Goal: Task Accomplishment & Management: Use online tool/utility

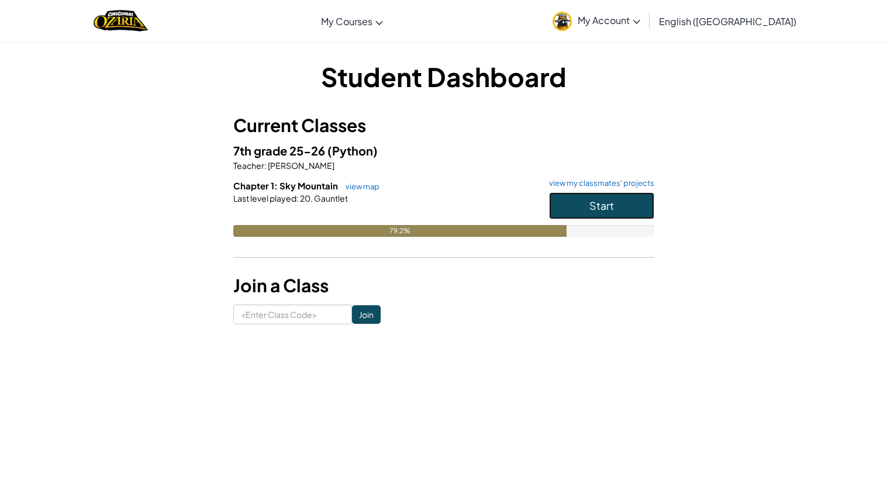
click at [576, 197] on button "Start" at bounding box center [601, 205] width 105 height 27
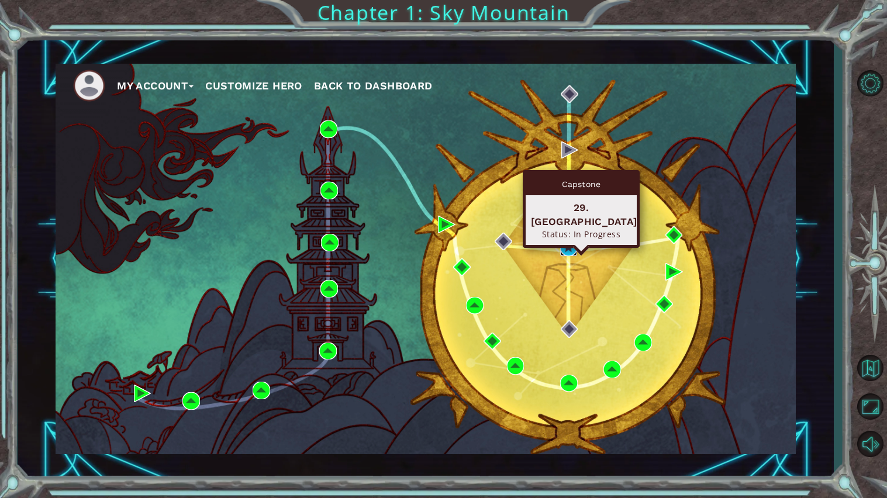
click at [570, 250] on img at bounding box center [569, 248] width 18 height 18
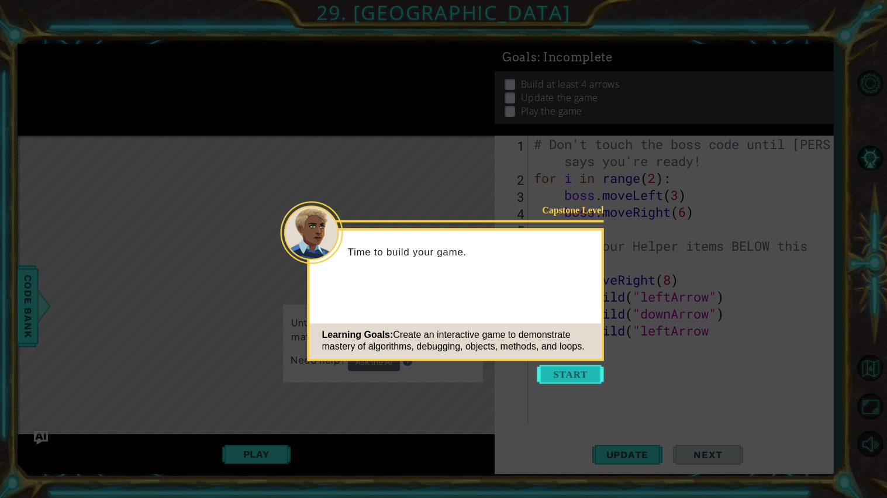
click at [584, 377] on button "Start" at bounding box center [571, 374] width 67 height 19
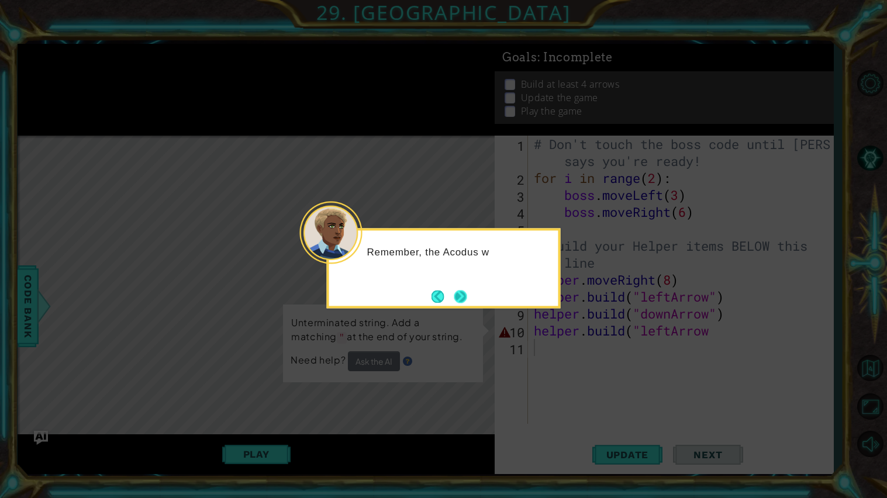
click at [464, 301] on button "Next" at bounding box center [460, 297] width 20 height 20
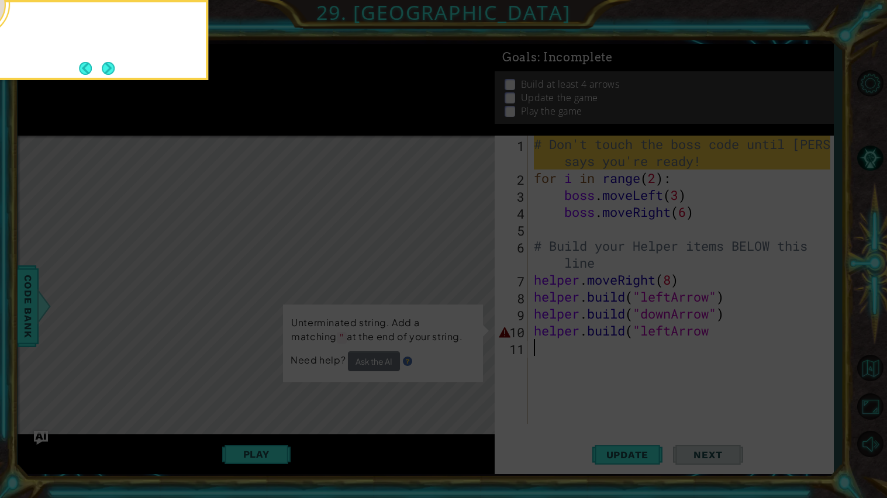
click at [464, 301] on icon at bounding box center [443, 80] width 887 height 837
click at [463, 302] on icon at bounding box center [443, 80] width 887 height 837
click at [115, 75] on button "Next" at bounding box center [108, 67] width 13 height 13
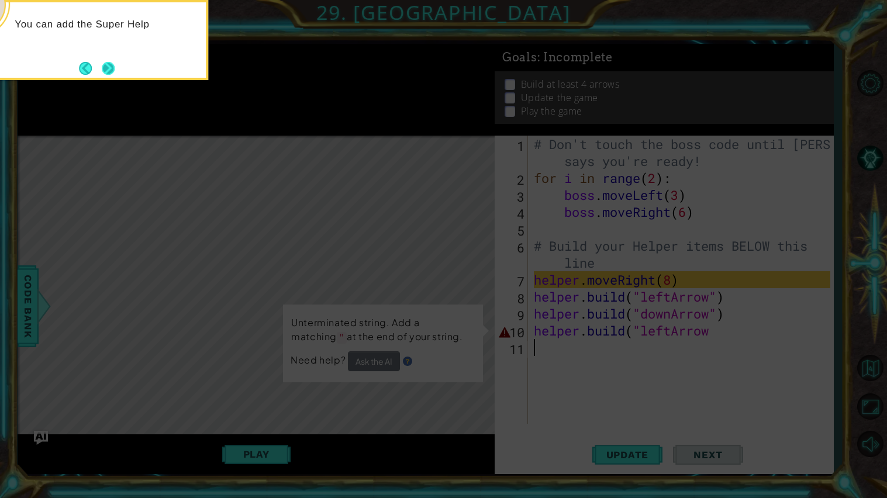
click at [104, 64] on button "Next" at bounding box center [108, 67] width 13 height 13
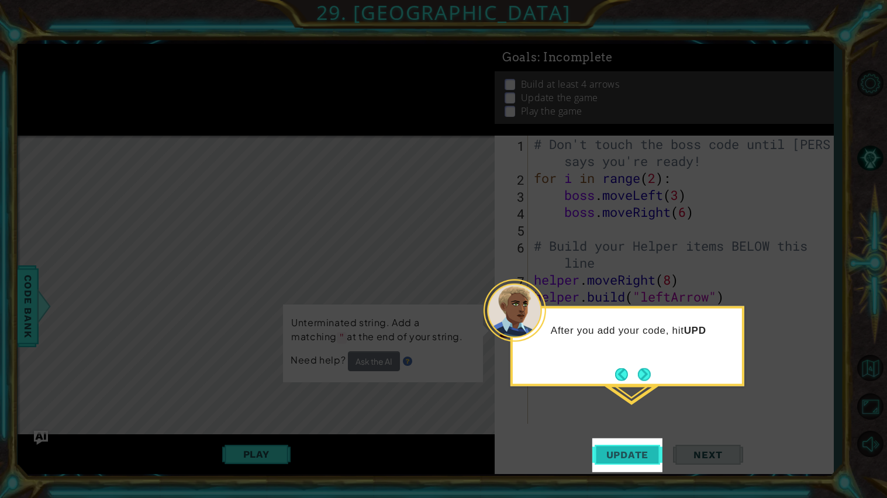
click at [610, 460] on span "Update" at bounding box center [628, 455] width 66 height 12
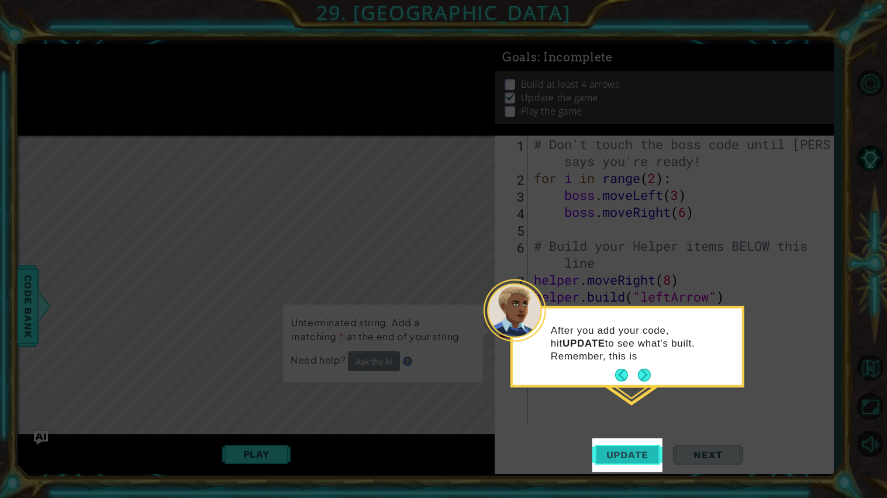
click at [611, 441] on button "Update" at bounding box center [628, 455] width 70 height 34
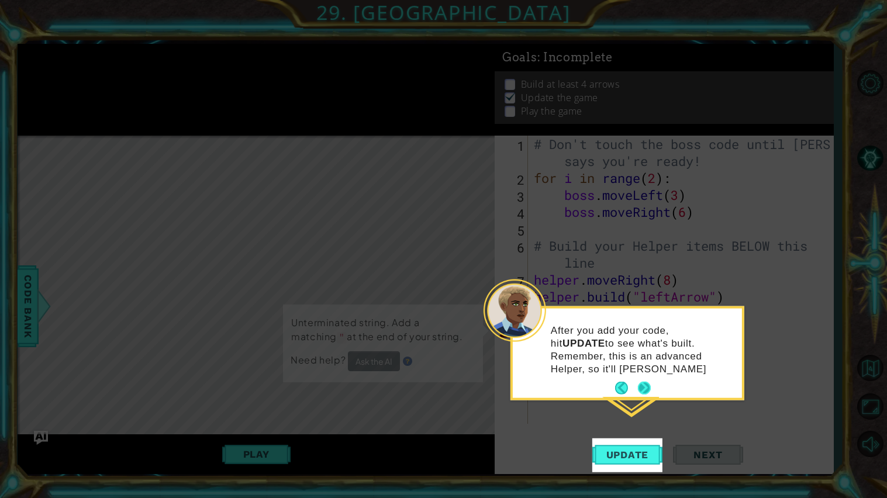
click at [651, 381] on button "Next" at bounding box center [644, 388] width 20 height 20
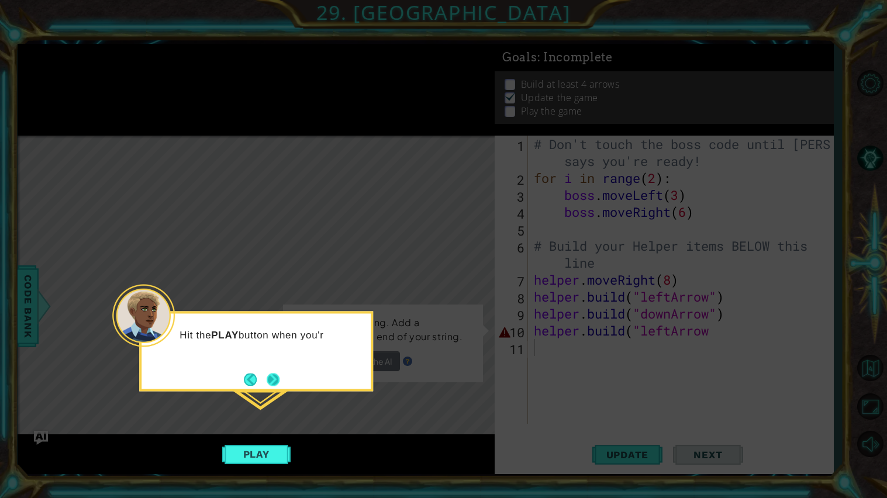
click at [271, 387] on button "Next" at bounding box center [273, 379] width 15 height 15
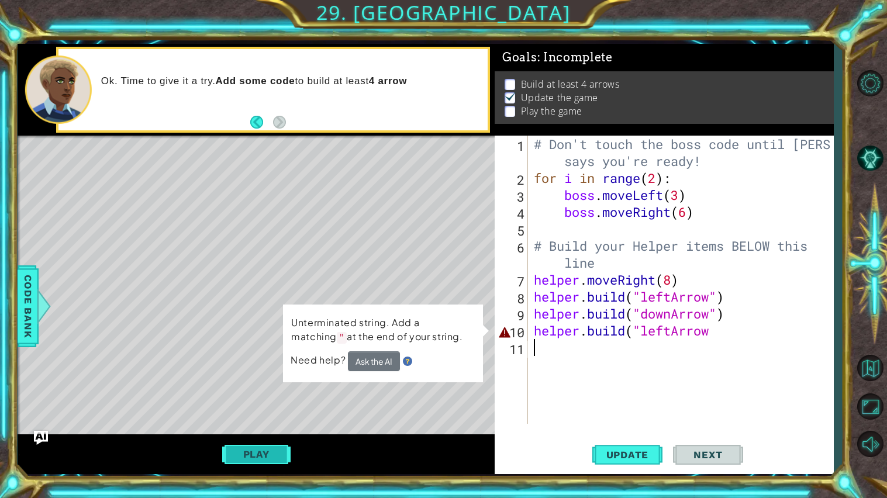
click at [253, 462] on button "Play" at bounding box center [256, 454] width 68 height 22
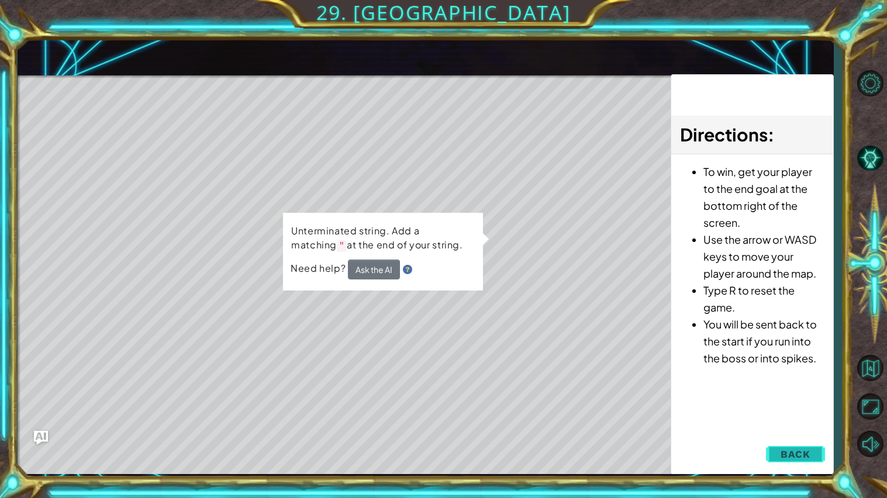
click at [815, 449] on button "Back" at bounding box center [795, 454] width 59 height 23
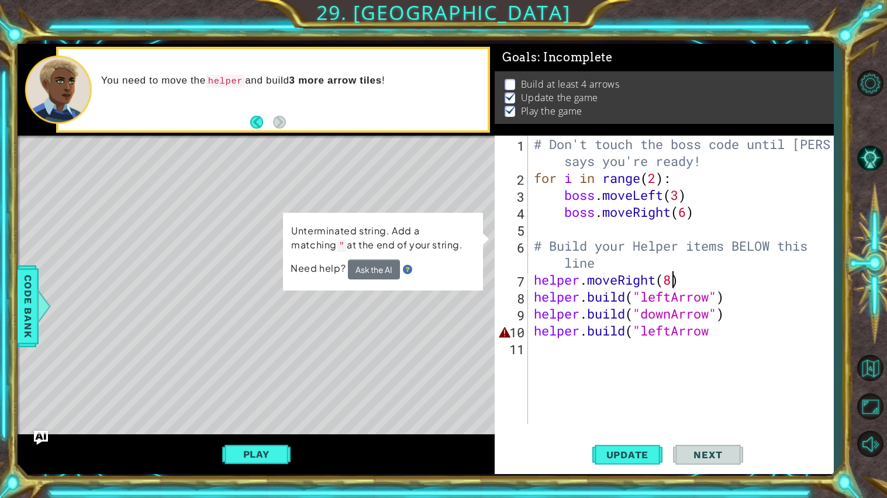
click at [673, 280] on div "# Don't touch the boss code until [PERSON_NAME] says you're ready! for i in ran…" at bounding box center [684, 305] width 305 height 339
click at [716, 331] on div "# Don't touch the boss code until [PERSON_NAME] says you're ready! for i in ran…" at bounding box center [684, 305] width 305 height 339
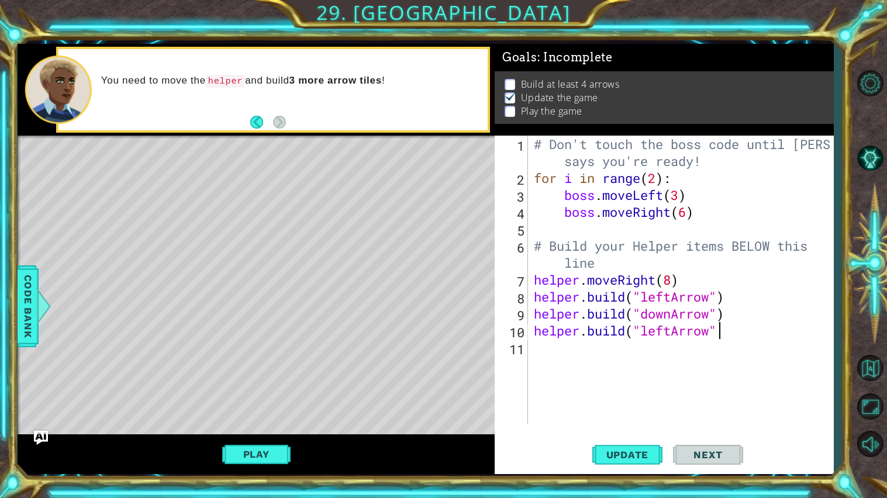
scroll to position [0, 8]
type textarea "[DOMAIN_NAME]("leftArrow")"
click at [645, 446] on button "Update" at bounding box center [628, 455] width 70 height 34
click at [257, 450] on button "Play" at bounding box center [256, 454] width 68 height 22
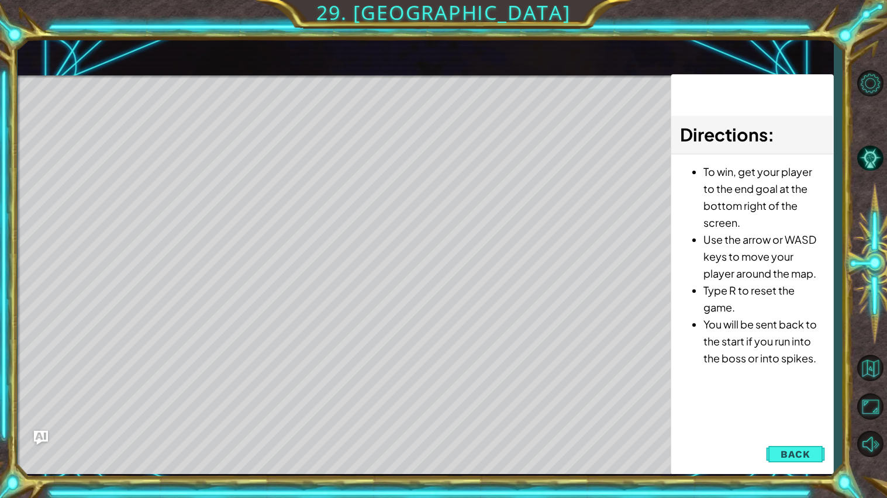
drag, startPoint x: 104, startPoint y: 129, endPoint x: 322, endPoint y: 119, distance: 218.4
click at [322, 119] on div "Level Map" at bounding box center [288, 247] width 541 height 345
click at [549, 126] on div "Level Map" at bounding box center [288, 247] width 541 height 345
click at [807, 445] on button "Back" at bounding box center [795, 454] width 59 height 23
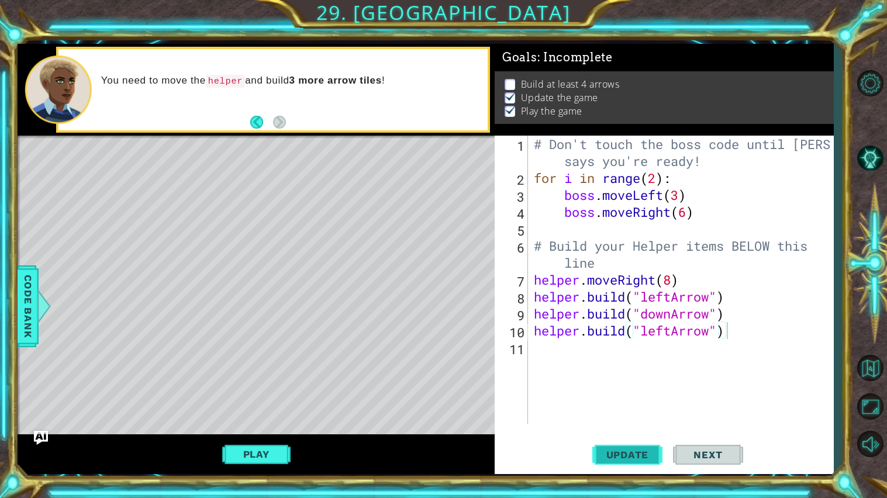
click at [616, 453] on span "Update" at bounding box center [628, 455] width 66 height 12
click at [603, 398] on div "# Don't touch the boss code until [PERSON_NAME] says you're ready! for i in ran…" at bounding box center [684, 305] width 305 height 339
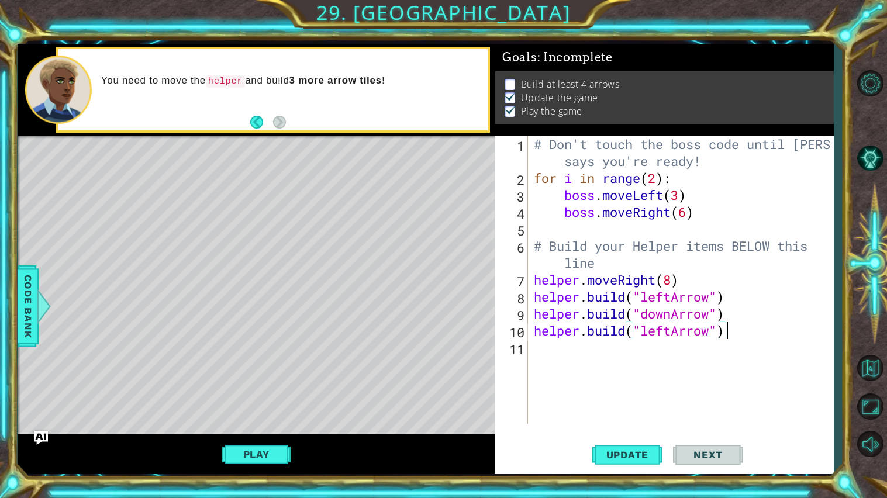
scroll to position [0, 0]
click at [388, 176] on div "Level Map" at bounding box center [288, 308] width 541 height 345
click at [269, 466] on button "Play" at bounding box center [256, 454] width 68 height 22
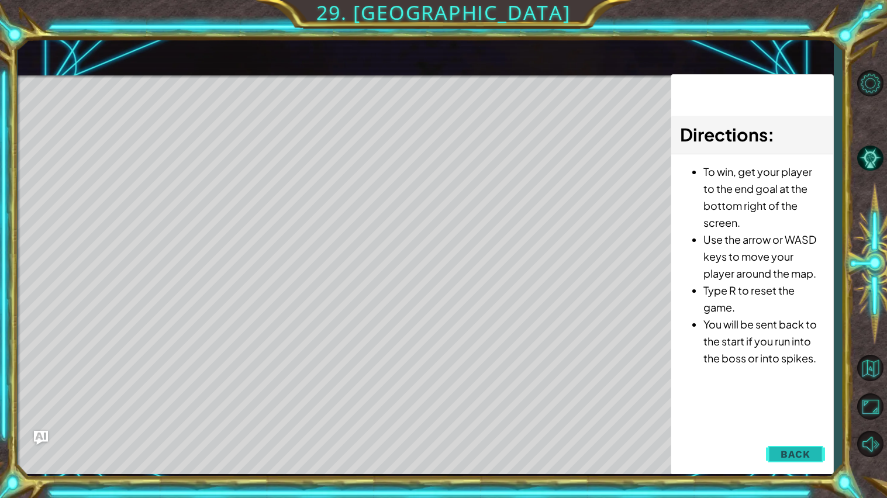
click at [780, 447] on button "Back" at bounding box center [795, 454] width 59 height 23
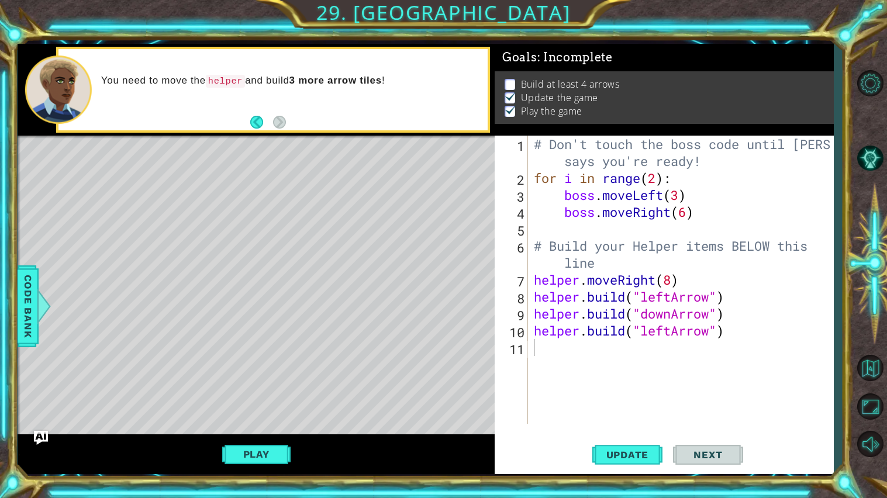
click at [482, 330] on div "Level Map" at bounding box center [288, 308] width 541 height 345
click at [639, 462] on button "Update" at bounding box center [628, 455] width 70 height 34
click at [455, 311] on div "Level Map" at bounding box center [288, 308] width 541 height 345
click at [333, 378] on div "Level Map" at bounding box center [288, 308] width 541 height 345
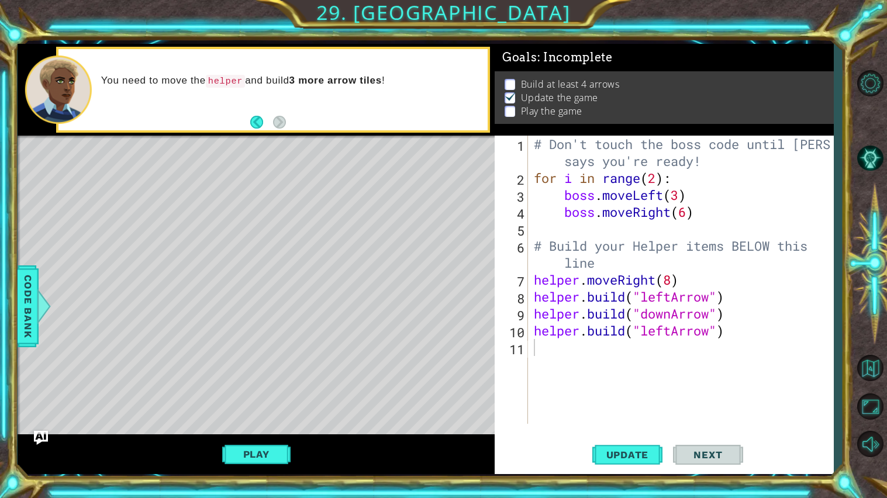
click at [387, 331] on div "Level Map" at bounding box center [288, 308] width 541 height 345
click at [435, 219] on div "Level Map" at bounding box center [288, 308] width 541 height 345
click at [441, 278] on div "Level Map" at bounding box center [288, 308] width 541 height 345
click at [442, 317] on div "Level Map" at bounding box center [288, 308] width 541 height 345
click at [451, 348] on div "Level Map" at bounding box center [288, 308] width 541 height 345
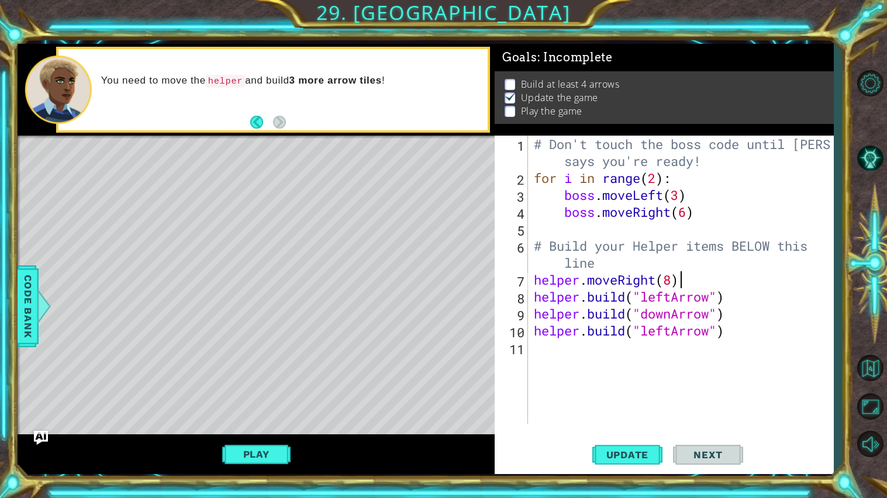
click at [692, 278] on div "# Don't touch the boss code until [PERSON_NAME] says you're ready! for i in ran…" at bounding box center [684, 305] width 305 height 339
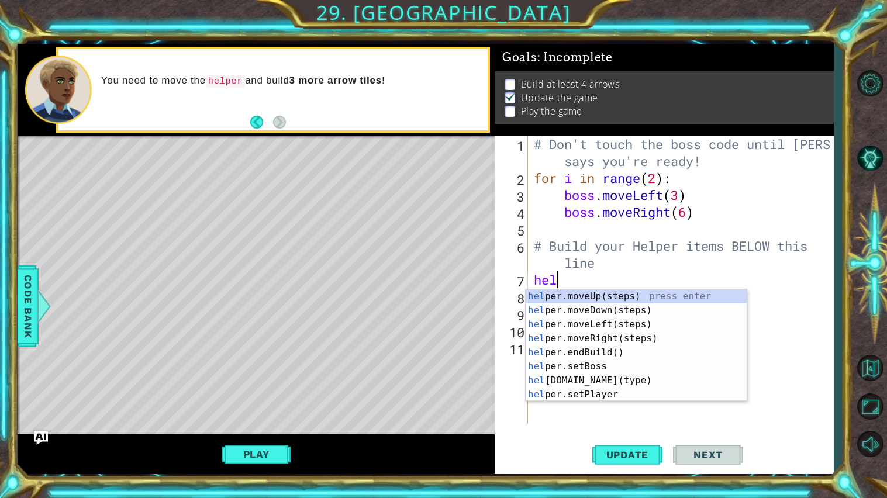
type textarea "h"
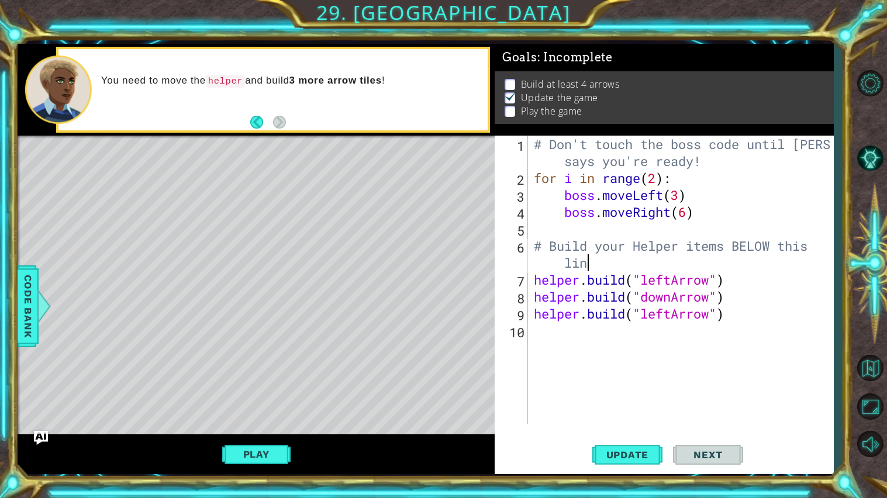
click at [264, 466] on div "Play" at bounding box center [256, 455] width 477 height 40
click at [266, 466] on button "Play" at bounding box center [256, 454] width 68 height 22
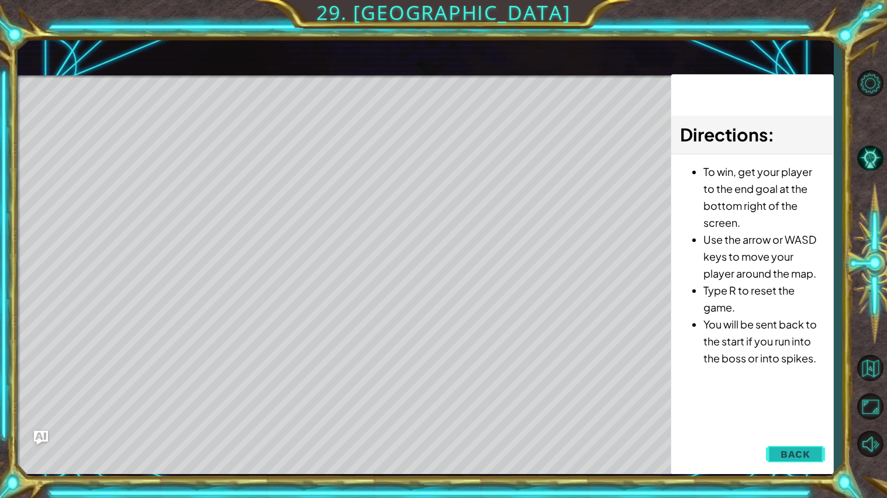
click at [808, 455] on span "Back" at bounding box center [796, 455] width 30 height 12
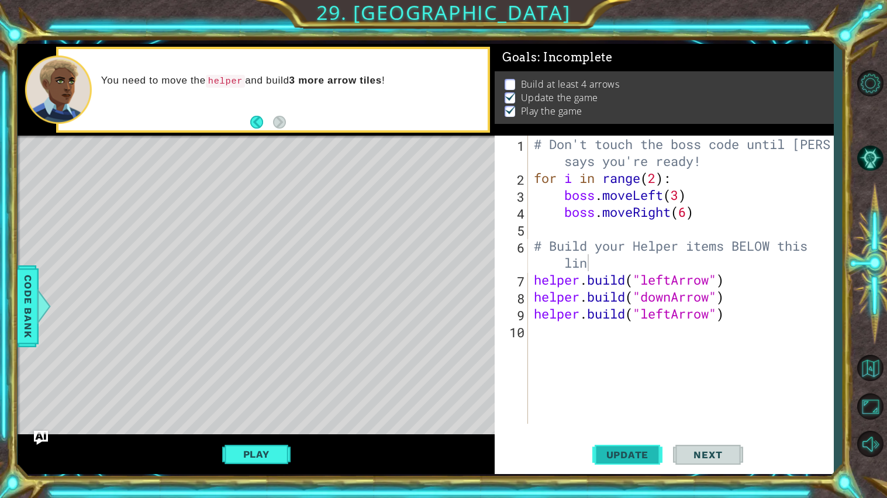
click at [624, 456] on span "Update" at bounding box center [628, 455] width 66 height 12
click at [325, 241] on div "Level Map" at bounding box center [288, 308] width 541 height 345
click at [427, 178] on div "Level Map" at bounding box center [288, 308] width 541 height 345
click at [617, 263] on div "# Don't touch the boss code until [PERSON_NAME] says you're ready! for i in ran…" at bounding box center [684, 305] width 305 height 339
type textarea "# Build your Helper items BELOW this line"
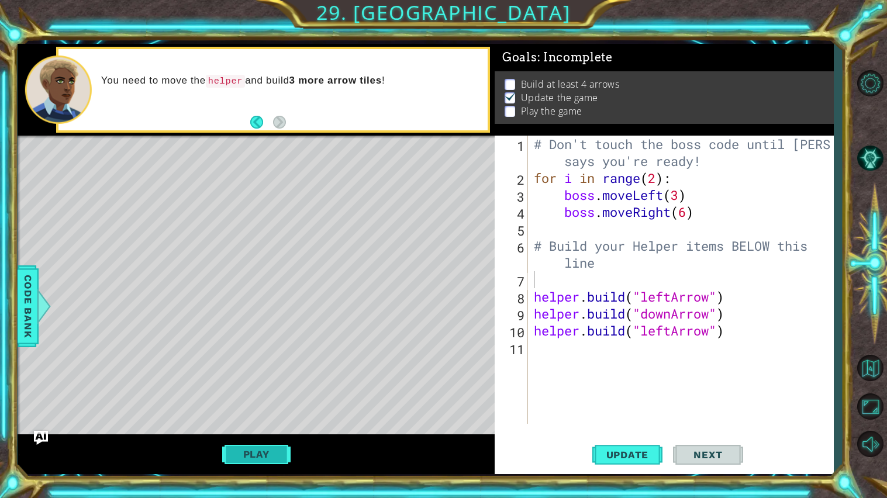
click at [264, 456] on button "Play" at bounding box center [256, 454] width 68 height 22
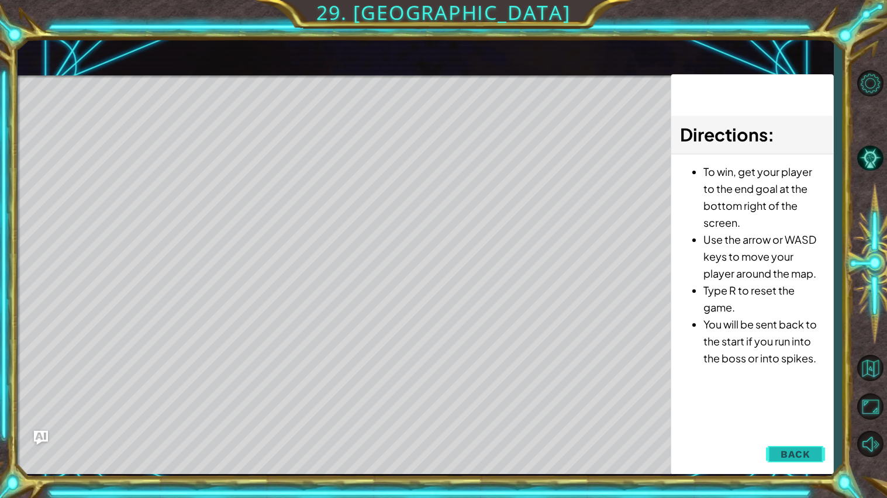
click at [820, 463] on button "Back" at bounding box center [795, 454] width 59 height 23
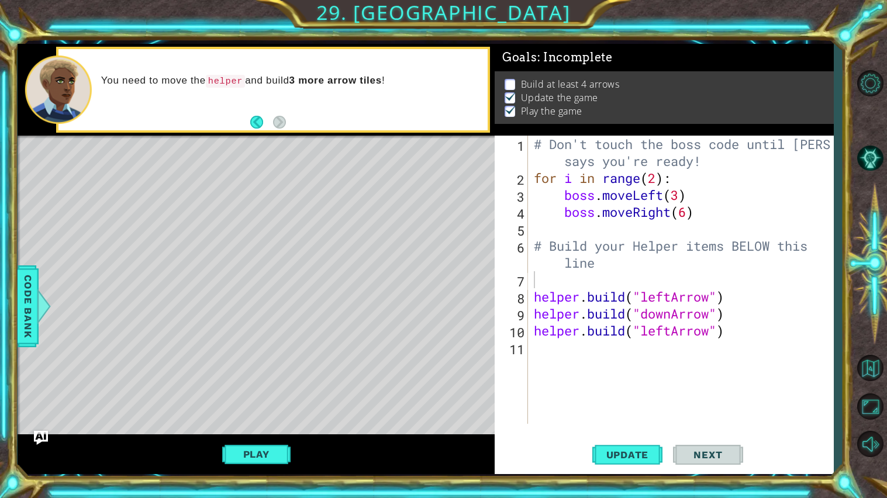
click at [558, 277] on div "# Don't touch the boss code until [PERSON_NAME] says you're ready! for i in ran…" at bounding box center [684, 305] width 305 height 339
click at [342, 253] on div "Level Map" at bounding box center [288, 308] width 541 height 345
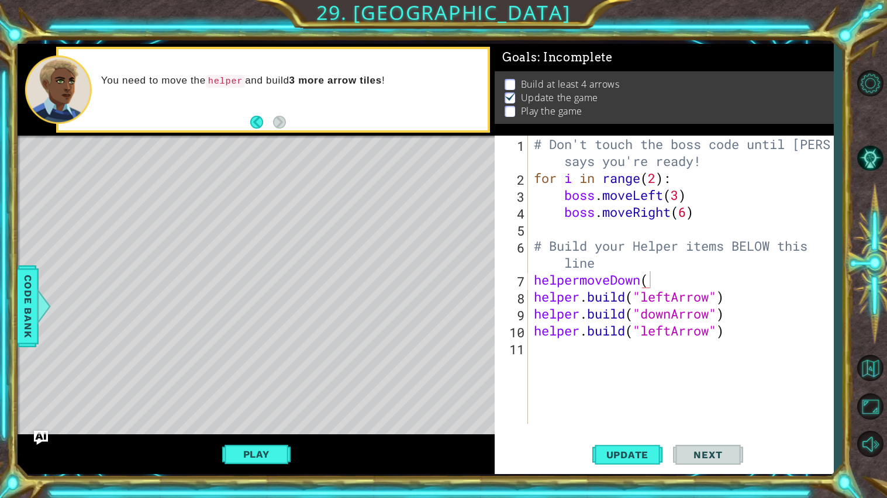
click at [324, 356] on div "Level Map" at bounding box center [288, 308] width 541 height 345
click at [278, 384] on div "Level Map" at bounding box center [288, 308] width 541 height 345
click at [315, 363] on div "Level Map" at bounding box center [288, 308] width 541 height 345
click at [412, 400] on div "Level Map" at bounding box center [288, 308] width 541 height 345
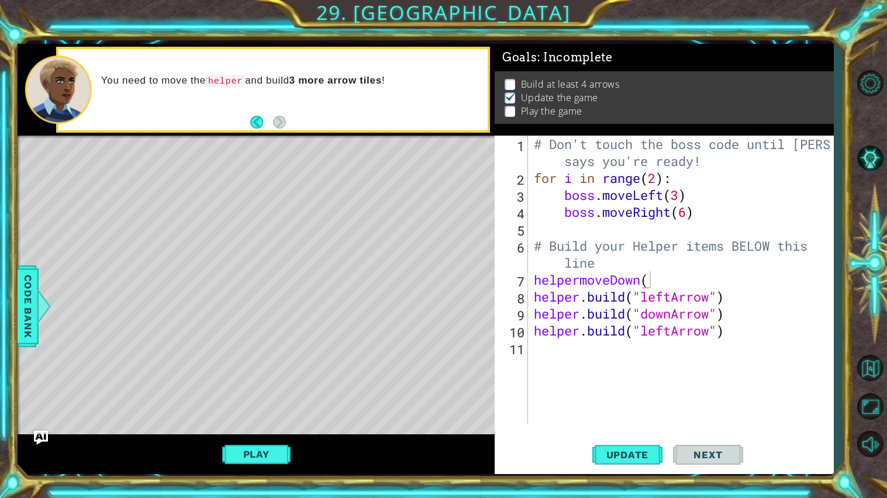
click at [412, 400] on div "Level Map" at bounding box center [288, 308] width 541 height 345
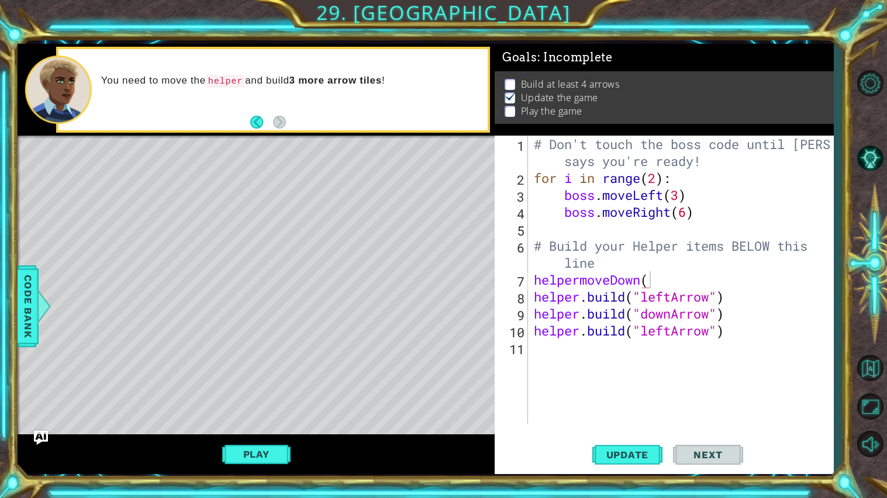
click at [331, 223] on div "Level Map" at bounding box center [288, 308] width 541 height 345
click at [658, 282] on div "# Don't touch the boss code until [PERSON_NAME] says you're ready! for i in ran…" at bounding box center [684, 305] width 305 height 339
type textarea "helpermoveDown(4"
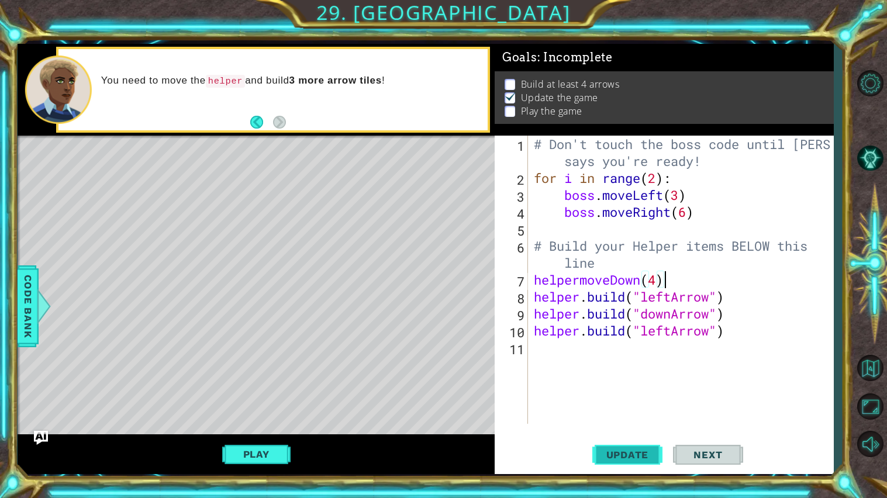
click at [621, 462] on button "Update" at bounding box center [628, 455] width 70 height 34
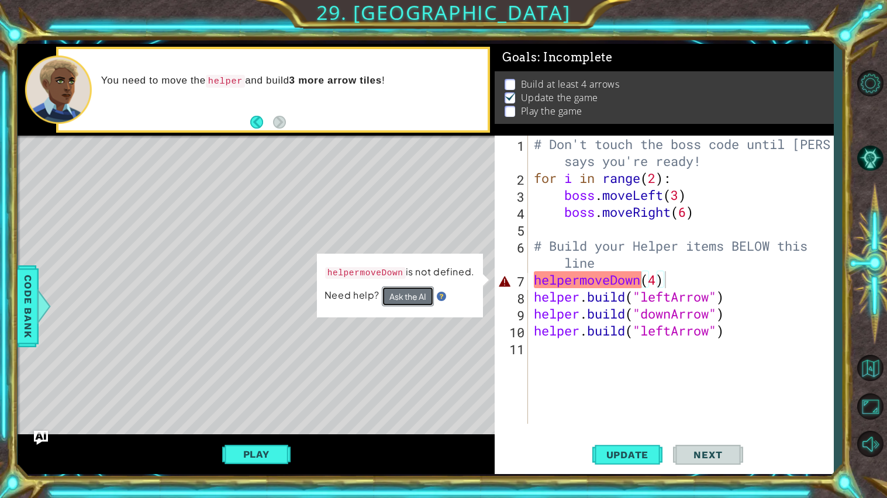
click at [409, 306] on button "Ask the AI" at bounding box center [408, 297] width 52 height 20
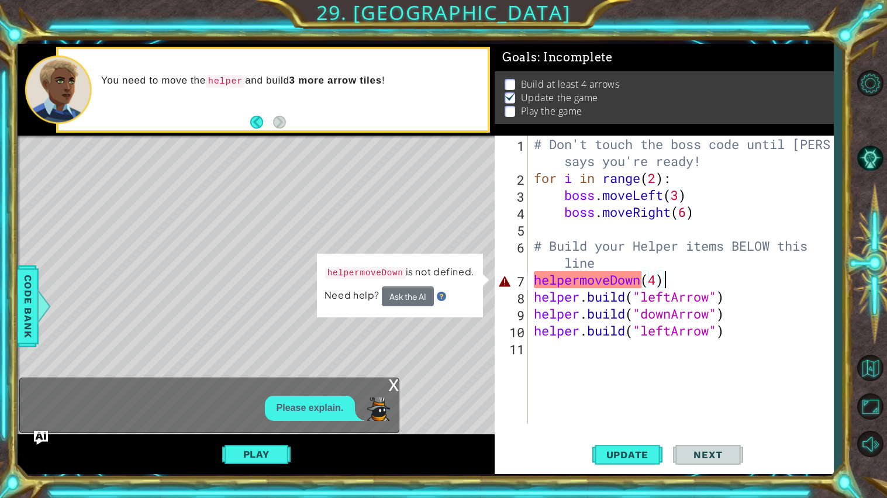
click at [282, 428] on div "x Please explain." at bounding box center [209, 406] width 380 height 56
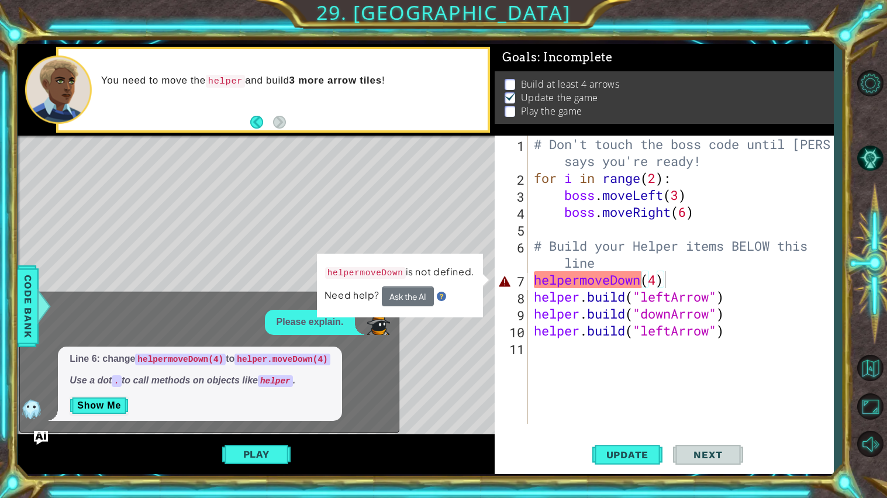
click at [580, 281] on div "# Don't touch the boss code until [PERSON_NAME] says you're ready! for i in ran…" at bounding box center [684, 305] width 305 height 339
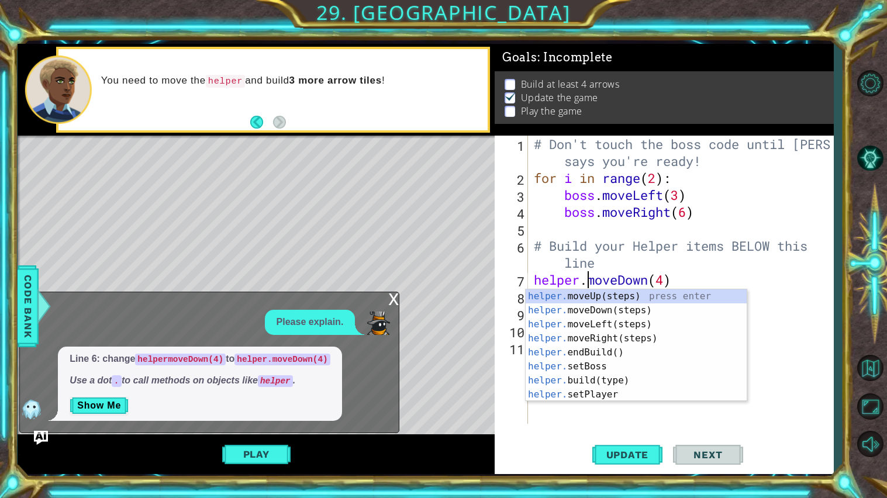
scroll to position [0, 2]
type textarea "helper.moveDown(4)"
click at [650, 457] on span "Update" at bounding box center [628, 455] width 66 height 12
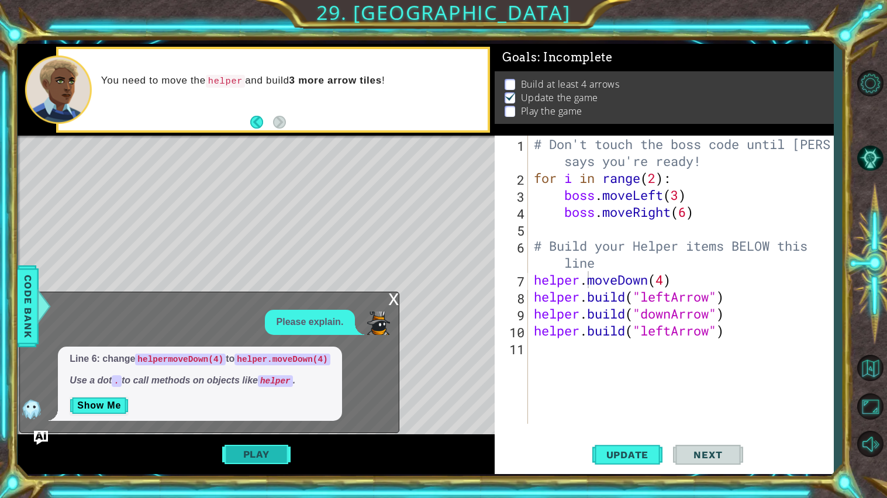
click at [232, 459] on button "Play" at bounding box center [256, 454] width 68 height 22
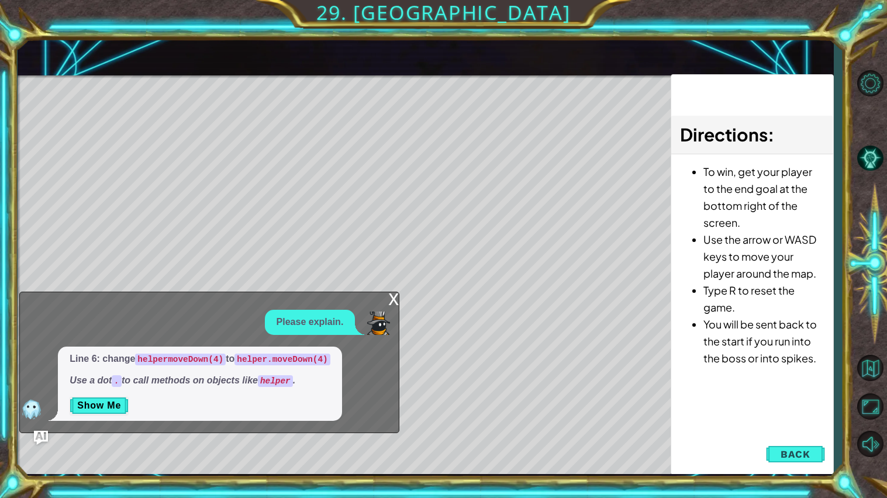
click at [393, 295] on div "x" at bounding box center [393, 298] width 11 height 12
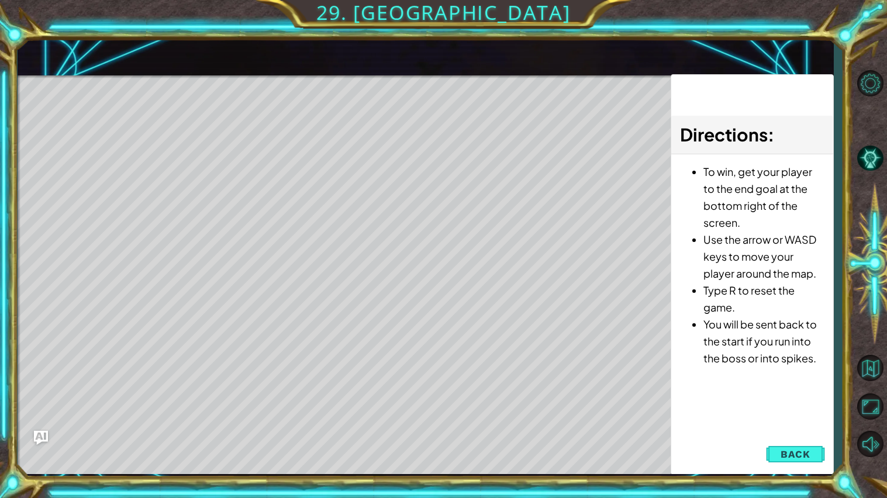
click at [47, 417] on div "Level Map" at bounding box center [288, 247] width 541 height 345
click at [801, 462] on button "Back" at bounding box center [795, 454] width 59 height 23
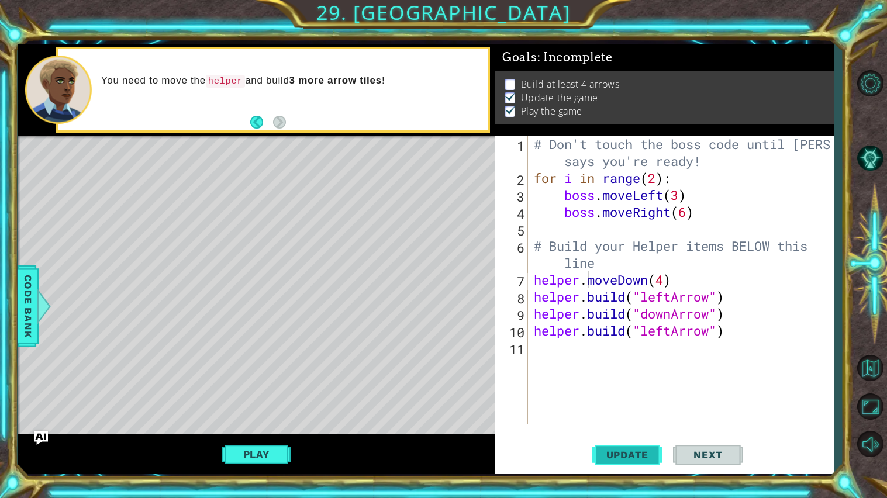
click at [629, 462] on button "Update" at bounding box center [628, 455] width 70 height 34
click at [565, 350] on div "# Don't touch the boss code until [PERSON_NAME] says you're ready! for i in ran…" at bounding box center [684, 305] width 305 height 339
click at [225, 449] on button "Play" at bounding box center [256, 454] width 68 height 22
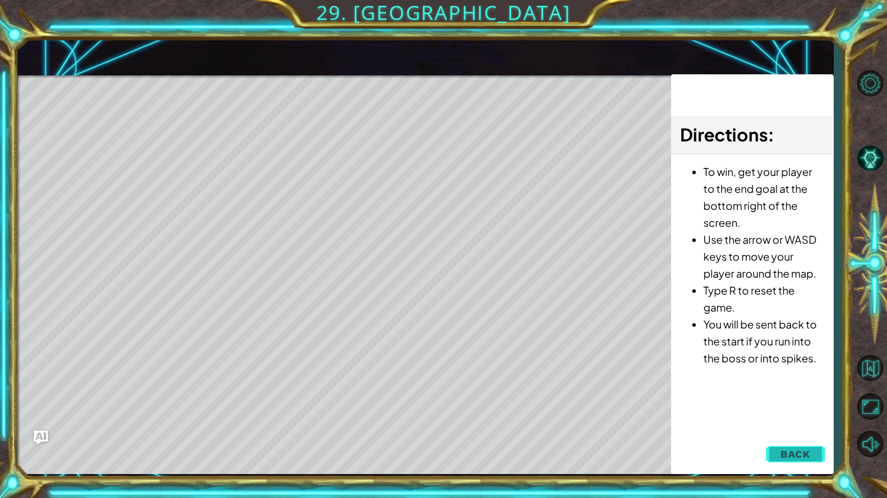
click at [779, 448] on button "Back" at bounding box center [795, 454] width 59 height 23
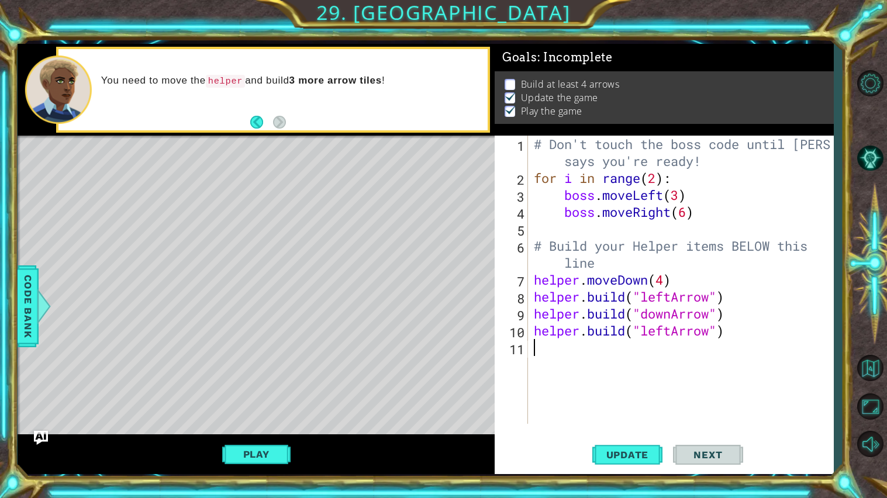
click at [542, 364] on div "# Don't touch the boss code until [PERSON_NAME] says you're ready! for i in ran…" at bounding box center [684, 305] width 305 height 339
click at [276, 449] on button "Play" at bounding box center [256, 454] width 68 height 22
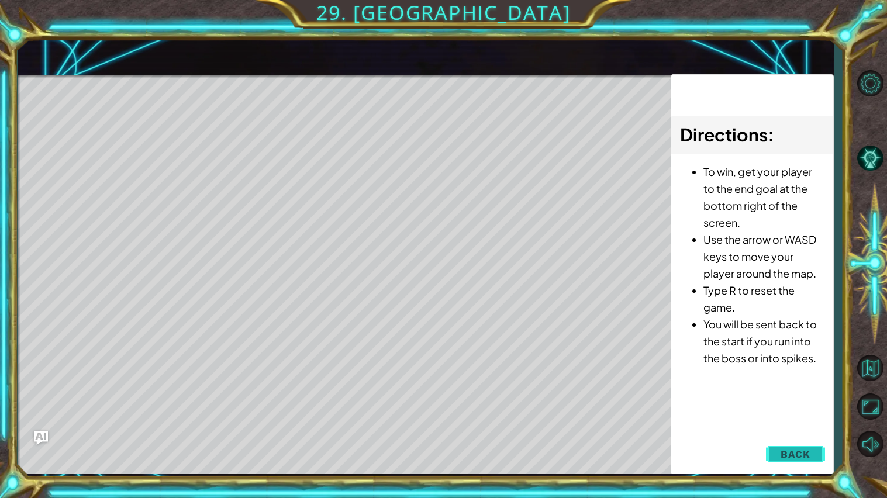
click at [776, 457] on button "Back" at bounding box center [795, 454] width 59 height 23
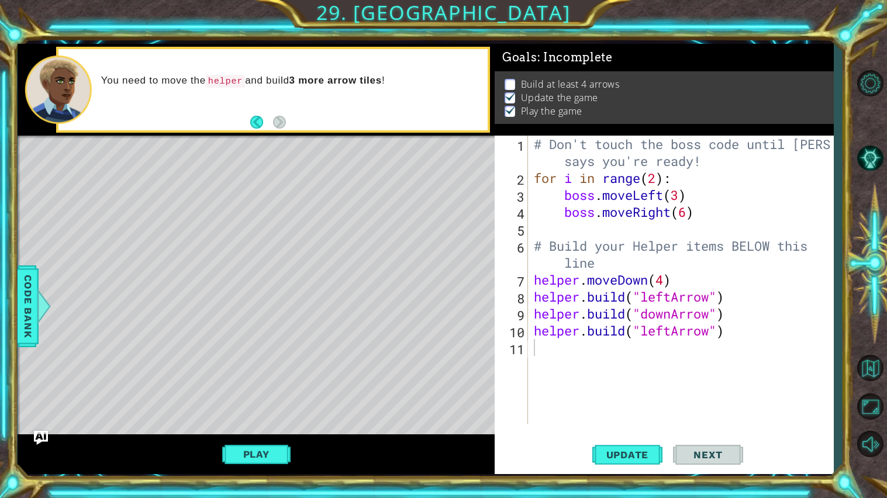
click at [751, 267] on div "# Don't touch the boss code until [PERSON_NAME] says you're ready! for i in ran…" at bounding box center [684, 305] width 305 height 339
click at [736, 332] on div "# Don't touch the boss code until [PERSON_NAME] says you're ready! for i in ran…" at bounding box center [684, 305] width 305 height 339
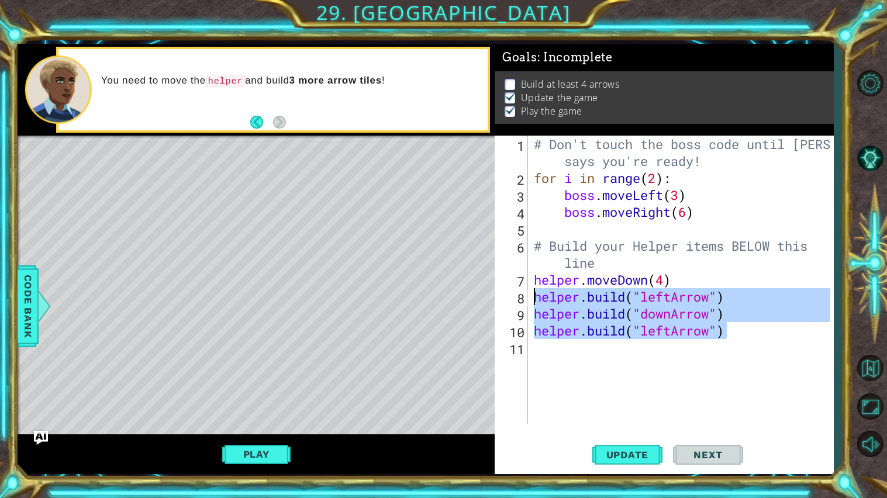
drag, startPoint x: 736, startPoint y: 332, endPoint x: 536, endPoint y: 290, distance: 203.9
click at [536, 290] on div "# Don't touch the boss code until [PERSON_NAME] says you're ready! for i in ran…" at bounding box center [684, 305] width 305 height 339
click at [536, 290] on div "# Don't touch the boss code until [PERSON_NAME] says you're ready! for i in ran…" at bounding box center [681, 280] width 299 height 288
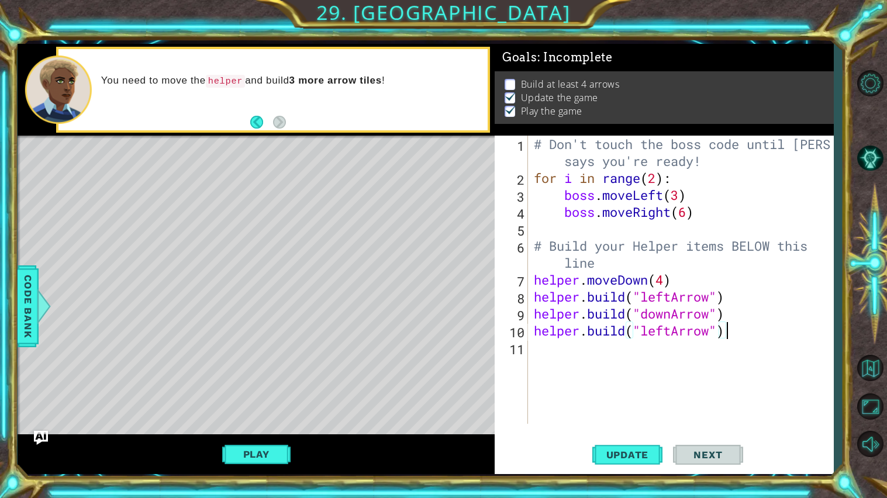
click at [732, 332] on div "# Don't touch the boss code until [PERSON_NAME] says you're ready! for i in ran…" at bounding box center [684, 305] width 305 height 339
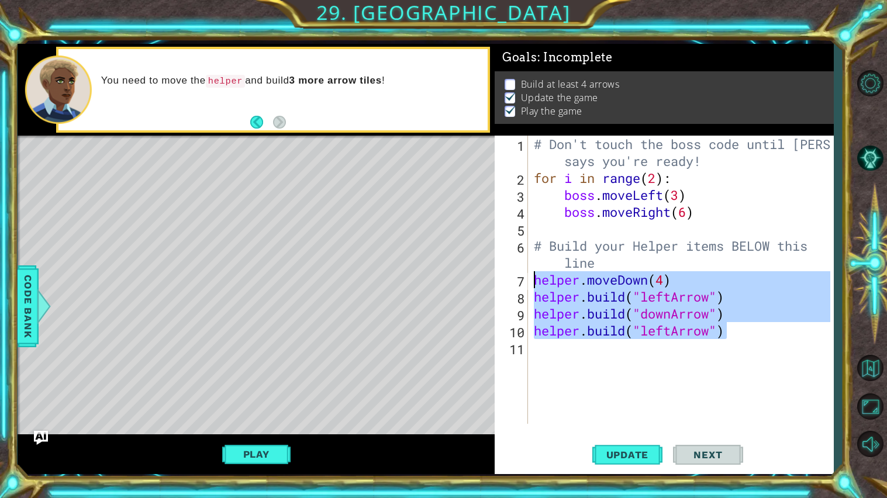
drag, startPoint x: 732, startPoint y: 332, endPoint x: 517, endPoint y: 279, distance: 221.6
click at [517, 279] on div "[DOMAIN_NAME]("leftArrow") 1 2 3 4 5 6 7 8 9 10 11 # Don't touch the boss code …" at bounding box center [663, 280] width 336 height 288
type textarea "helper.moveDown(4) [DOMAIN_NAME]("leftArrow")"
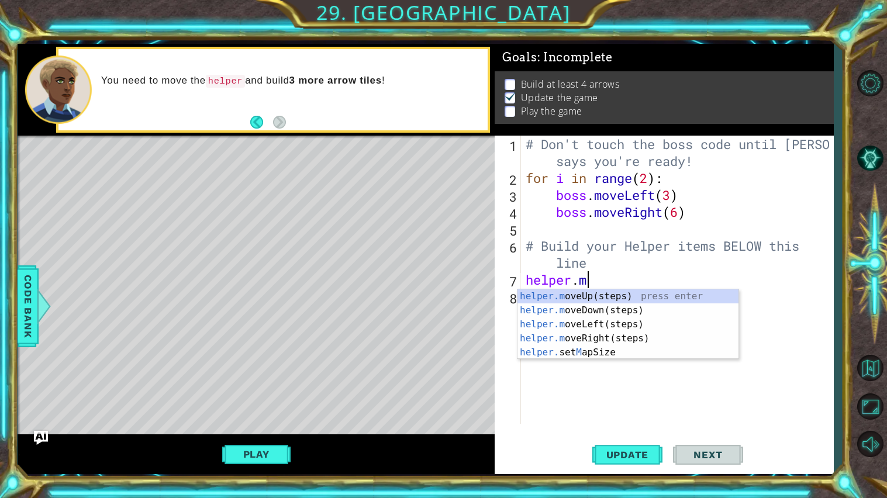
scroll to position [0, 2]
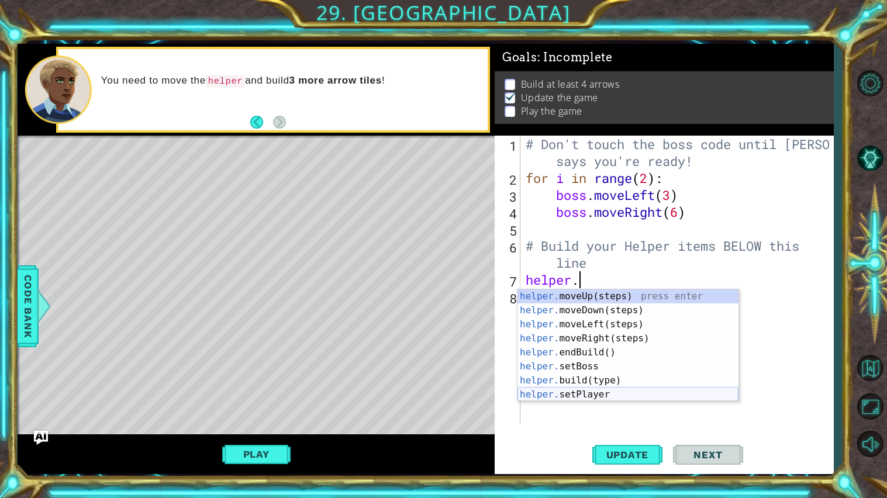
click at [592, 398] on div "helper. moveUp(steps) press enter helper. moveDown(steps) press enter helper. m…" at bounding box center [628, 360] width 221 height 140
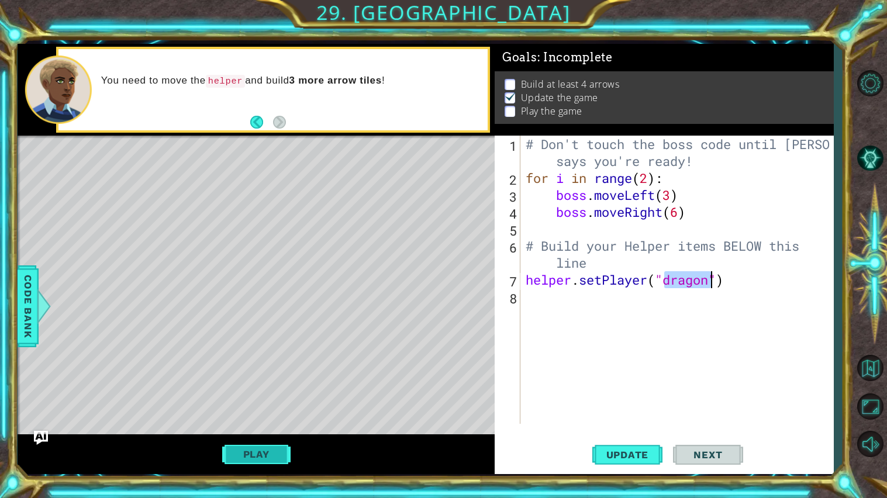
type textarea "helper.setPlayer("dragon")"
click at [282, 446] on button "Play" at bounding box center [256, 454] width 68 height 22
click at [559, 295] on div "# Don't touch the boss code until [PERSON_NAME] says you're ready! for i in ran…" at bounding box center [680, 305] width 313 height 339
type textarea "d"
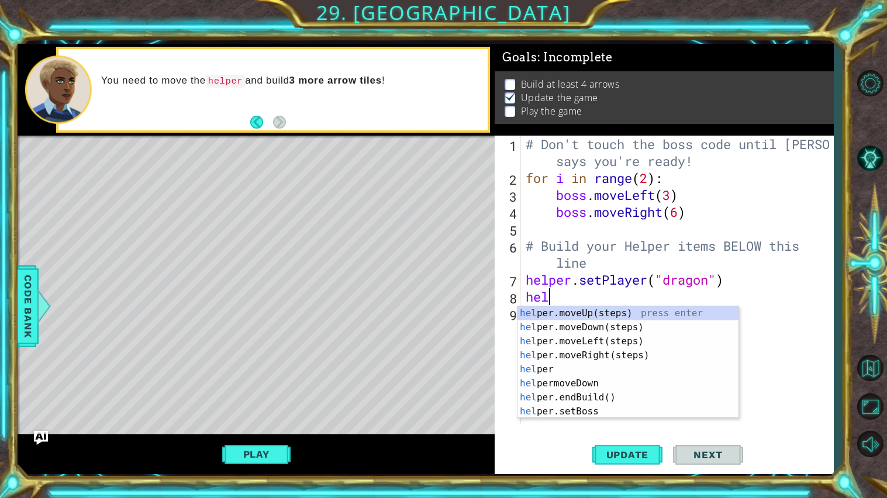
scroll to position [0, 1]
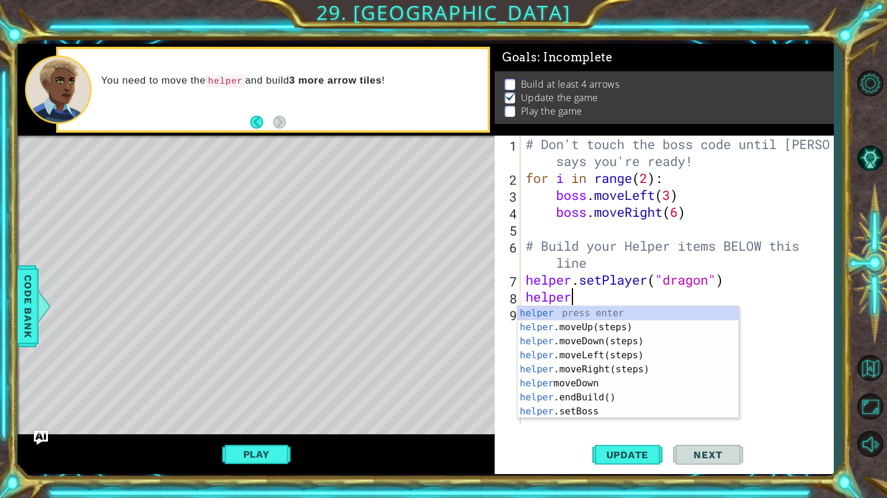
type textarea "helper."
click at [608, 328] on div "helper. moveUp(steps) press enter helper. moveDown(steps) press enter helper. m…" at bounding box center [628, 377] width 221 height 140
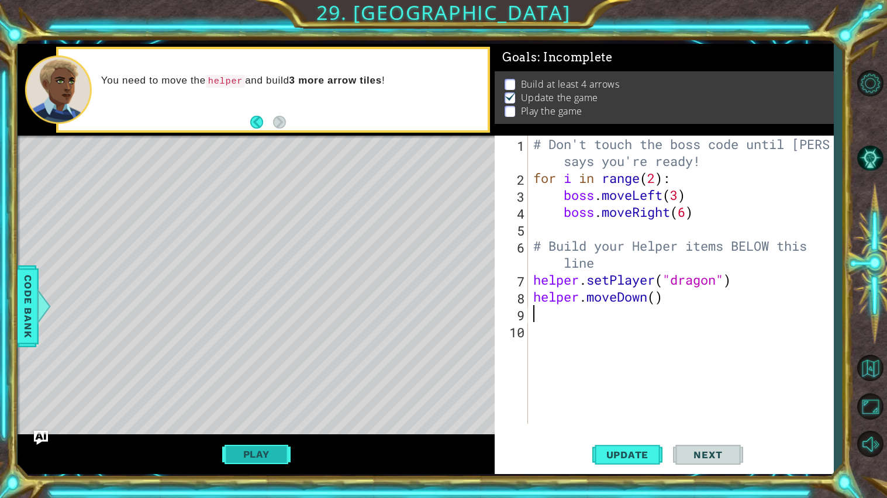
click at [273, 463] on button "Play" at bounding box center [256, 454] width 68 height 22
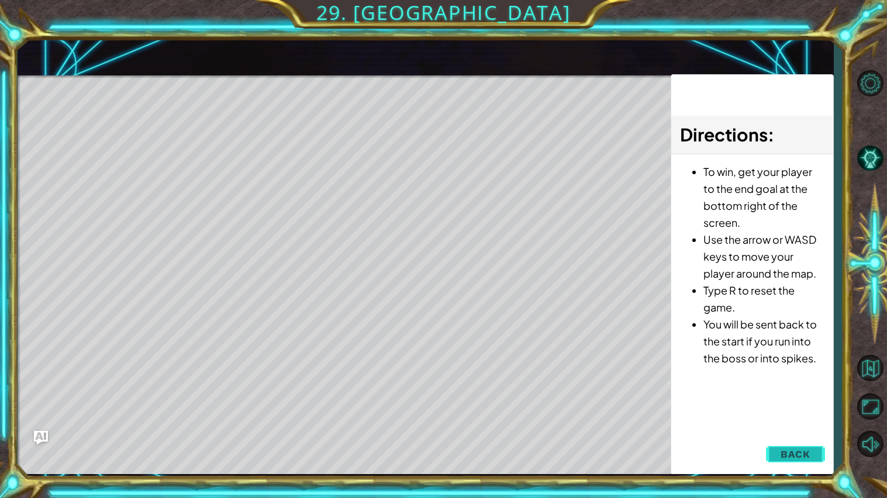
click at [799, 452] on span "Back" at bounding box center [796, 455] width 30 height 12
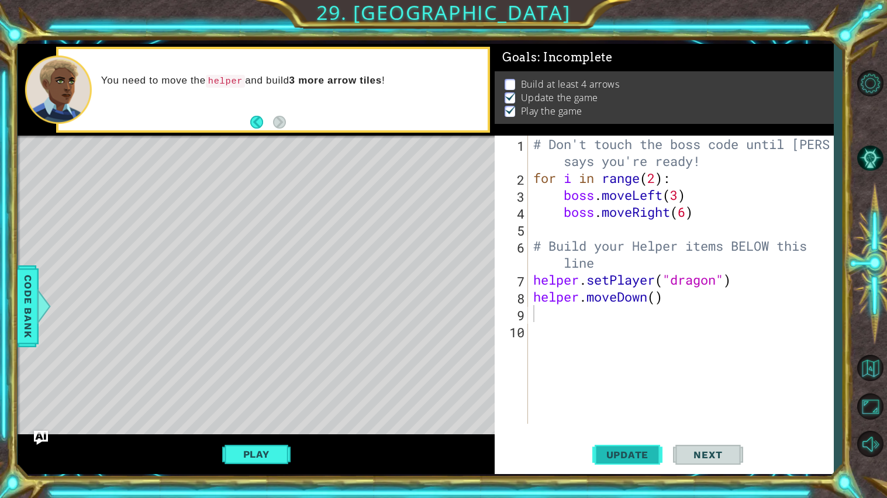
click at [613, 455] on span "Update" at bounding box center [628, 455] width 66 height 12
click at [265, 462] on button "Play" at bounding box center [256, 454] width 68 height 22
type textarea "helper.moveDown()"
click at [560, 305] on div "# Don't touch the boss code until [PERSON_NAME] says you're ready! for i in ran…" at bounding box center [683, 305] width 305 height 339
click at [562, 309] on div "# Don't touch the boss code until [PERSON_NAME] says you're ready! for i in ran…" at bounding box center [683, 305] width 305 height 339
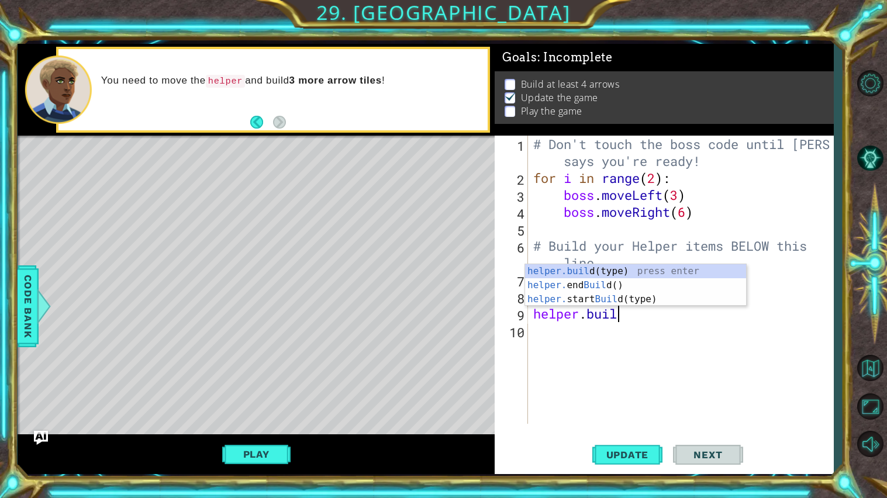
scroll to position [0, 3]
click at [645, 297] on div "[DOMAIN_NAME] (type) press enter helper. end Build () press enter helper. start…" at bounding box center [635, 299] width 221 height 70
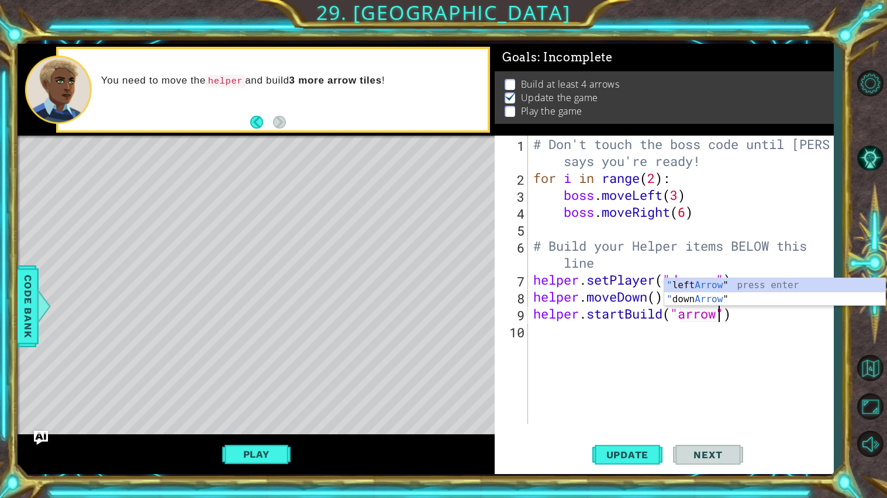
scroll to position [0, 8]
click at [756, 288] on div "" left Arrow " press enter " down Arrow " press enter" at bounding box center [775, 306] width 221 height 56
type textarea "helper.startBuild("leftArrow"")"
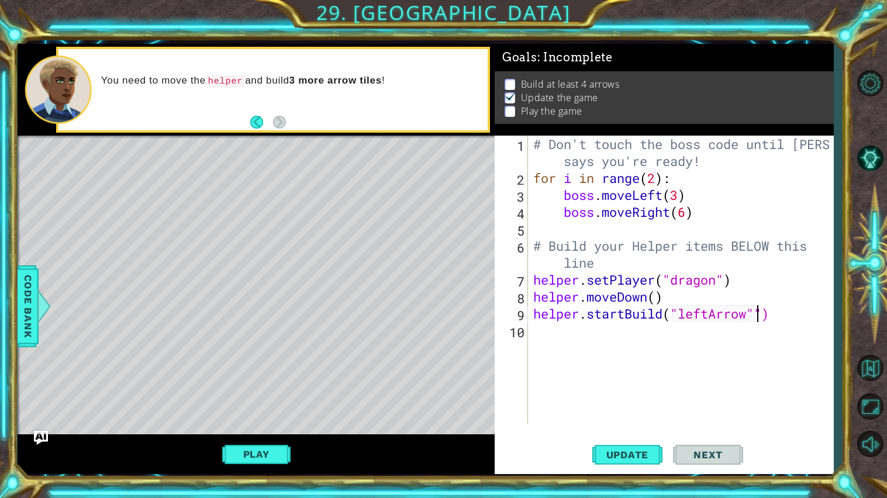
click at [566, 339] on div "# Don't touch the boss code until [PERSON_NAME] says you're ready! for i in ran…" at bounding box center [683, 305] width 305 height 339
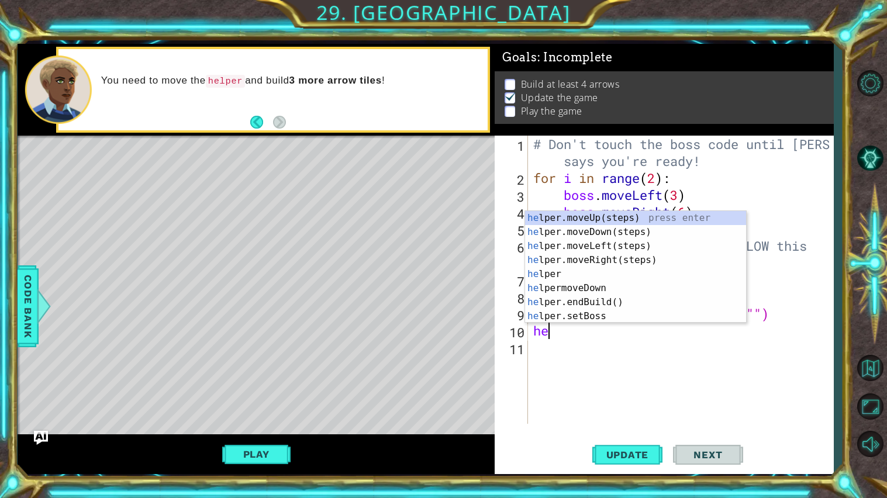
scroll to position [0, 0]
type textarea "h"
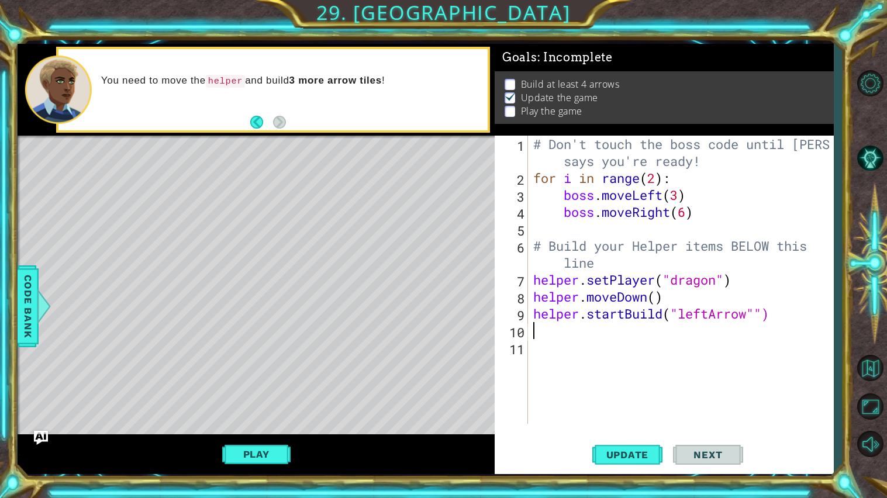
click at [779, 319] on div "# Don't touch the boss code until [PERSON_NAME] says you're ready! for i in ran…" at bounding box center [683, 305] width 305 height 339
type textarea "helper.startBuild("leftArrow"")"
drag, startPoint x: 779, startPoint y: 319, endPoint x: 536, endPoint y: 317, distance: 242.8
click at [536, 317] on div "# Don't touch the boss code until [PERSON_NAME] says you're ready! for i in ran…" at bounding box center [683, 305] width 305 height 339
click at [541, 325] on div "# Don't touch the boss code until [PERSON_NAME] says you're ready! for i in ran…" at bounding box center [683, 305] width 305 height 339
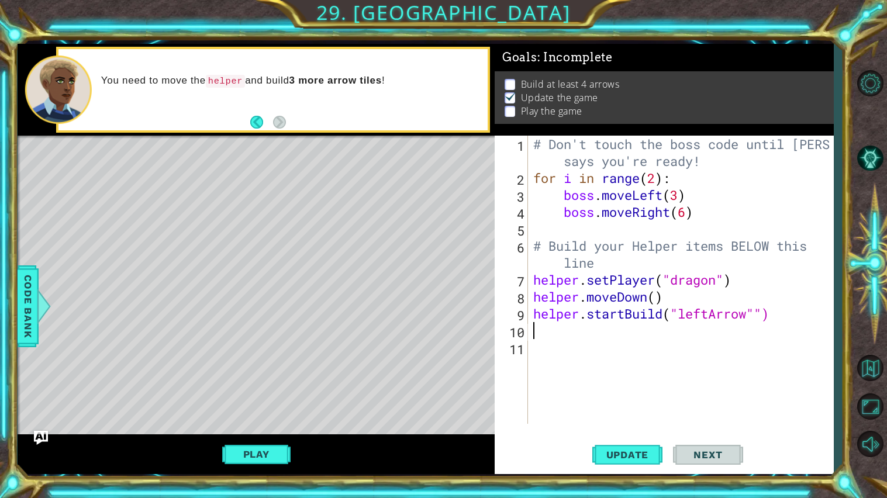
paste textarea "helper.startBuild("leftArrow"")"
type textarea "helper.startBuild("leftArrow"")"
click at [563, 352] on div "# Don't touch the boss code until [PERSON_NAME] says you're ready! for i in ran…" at bounding box center [683, 305] width 305 height 339
paste textarea "helper.startBuild("leftArrow"")"
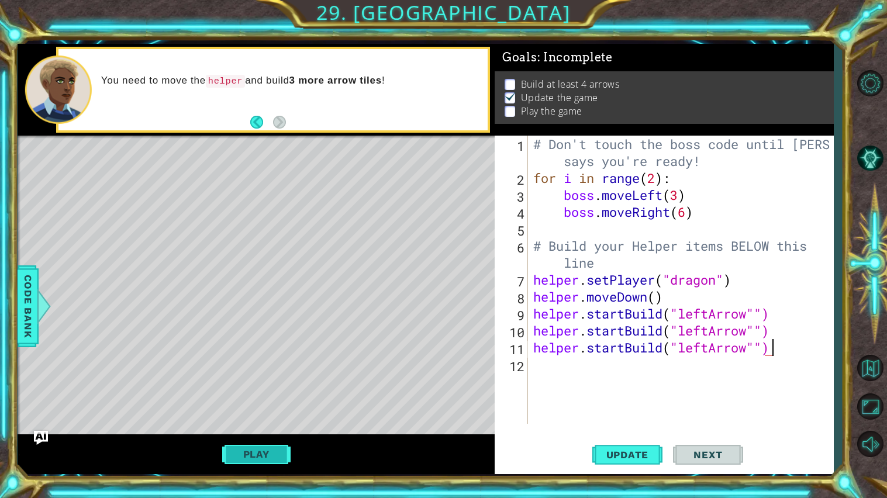
click at [255, 462] on button "Play" at bounding box center [256, 454] width 68 height 22
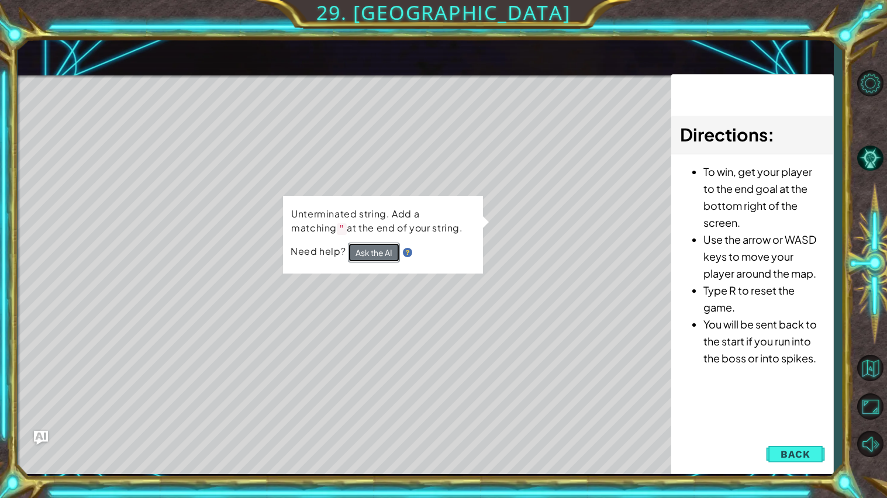
click at [384, 252] on button "Ask the AI" at bounding box center [374, 253] width 52 height 20
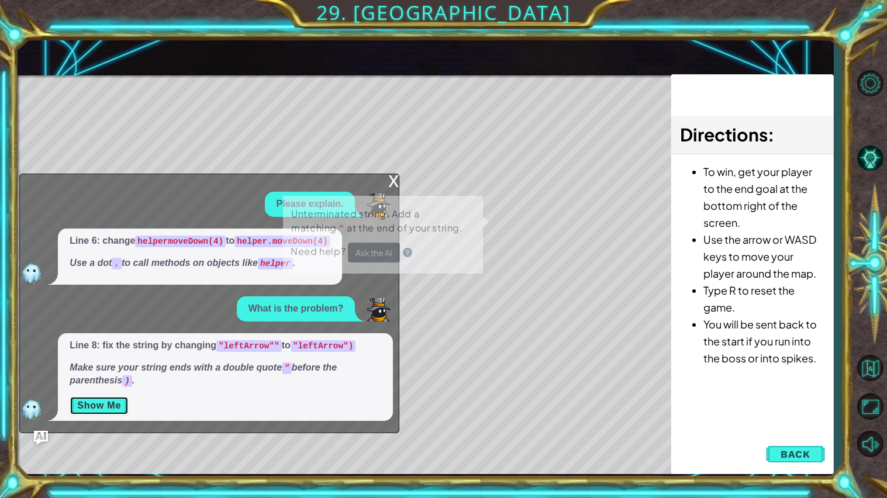
click at [112, 407] on button "Show Me" at bounding box center [99, 406] width 59 height 19
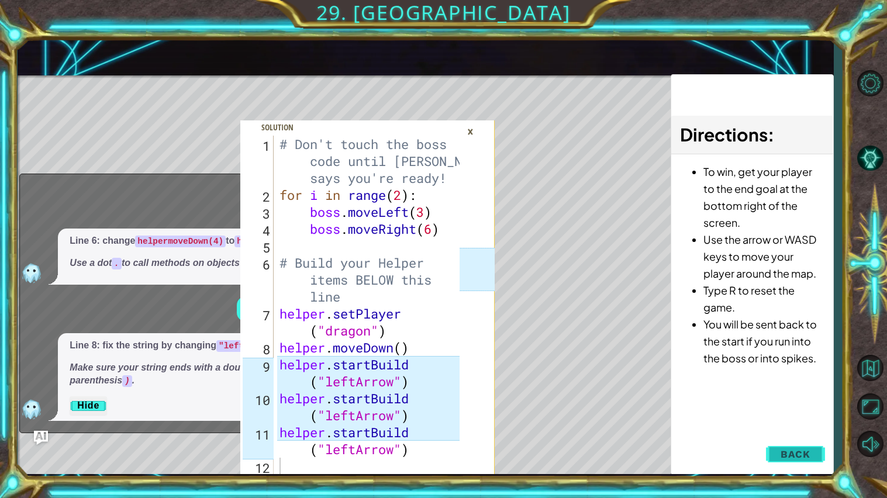
click at [771, 458] on button "Back" at bounding box center [795, 454] width 59 height 23
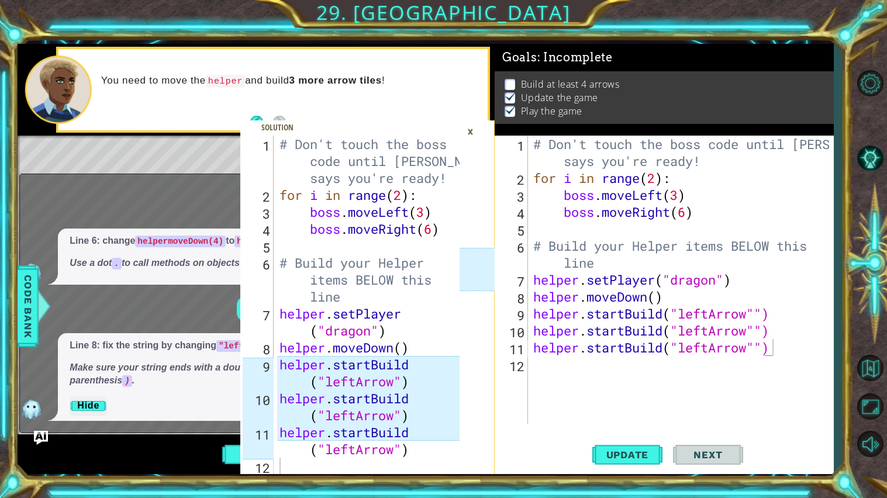
click at [765, 348] on div "# Don't touch the boss code until [PERSON_NAME] says you're ready! for i in ran…" at bounding box center [683, 305] width 305 height 339
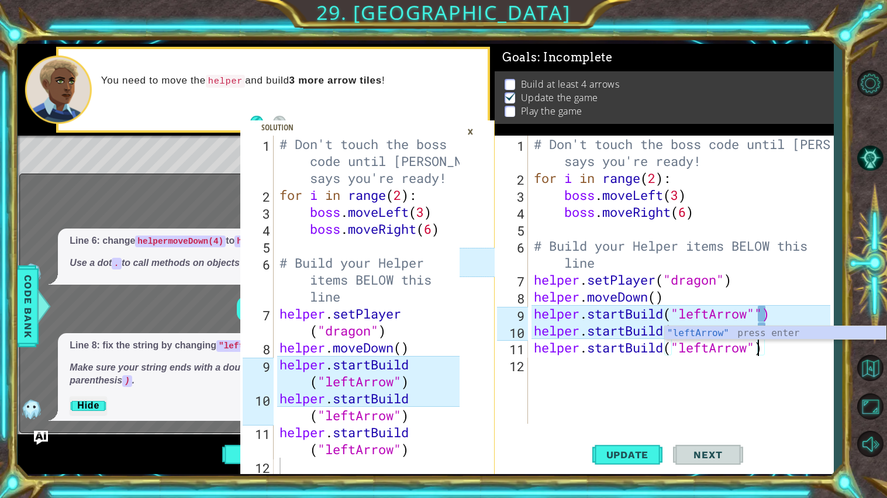
click at [788, 303] on div "# Don't touch the boss code until [PERSON_NAME] says you're ready! for i in ran…" at bounding box center [684, 305] width 305 height 339
click at [763, 314] on div "# Don't touch the boss code until [PERSON_NAME] says you're ready! for i in ran…" at bounding box center [684, 305] width 305 height 339
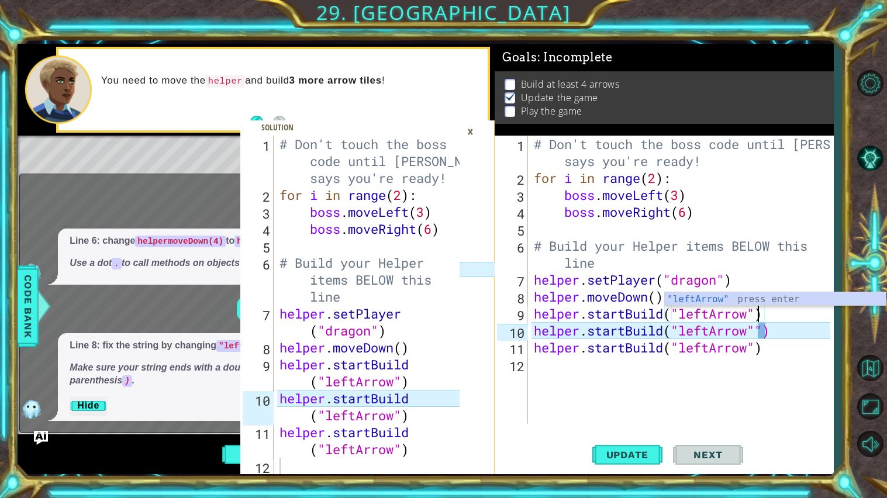
click at [770, 330] on div "# Don't touch the boss code until [PERSON_NAME] says you're ready! for i in ran…" at bounding box center [684, 305] width 305 height 339
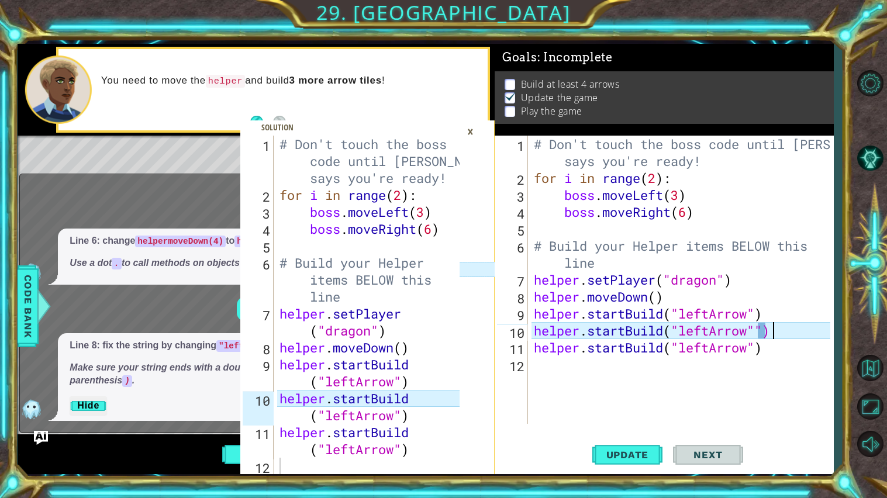
click at [765, 333] on div "# Don't touch the boss code until [PERSON_NAME] says you're ready! for i in ran…" at bounding box center [684, 305] width 305 height 339
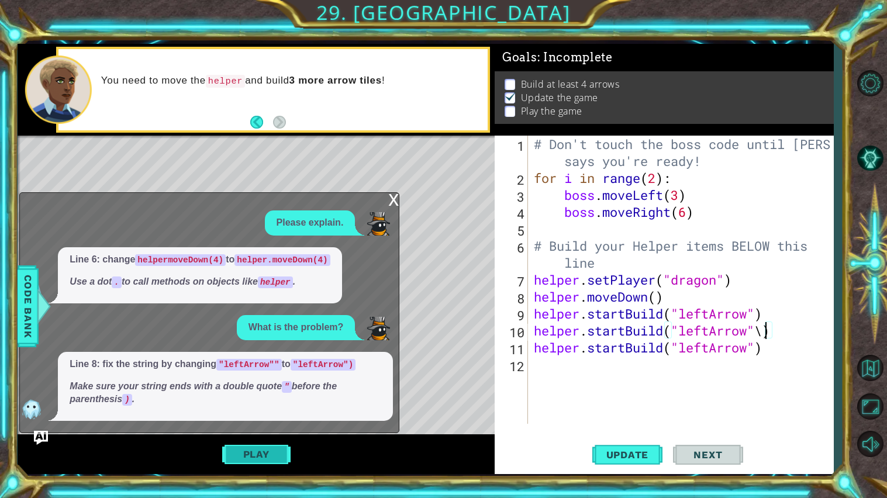
click at [270, 460] on button "Play" at bounding box center [256, 454] width 68 height 22
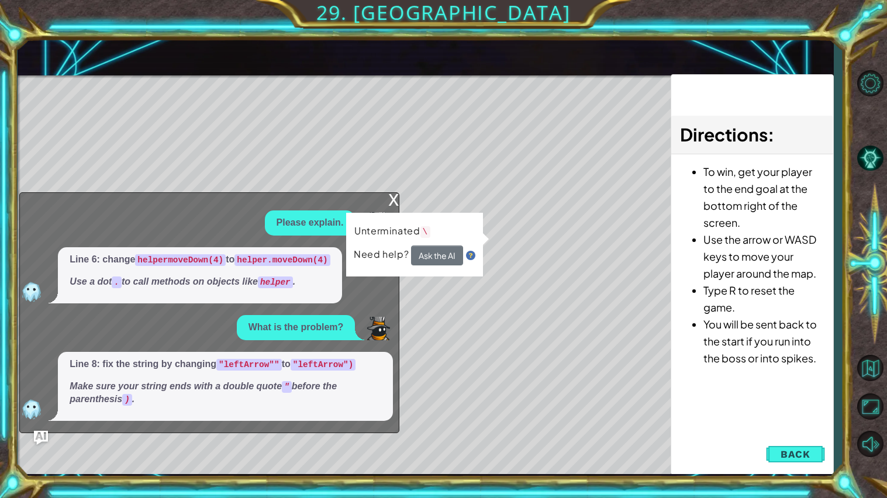
click at [396, 201] on div "x" at bounding box center [393, 199] width 11 height 12
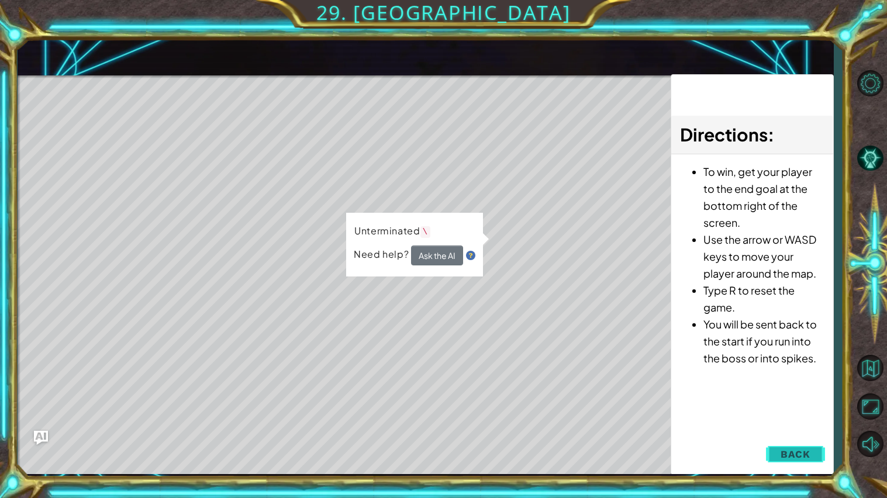
click at [783, 457] on span "Back" at bounding box center [796, 455] width 30 height 12
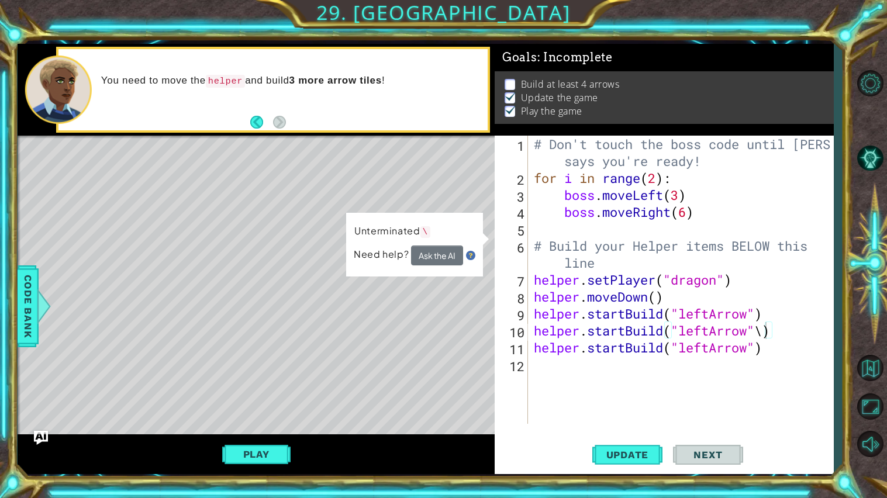
click at [762, 331] on div "# Don't touch the boss code until [PERSON_NAME] says you're ready! for i in ran…" at bounding box center [684, 305] width 305 height 339
click at [768, 332] on div "# Don't touch the boss code until [PERSON_NAME] says you're ready! for i in ran…" at bounding box center [684, 305] width 305 height 339
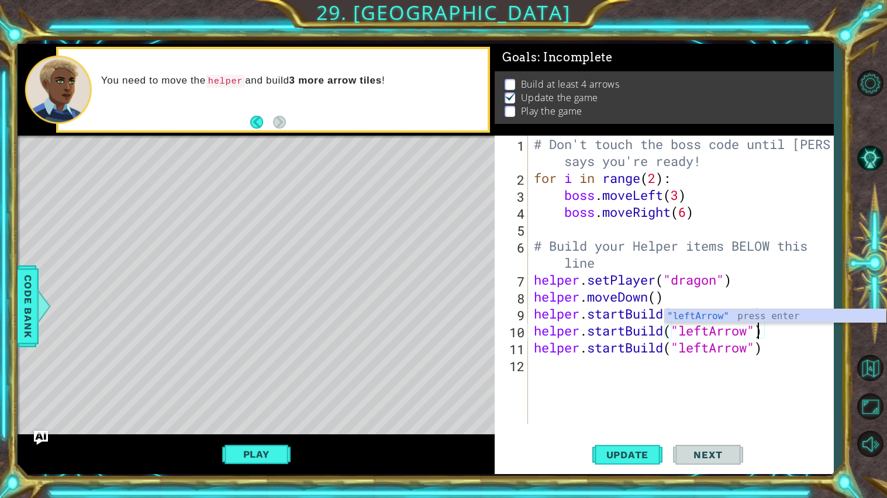
click at [782, 354] on div "# Don't touch the boss code until [PERSON_NAME] says you're ready! for i in ran…" at bounding box center [684, 305] width 305 height 339
click at [713, 315] on div "# Don't touch the boss code until [PERSON_NAME] says you're ready! for i in ran…" at bounding box center [684, 305] width 305 height 339
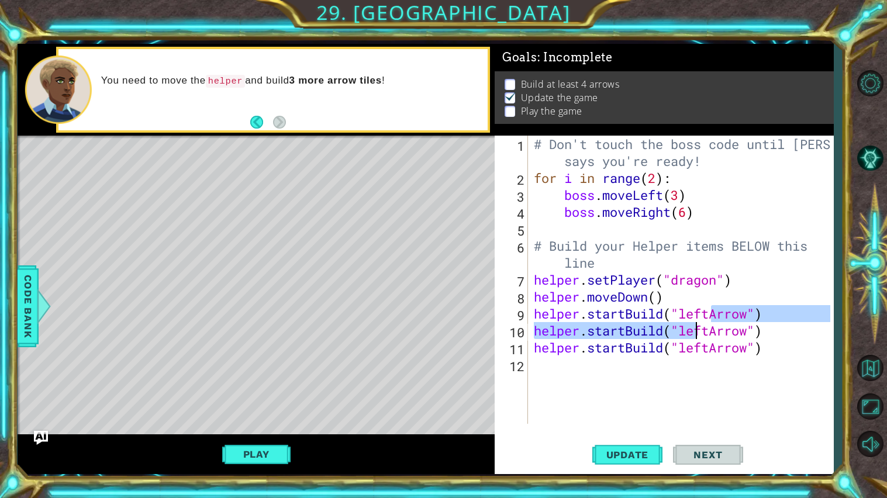
drag, startPoint x: 713, startPoint y: 315, endPoint x: 704, endPoint y: 323, distance: 11.6
click at [704, 323] on div "# Don't touch the boss code until [PERSON_NAME] says you're ready! for i in ran…" at bounding box center [684, 305] width 305 height 339
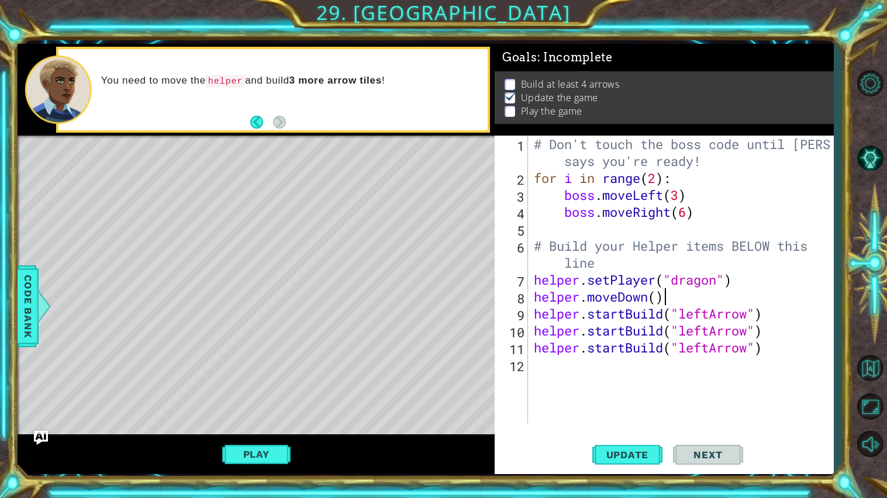
click at [756, 291] on div "# Don't touch the boss code until [PERSON_NAME] says you're ready! for i in ran…" at bounding box center [684, 305] width 305 height 339
click at [714, 318] on div "# Don't touch the boss code until [PERSON_NAME] says you're ready! for i in ran…" at bounding box center [684, 305] width 305 height 339
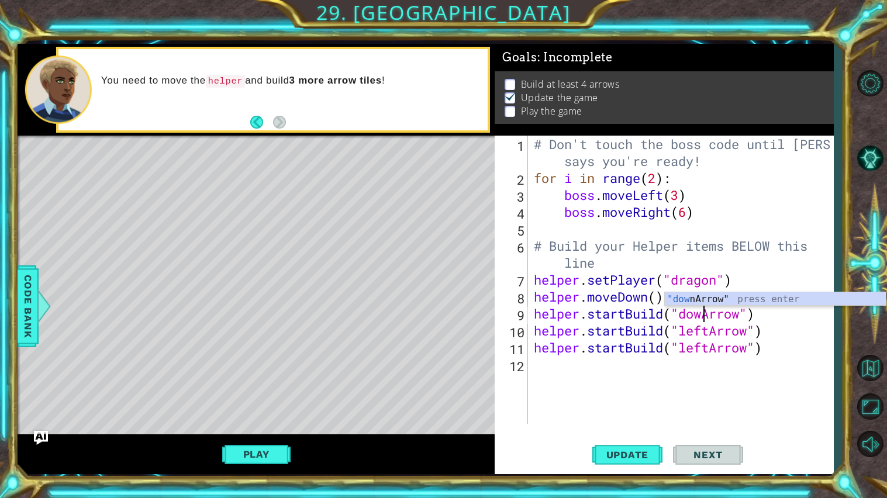
scroll to position [0, 8]
click at [708, 333] on div "# Don't touch the boss code until [PERSON_NAME] says you're ready! for i in ran…" at bounding box center [684, 305] width 305 height 339
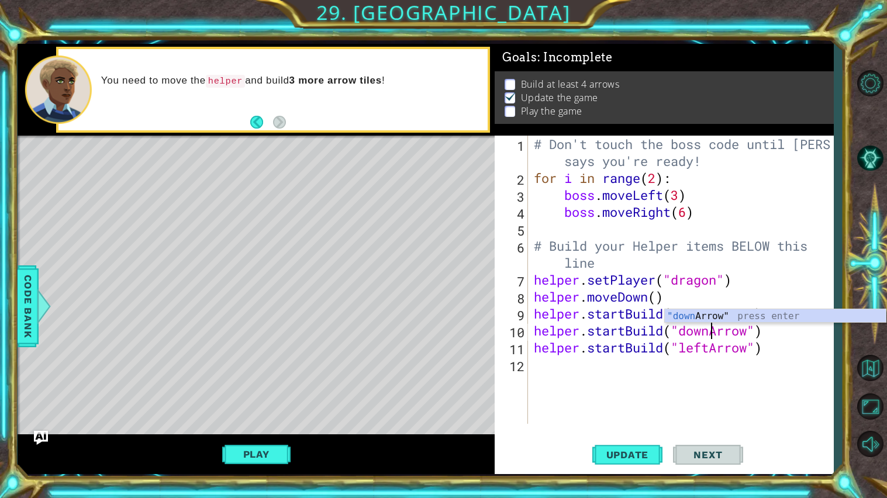
click at [711, 347] on div "# Don't touch the boss code until [PERSON_NAME] says you're ready! for i in ran…" at bounding box center [684, 305] width 305 height 339
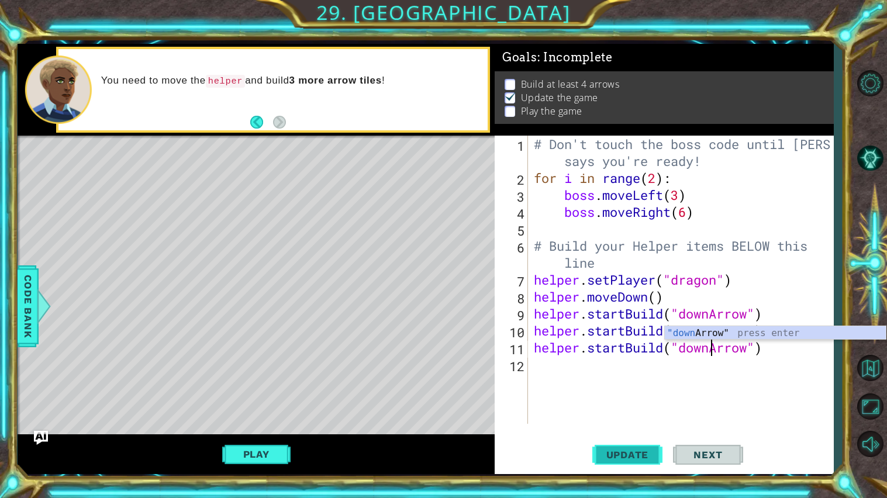
type textarea "helper.startBuild("downArrow")"
click at [645, 464] on button "Update" at bounding box center [628, 455] width 70 height 34
click at [250, 453] on button "Play" at bounding box center [256, 454] width 68 height 22
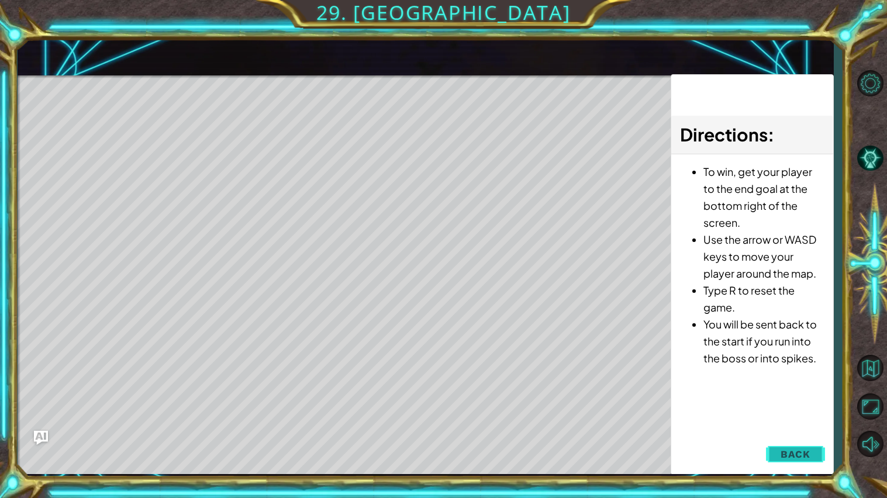
click at [769, 453] on button "Back" at bounding box center [795, 454] width 59 height 23
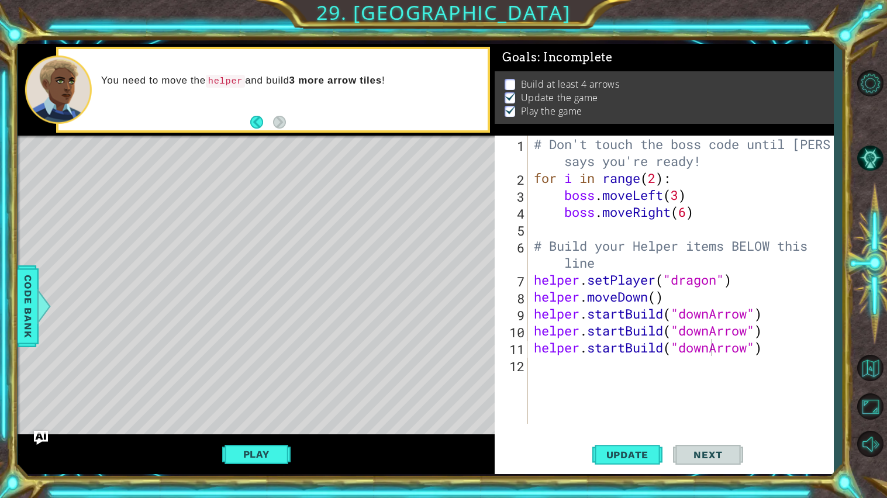
click at [546, 359] on div "# Don't touch the boss code until [PERSON_NAME] says you're ready! for i in ran…" at bounding box center [684, 305] width 305 height 339
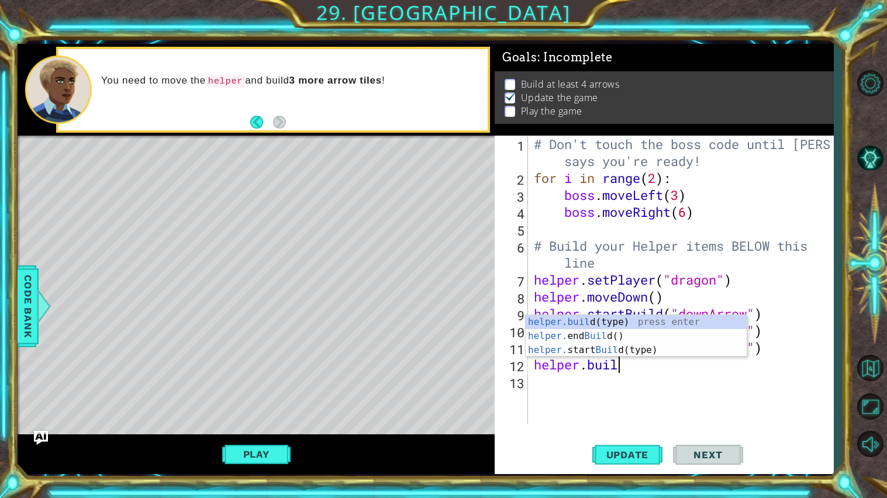
scroll to position [0, 3]
click at [645, 319] on div "[DOMAIN_NAME] (type) press enter helper. end Build () press enter helper. start…" at bounding box center [636, 350] width 221 height 70
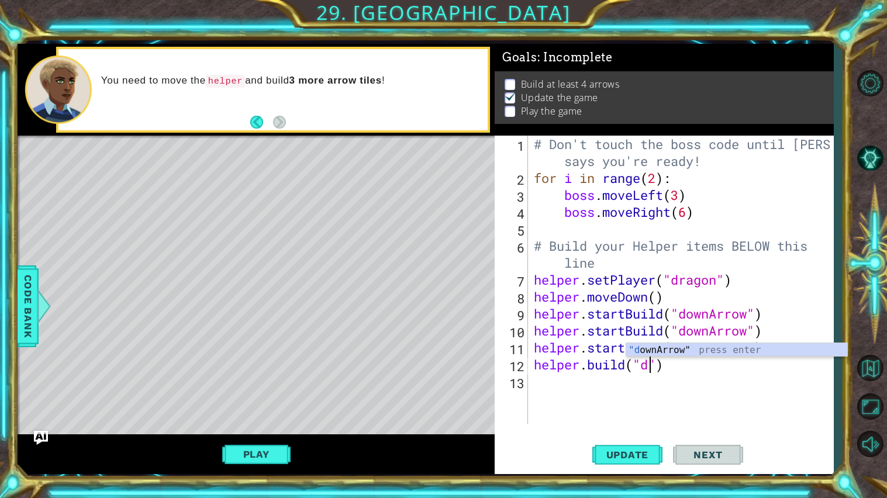
scroll to position [0, 5]
click at [713, 349] on div ""down Arrow" press enter" at bounding box center [737, 364] width 221 height 42
click at [768, 349] on div "# Don't touch the boss code until [PERSON_NAME] says you're ready! for i in ran…" at bounding box center [684, 305] width 305 height 339
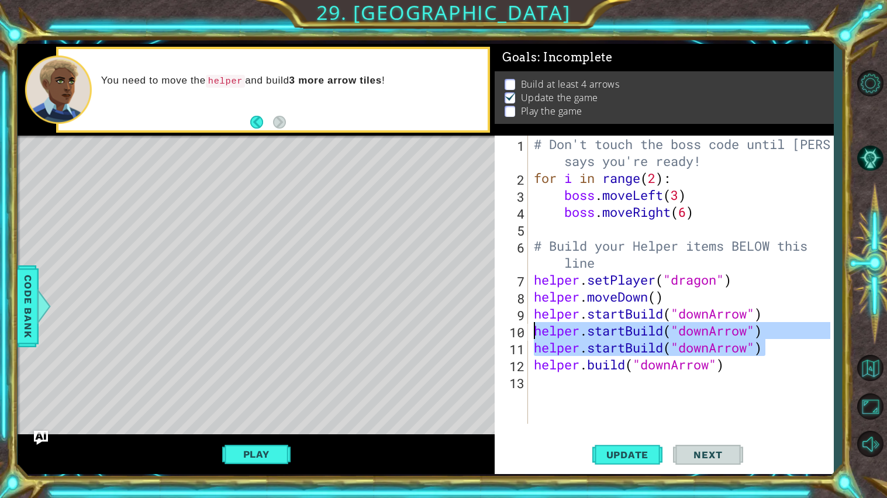
drag, startPoint x: 768, startPoint y: 349, endPoint x: 531, endPoint y: 335, distance: 237.3
click at [532, 335] on div "# Don't touch the boss code until [PERSON_NAME] says you're ready! for i in ran…" at bounding box center [684, 305] width 305 height 339
type textarea "helper.startBuild("downArrow") helper.startBuild("downArrow")"
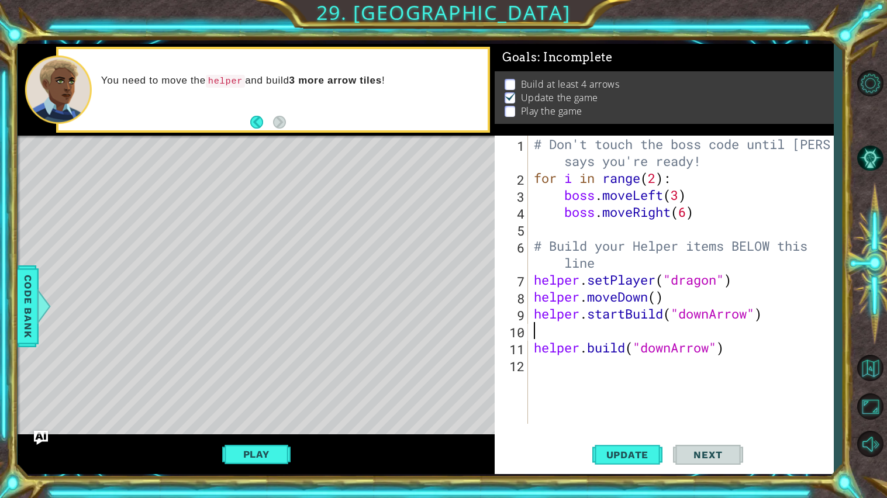
type textarea "helper.startBuild("downArrow")"
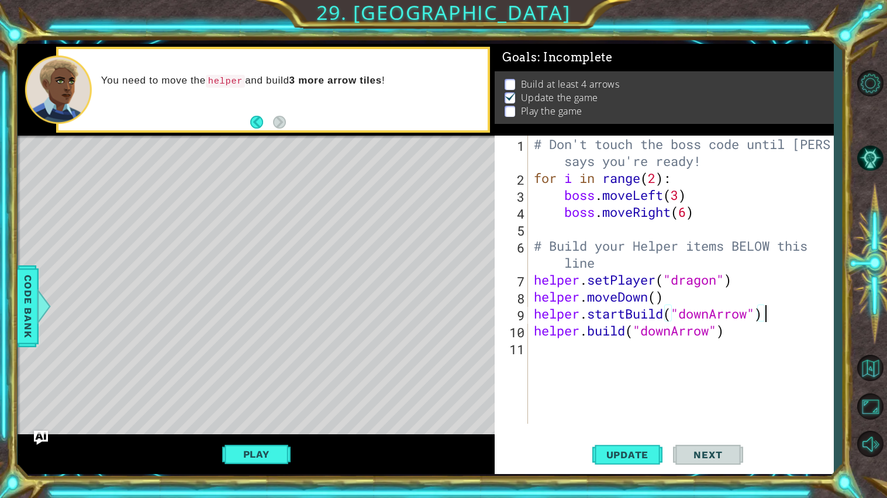
click at [543, 350] on div "# Don't touch the boss code until [PERSON_NAME] says you're ready! for i in ran…" at bounding box center [684, 305] width 305 height 339
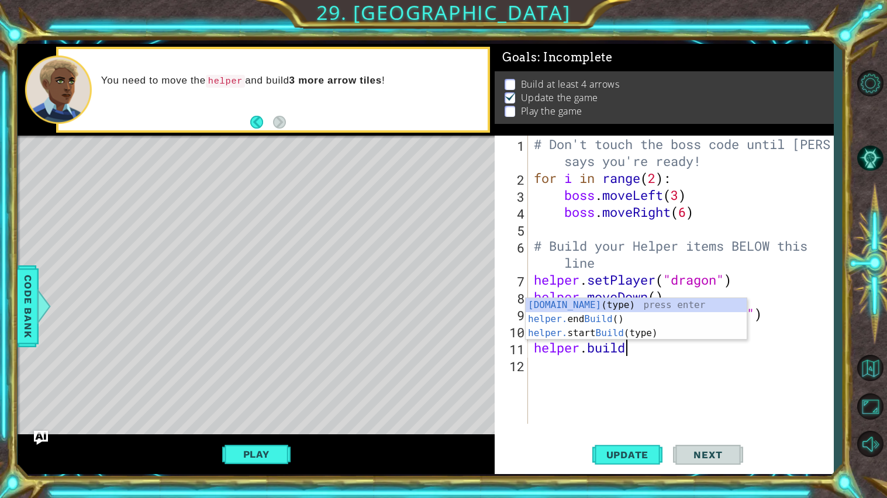
scroll to position [0, 3]
click at [600, 303] on div "helper.buil d(type) press enter helper. end Buil d() press enter helper. start …" at bounding box center [636, 333] width 221 height 70
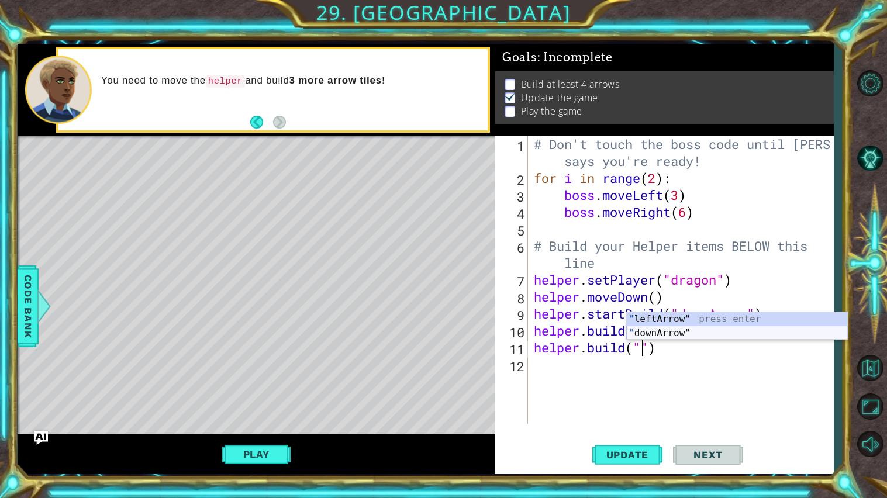
click at [700, 331] on div "" leftArrow" press enter " downArrow" press enter" at bounding box center [737, 340] width 221 height 56
type textarea "[DOMAIN_NAME]("downArrow")"
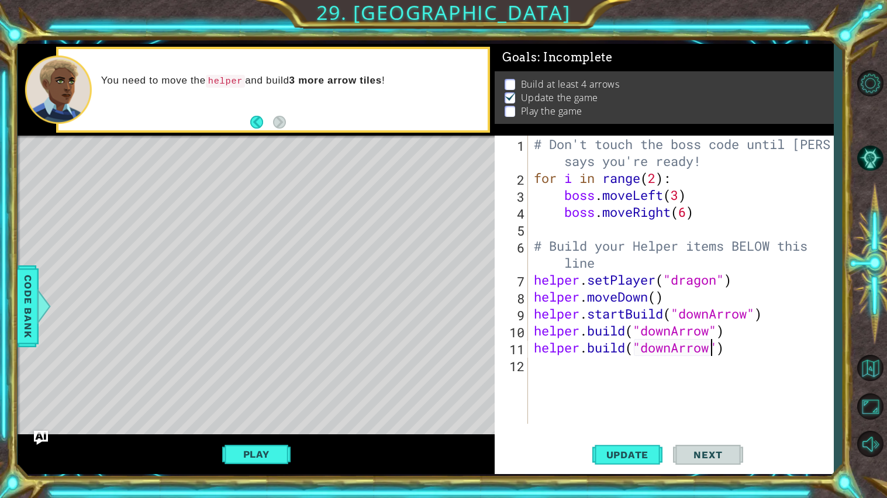
click at [555, 366] on div "# Don't touch the boss code until [PERSON_NAME] says you're ready! for i in ran…" at bounding box center [684, 305] width 305 height 339
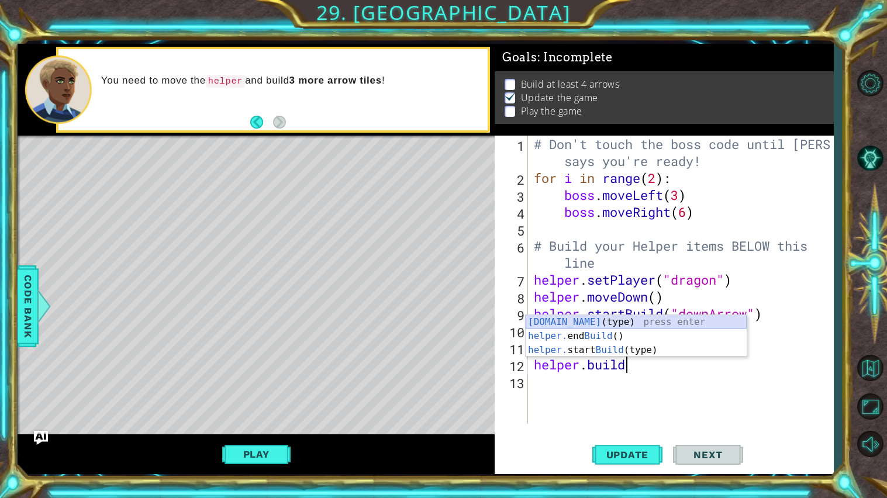
click at [630, 325] on div "[DOMAIN_NAME] (type) press enter helper. end Build () press enter helper. start…" at bounding box center [636, 350] width 221 height 70
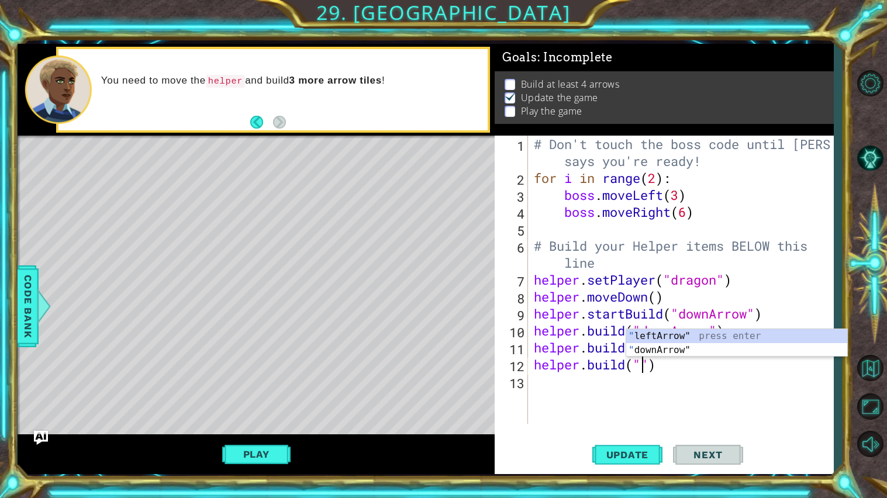
scroll to position [0, 5]
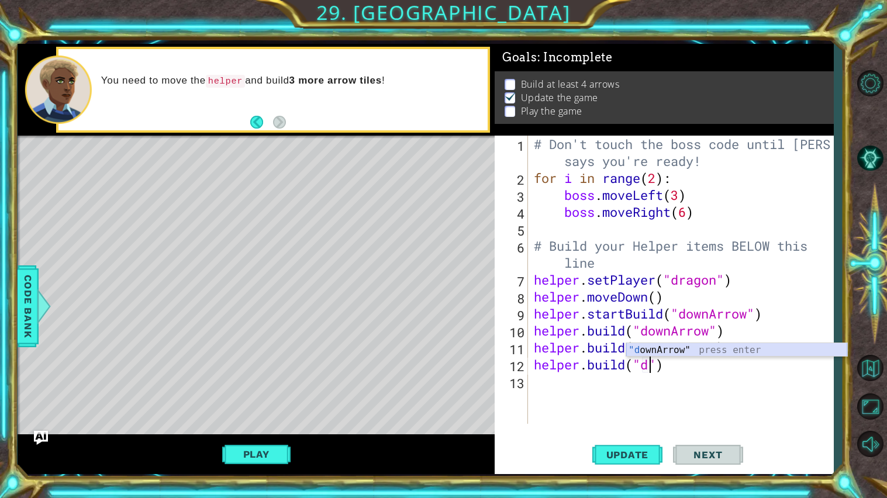
click at [763, 351] on div ""d ownArrow" press enter" at bounding box center [737, 364] width 221 height 42
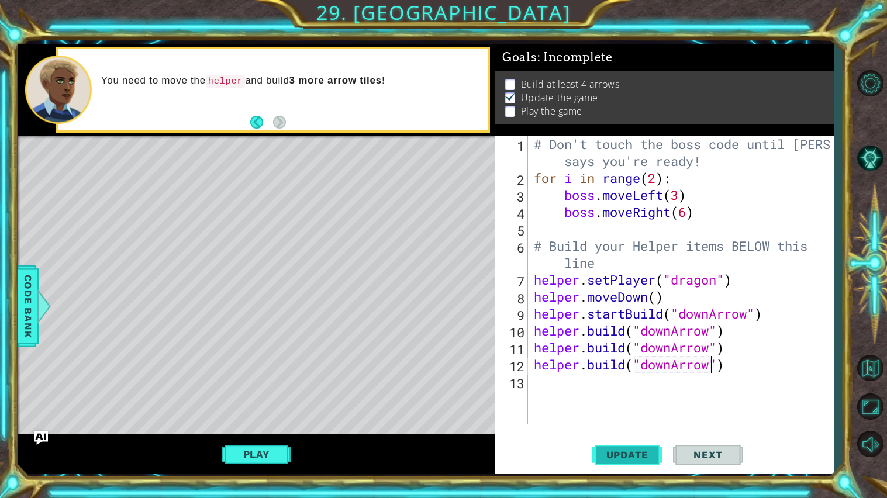
type textarea "[DOMAIN_NAME]("downArrow")"
click at [642, 449] on span "Update" at bounding box center [628, 455] width 66 height 12
click at [255, 448] on button "Play" at bounding box center [256, 454] width 68 height 22
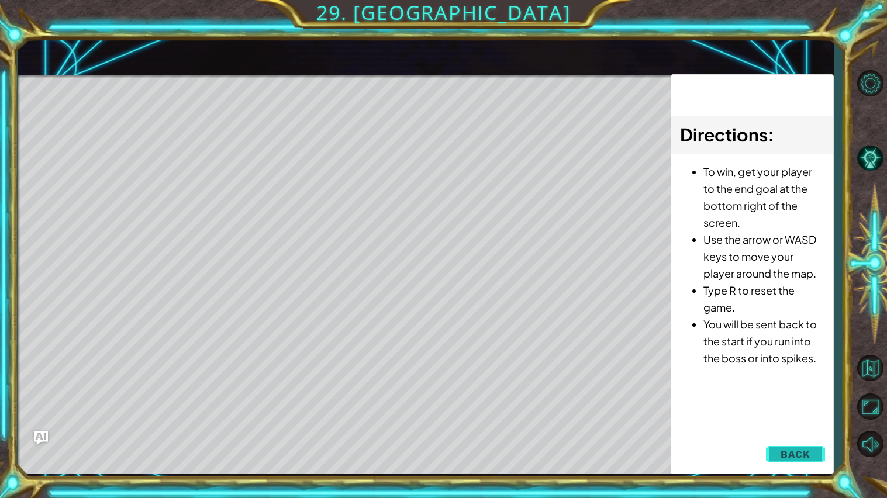
click at [815, 457] on button "Back" at bounding box center [795, 454] width 59 height 23
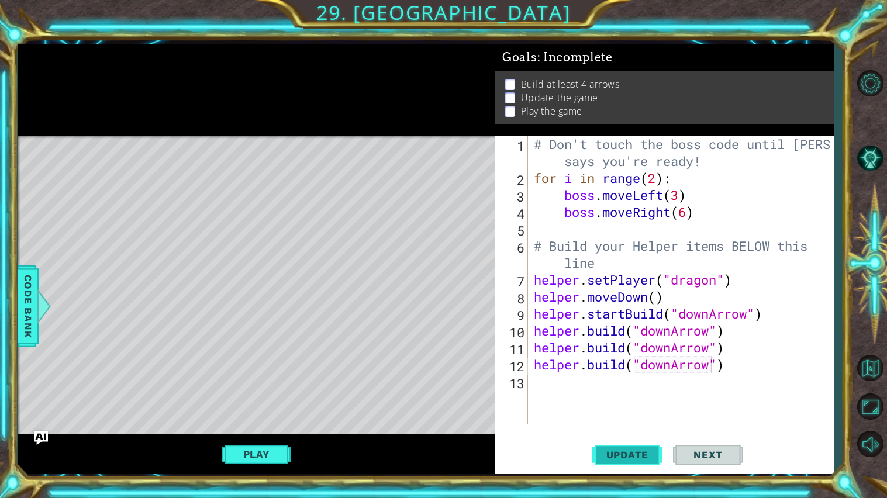
click at [654, 450] on span "Update" at bounding box center [628, 455] width 66 height 12
click at [703, 452] on span "Next" at bounding box center [708, 455] width 52 height 12
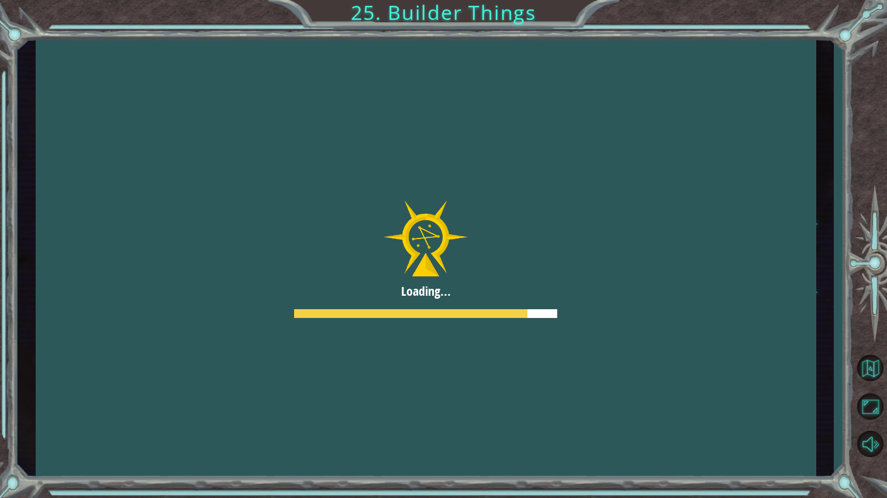
click at [703, 452] on div at bounding box center [426, 259] width 781 height 439
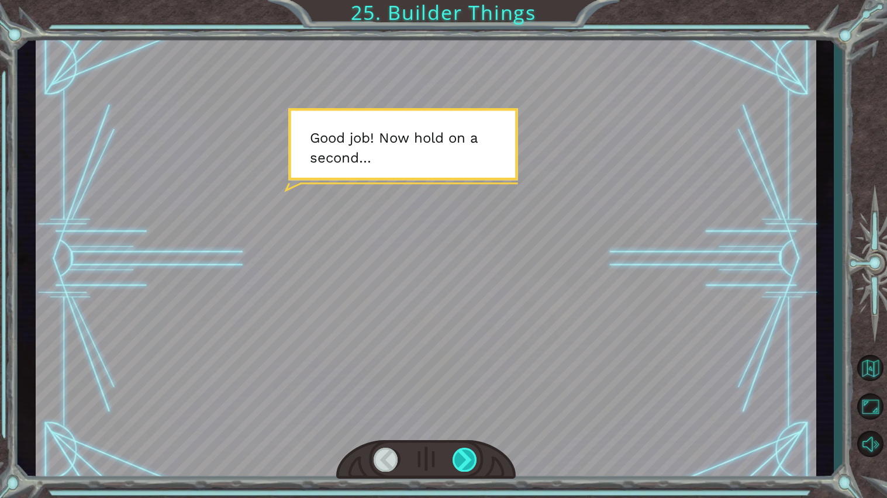
click at [466, 400] on div at bounding box center [465, 460] width 25 height 24
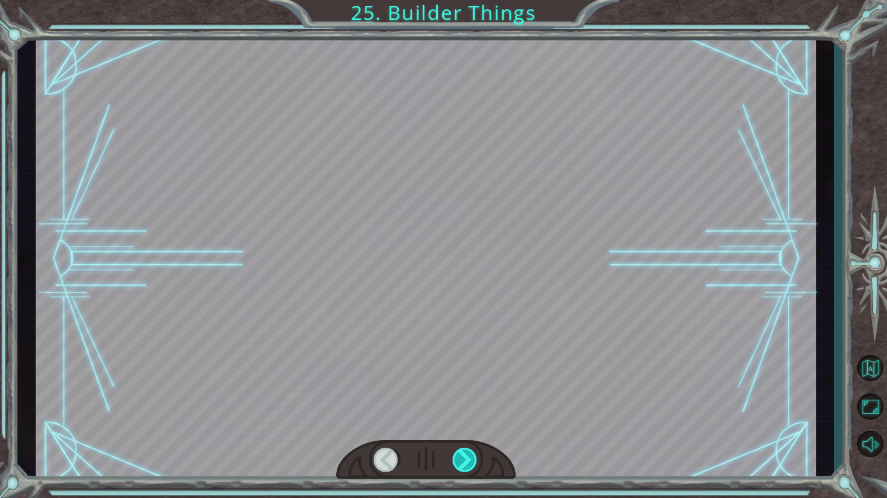
click at [466, 400] on div at bounding box center [465, 460] width 25 height 24
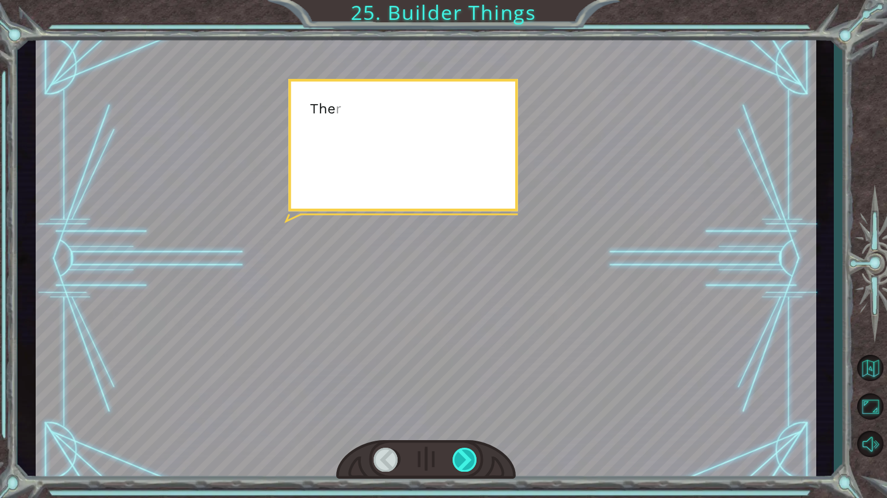
click at [466, 400] on div at bounding box center [465, 460] width 25 height 24
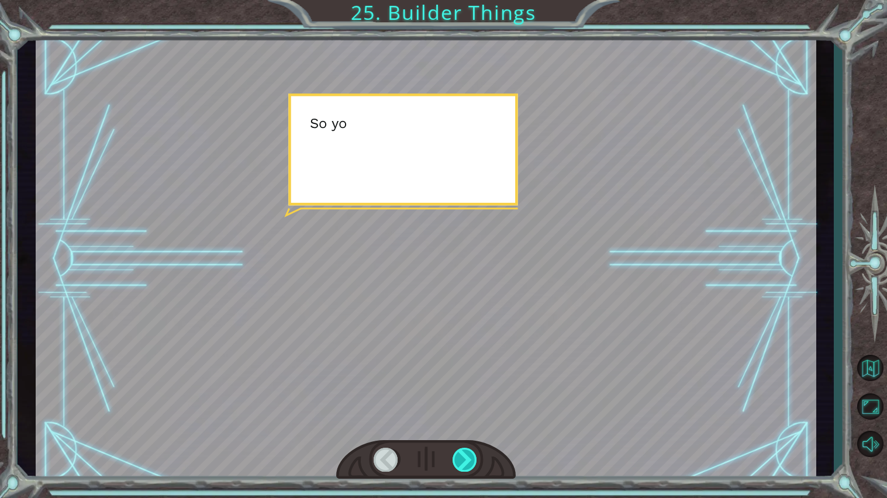
click at [466, 400] on div at bounding box center [465, 460] width 25 height 24
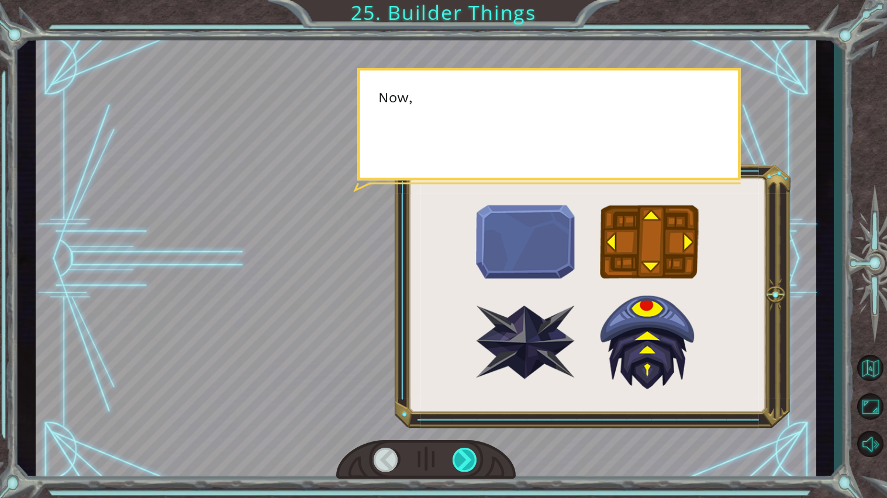
click at [466, 400] on div at bounding box center [465, 460] width 25 height 24
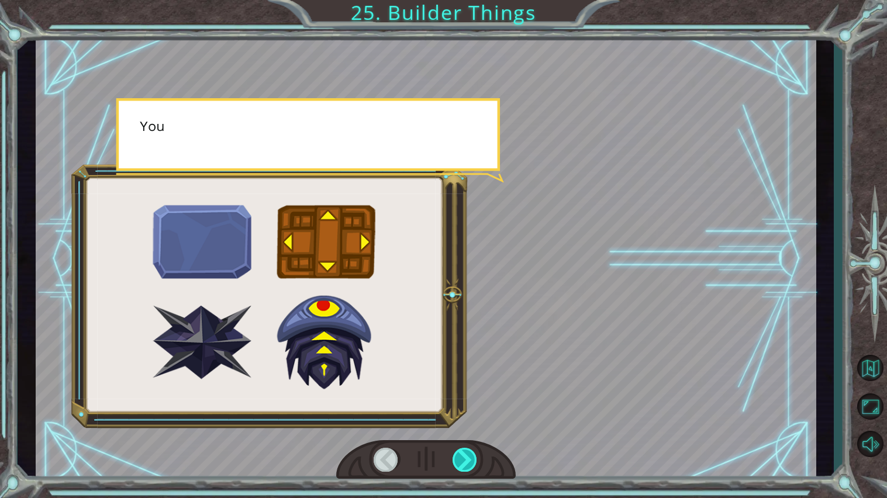
click at [466, 400] on div at bounding box center [465, 460] width 25 height 24
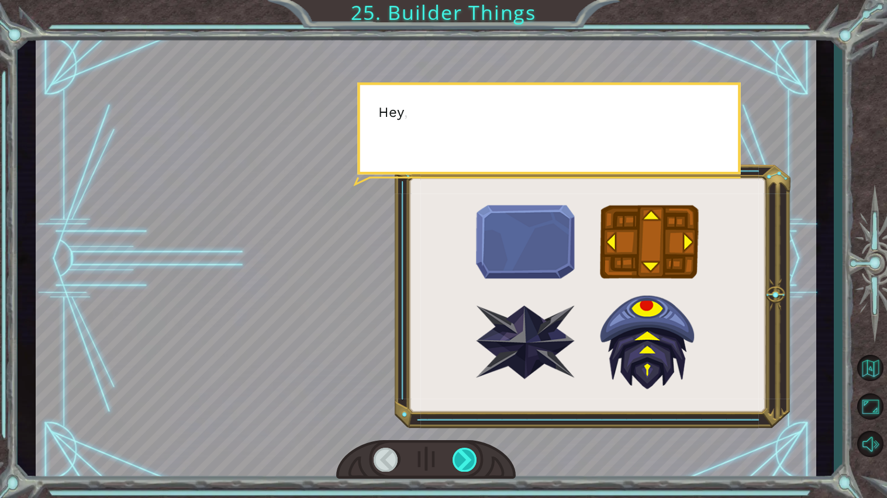
click at [466, 400] on div at bounding box center [465, 460] width 25 height 24
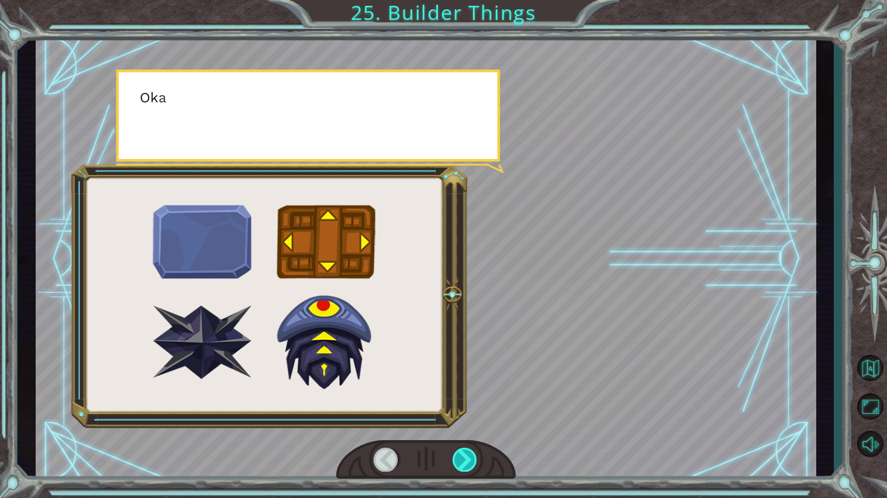
click at [466, 400] on div at bounding box center [465, 460] width 25 height 24
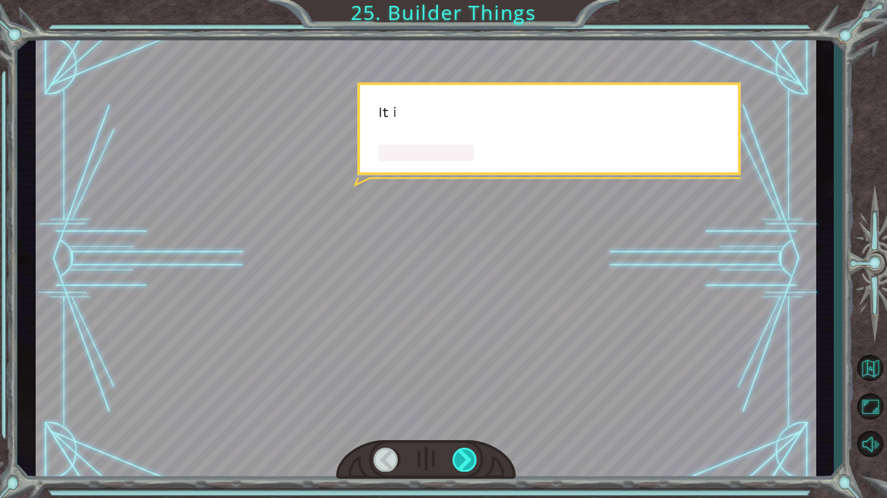
click at [466, 400] on div at bounding box center [465, 460] width 25 height 24
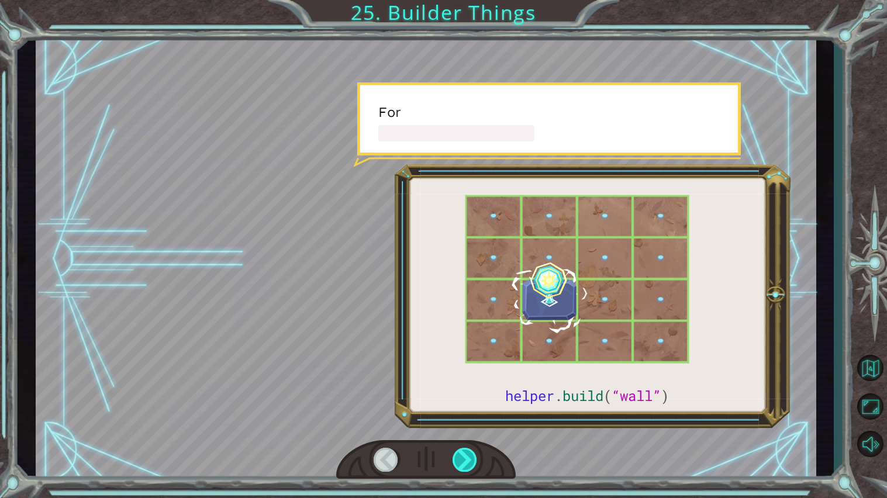
click at [466, 400] on div at bounding box center [465, 460] width 25 height 24
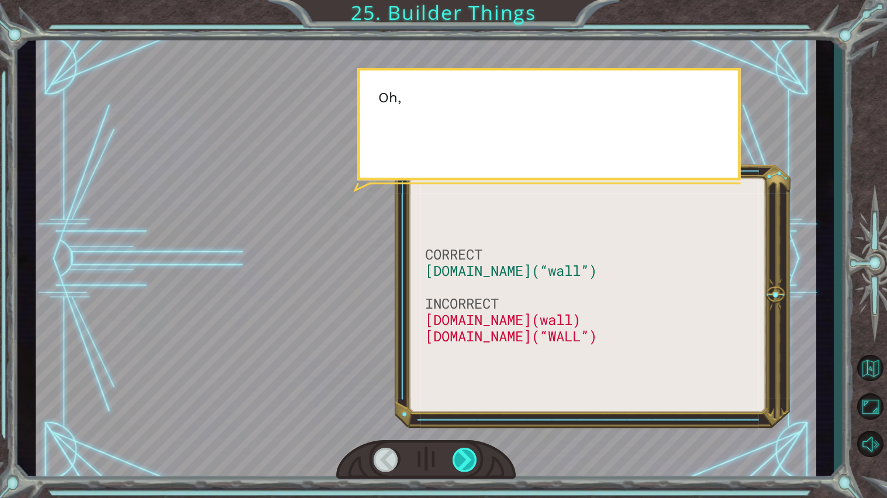
click at [466, 400] on div at bounding box center [465, 460] width 25 height 24
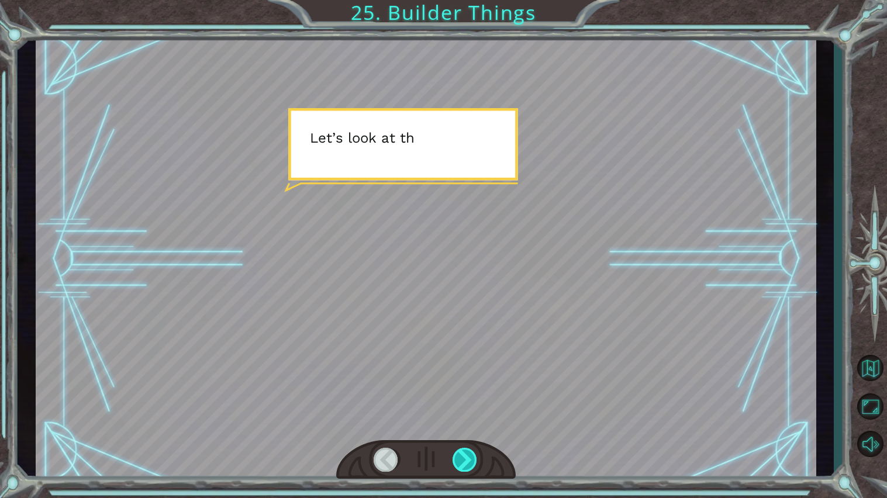
click at [466, 400] on div at bounding box center [465, 460] width 25 height 24
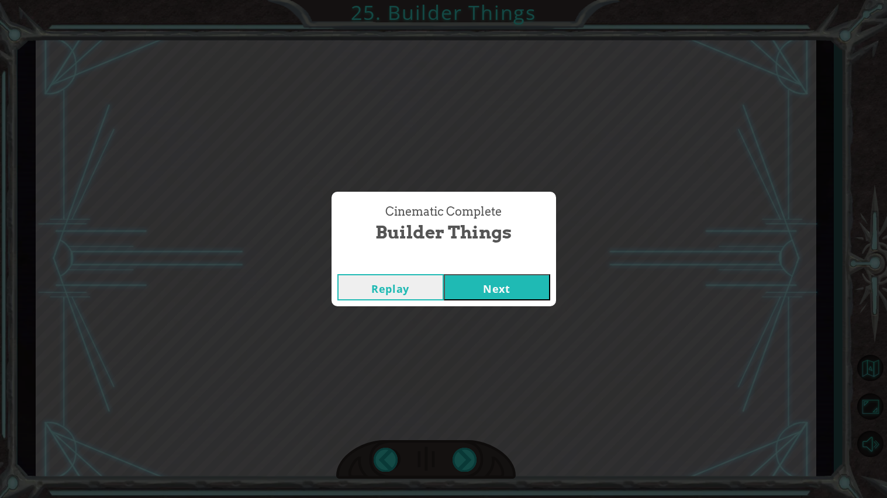
click at [507, 301] on div "Replay Next" at bounding box center [444, 288] width 225 height 38
click at [491, 266] on div "Cinematic Complete" at bounding box center [444, 263] width 225 height 12
click at [481, 269] on div "Replay Next" at bounding box center [444, 288] width 225 height 38
click at [487, 283] on button "Next" at bounding box center [497, 287] width 106 height 26
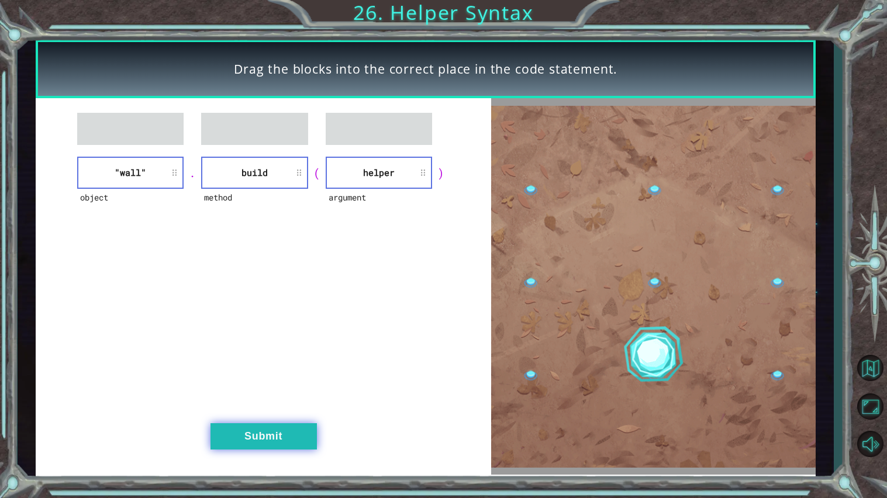
click at [276, 400] on button "Submit" at bounding box center [264, 437] width 106 height 26
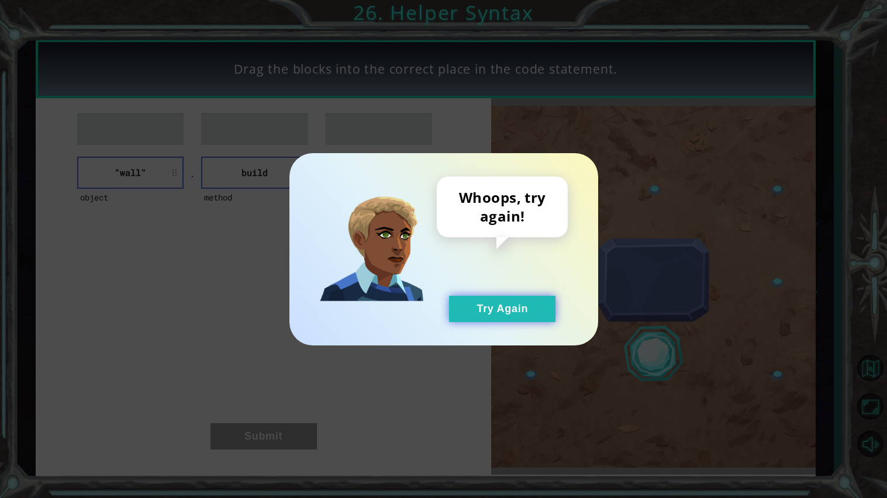
click at [500, 319] on button "Try Again" at bounding box center [502, 309] width 106 height 26
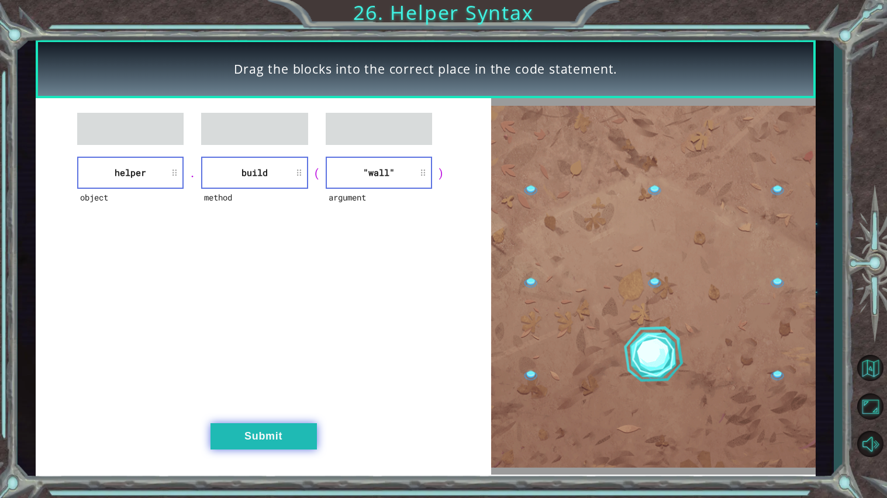
click at [252, 400] on button "Submit" at bounding box center [264, 437] width 106 height 26
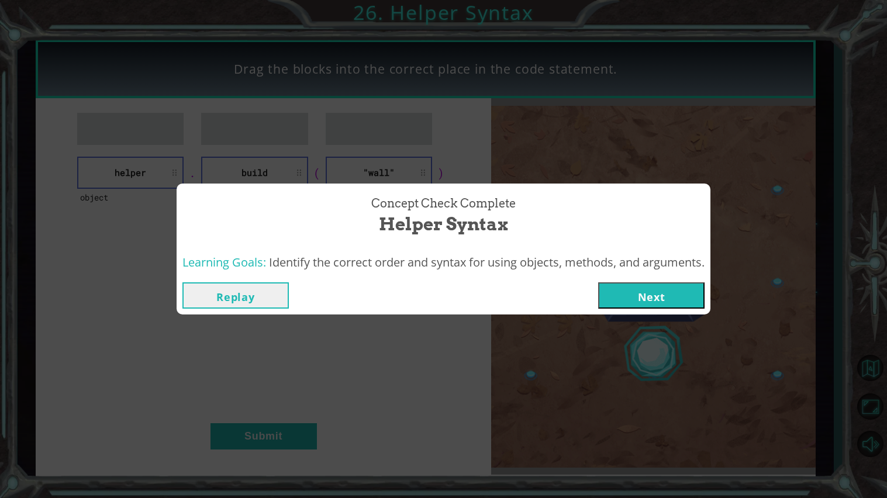
click at [612, 305] on button "Next" at bounding box center [651, 296] width 106 height 26
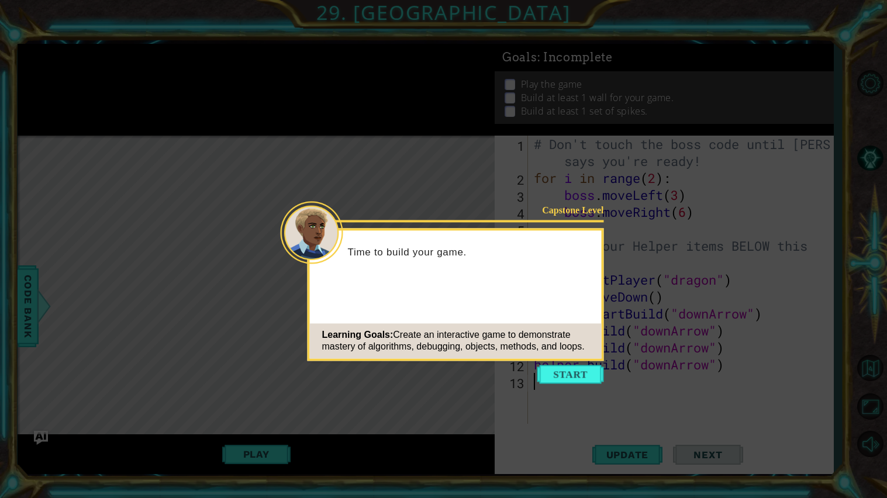
click at [565, 362] on icon at bounding box center [443, 249] width 887 height 498
click at [570, 376] on button "Start" at bounding box center [571, 374] width 67 height 19
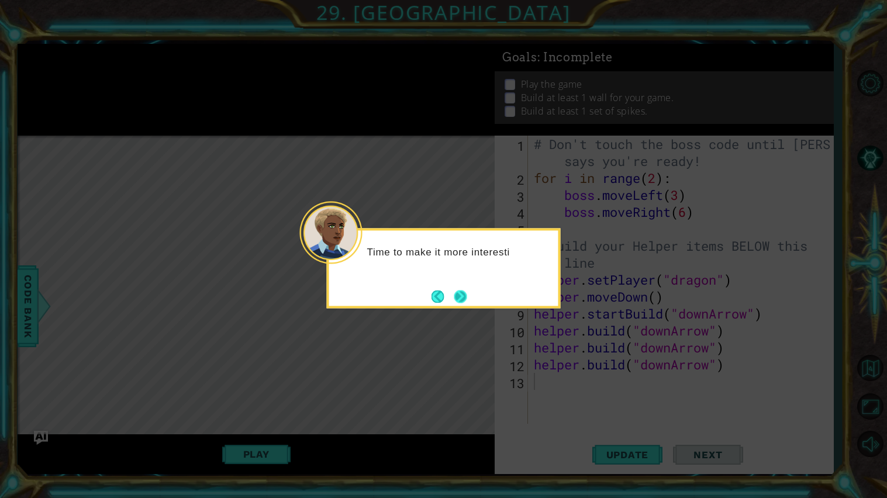
click at [459, 294] on button "Next" at bounding box center [460, 296] width 13 height 13
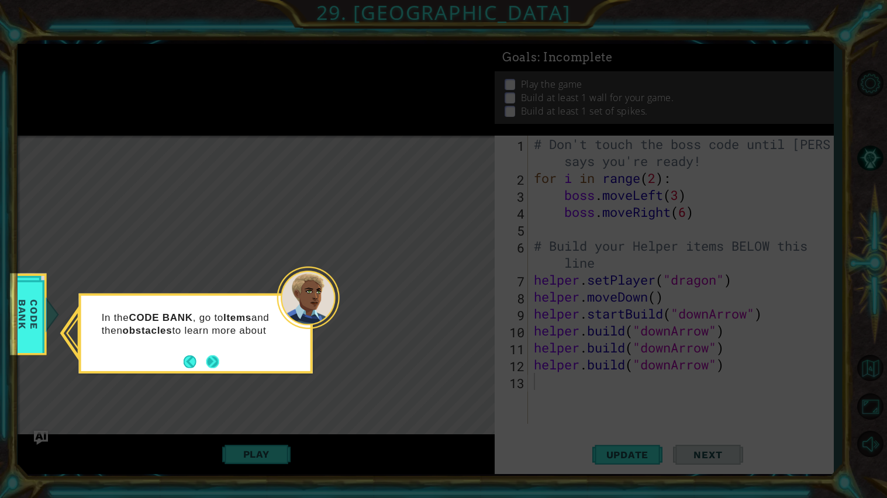
click at [212, 357] on button "Next" at bounding box center [213, 362] width 13 height 13
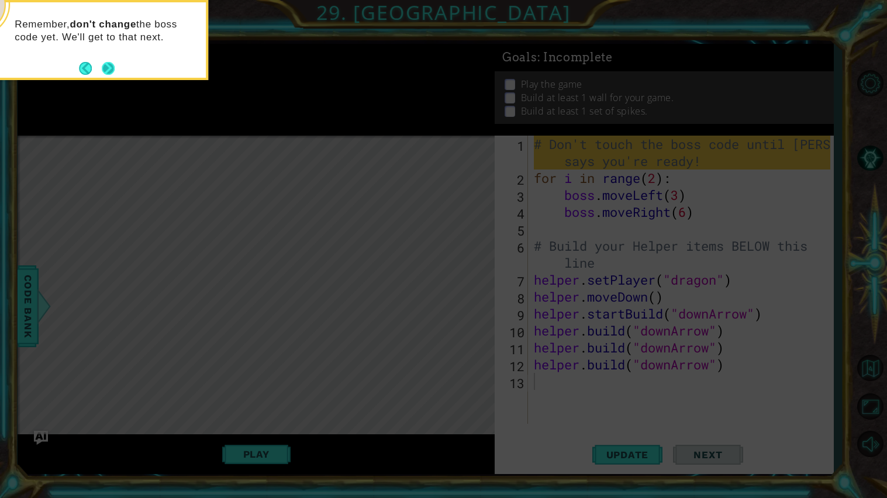
click at [115, 69] on button "Next" at bounding box center [108, 68] width 13 height 13
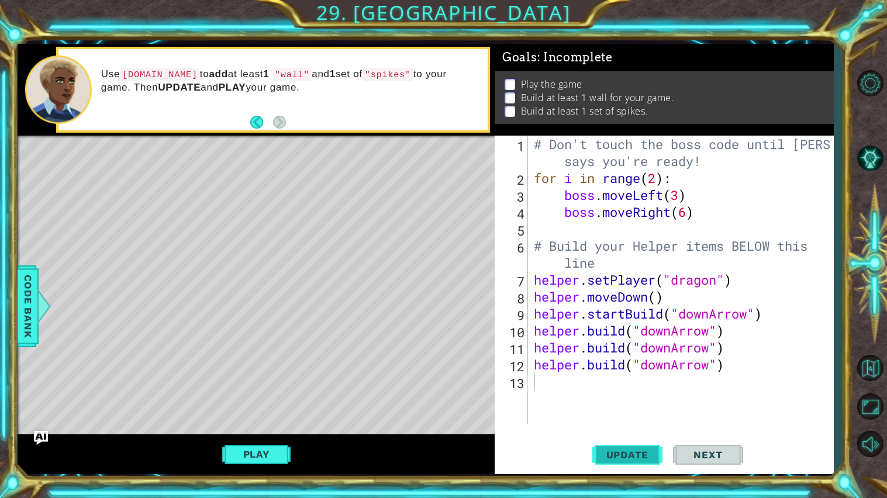
click at [629, 400] on span "Update" at bounding box center [628, 455] width 66 height 12
click at [253, 400] on button "Play" at bounding box center [256, 454] width 68 height 22
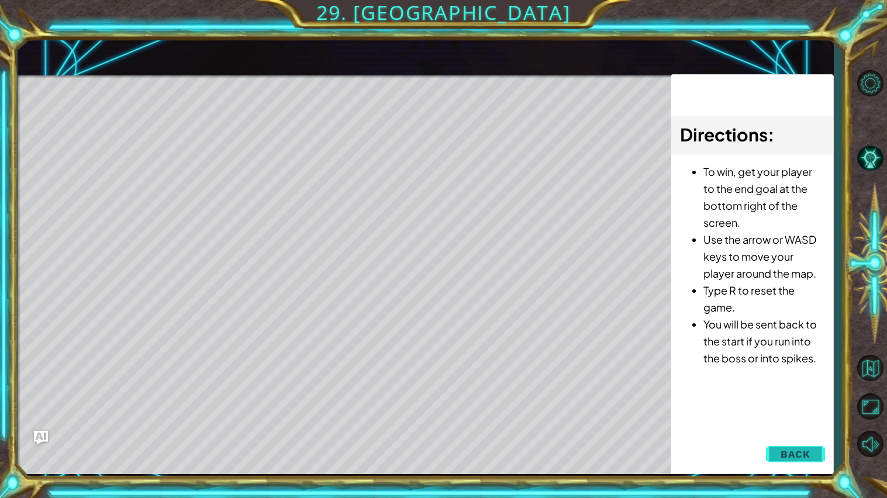
click at [790, 400] on span "Back" at bounding box center [796, 455] width 30 height 12
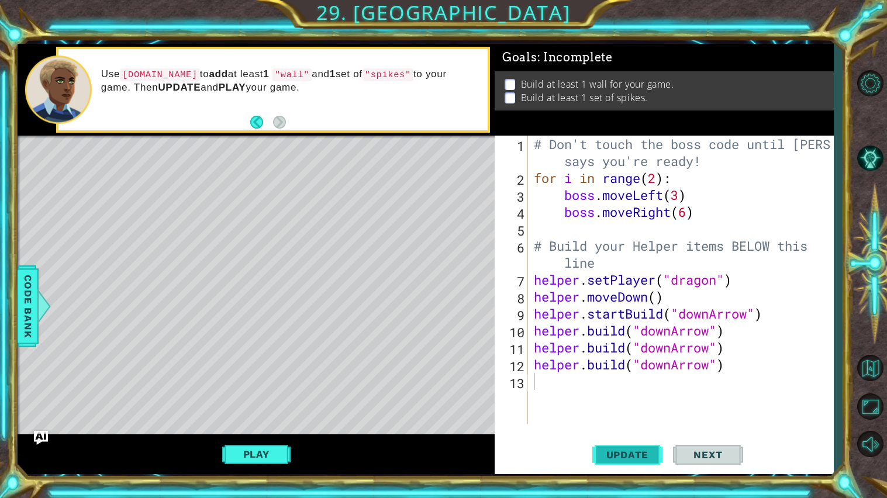
click at [615, 400] on button "Update" at bounding box center [628, 455] width 70 height 34
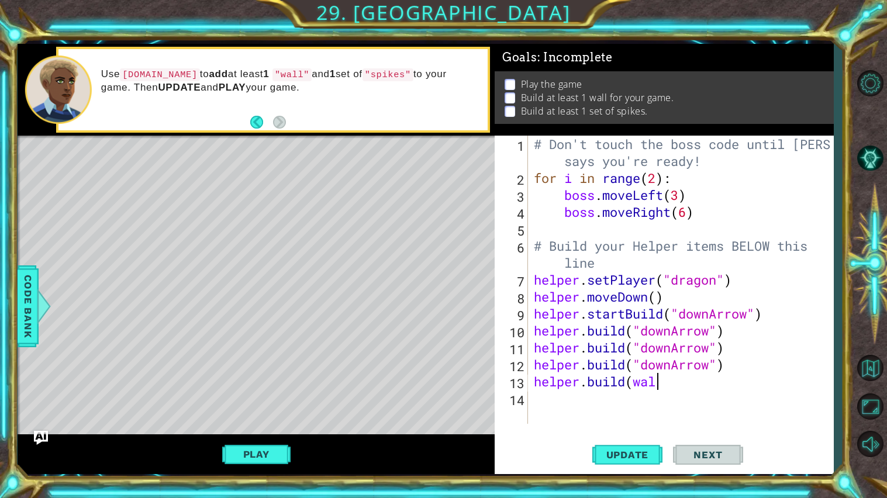
scroll to position [0, 5]
click at [606, 400] on span "Update" at bounding box center [628, 455] width 66 height 12
click at [199, 400] on div "Play" at bounding box center [256, 455] width 477 height 40
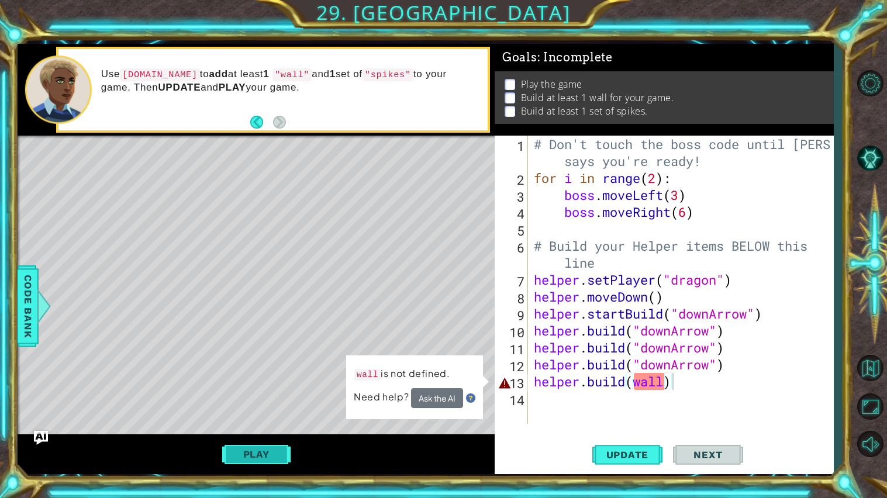
click at [243, 400] on button "Play" at bounding box center [256, 454] width 68 height 22
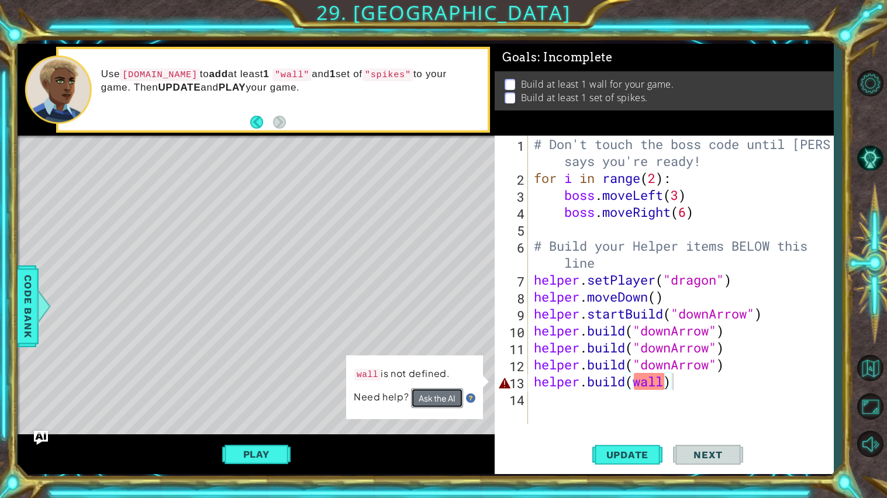
click at [452, 400] on button "Ask the AI" at bounding box center [437, 398] width 52 height 20
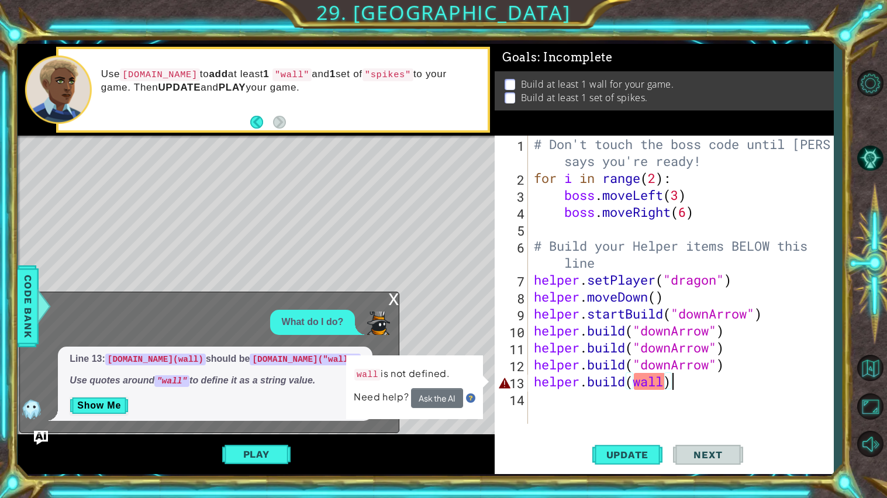
click at [663, 380] on div "# Don't touch the boss code until Vega says you're ready! for i in range ( 2 ) …" at bounding box center [684, 305] width 305 height 339
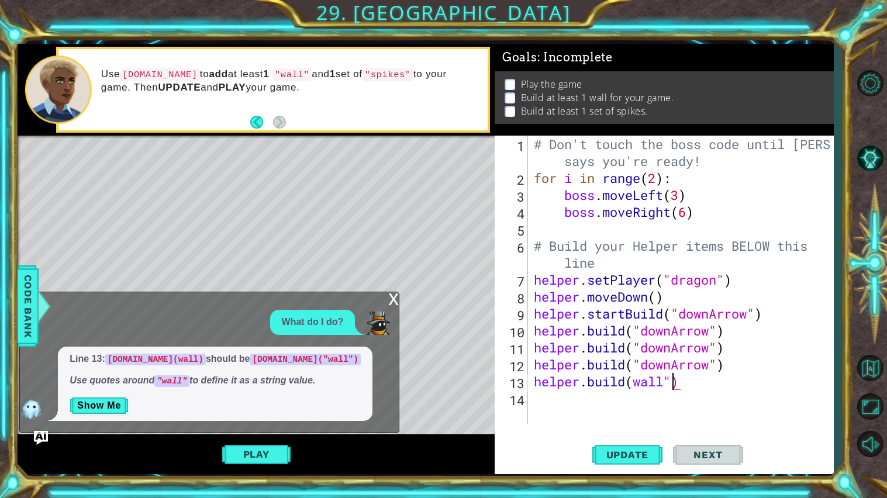
click at [637, 380] on div "# Don't touch the boss code until Vega says you're ready! for i in range ( 2 ) …" at bounding box center [684, 305] width 305 height 339
click at [232, 400] on button "Play" at bounding box center [256, 454] width 68 height 22
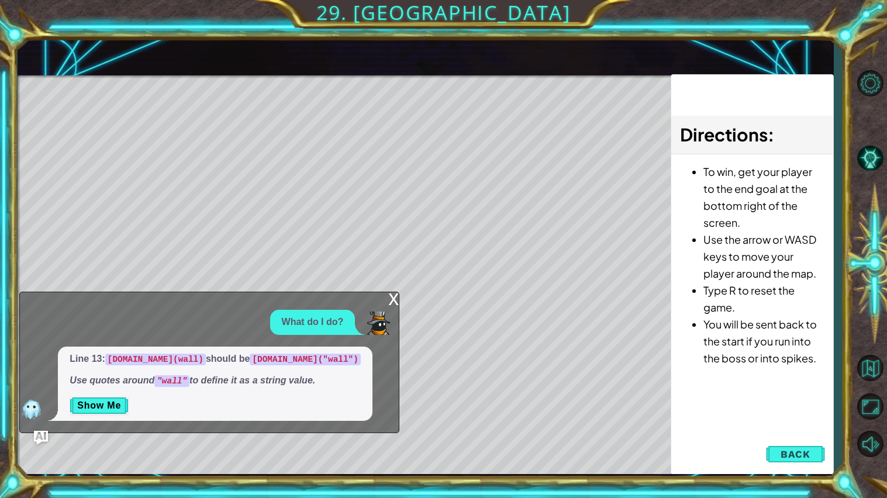
click at [394, 303] on div "x" at bounding box center [393, 298] width 11 height 12
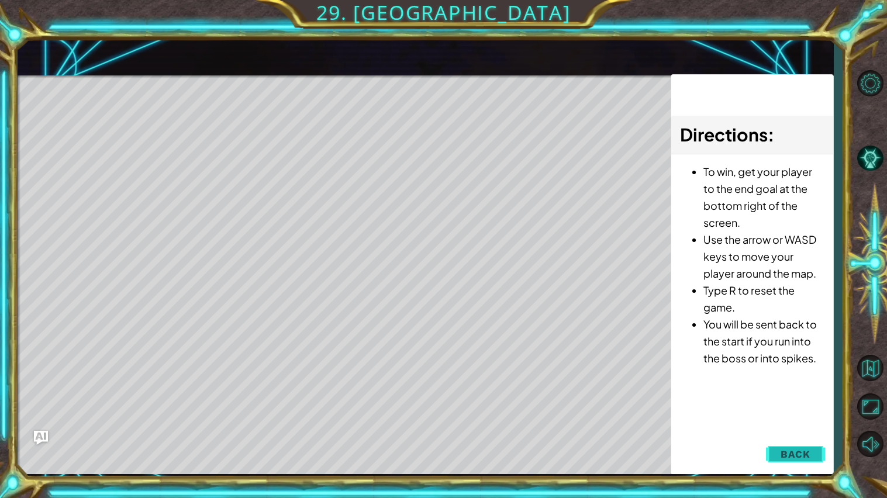
click at [776, 400] on button "Back" at bounding box center [795, 454] width 59 height 23
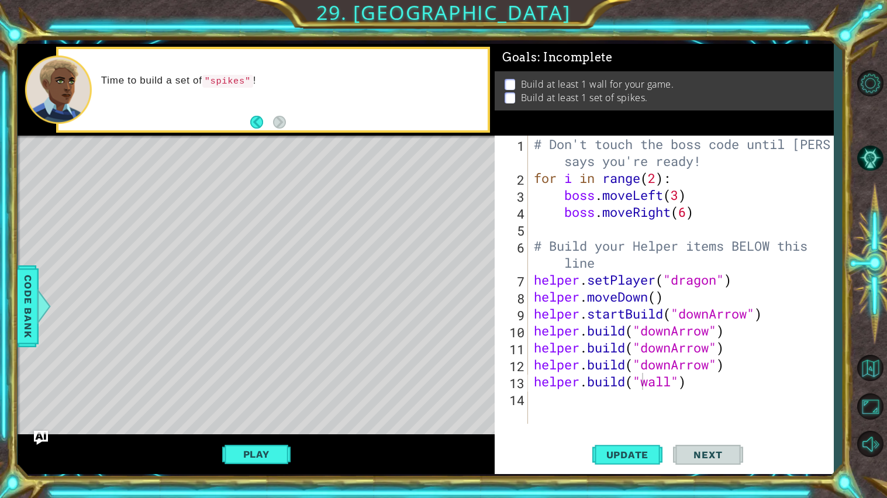
drag, startPoint x: 531, startPoint y: 381, endPoint x: 580, endPoint y: 363, distance: 52.7
click at [580, 363] on div "helper.build("wall") 1 2 3 4 5 6 7 8 9 10 11 12 13 14 # Don't touch the boss co…" at bounding box center [663, 280] width 336 height 288
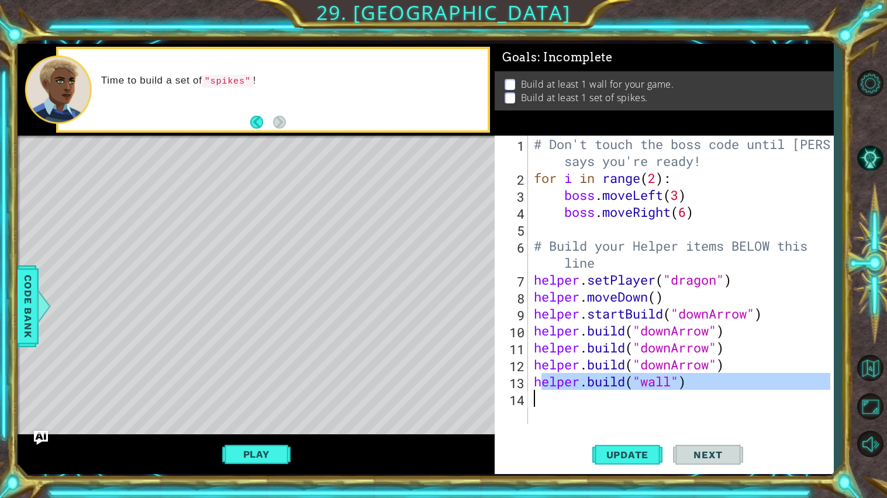
drag, startPoint x: 541, startPoint y: 384, endPoint x: 528, endPoint y: 377, distance: 14.7
click at [699, 391] on div "# Don't touch the boss code until Vega says you're ready! for i in range ( 2 ) …" at bounding box center [684, 305] width 305 height 339
type textarea "[DOMAIN_NAME]("wall")"
drag, startPoint x: 526, startPoint y: 377, endPoint x: 701, endPoint y: 406, distance: 177.2
click at [701, 400] on div "helper.build("wall") 1 2 3 4 5 6 7 8 9 10 11 12 13 14 # Don't touch the boss co…" at bounding box center [663, 280] width 336 height 288
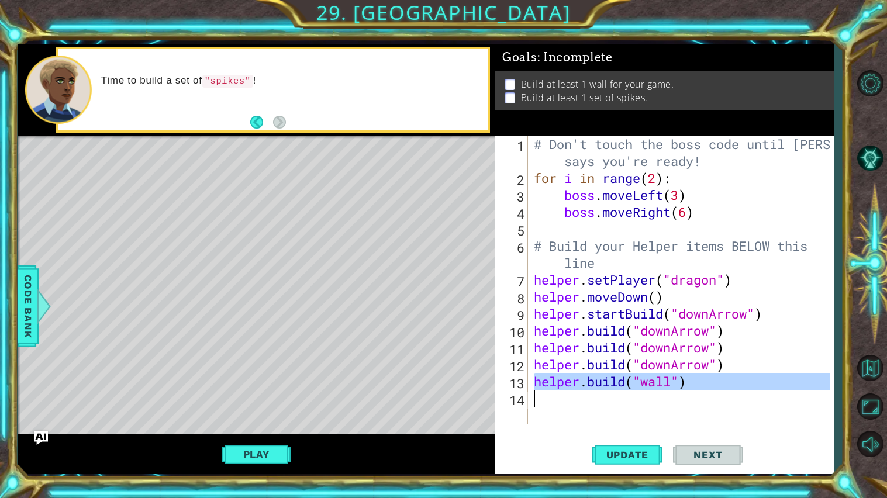
click at [685, 399] on div "# Don't touch the boss code until Vega says you're ready! for i in range ( 2 ) …" at bounding box center [681, 280] width 299 height 288
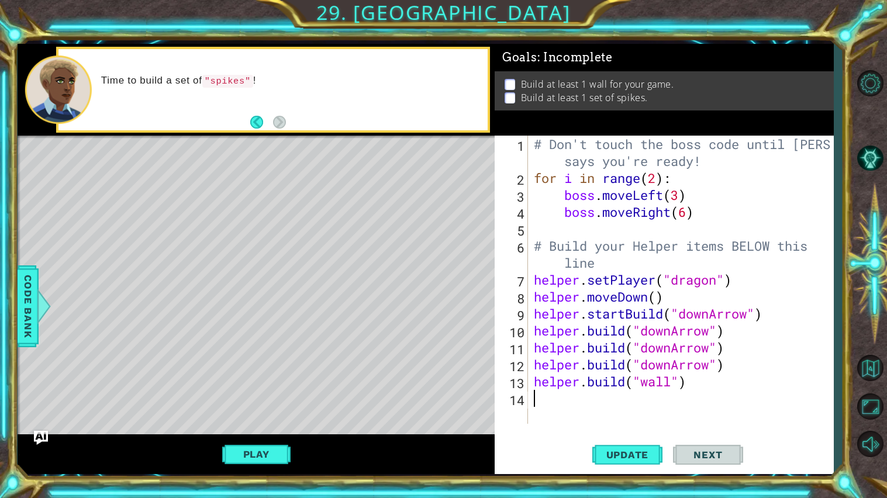
scroll to position [0, 0]
paste textarea "[DOMAIN_NAME]("wall")"
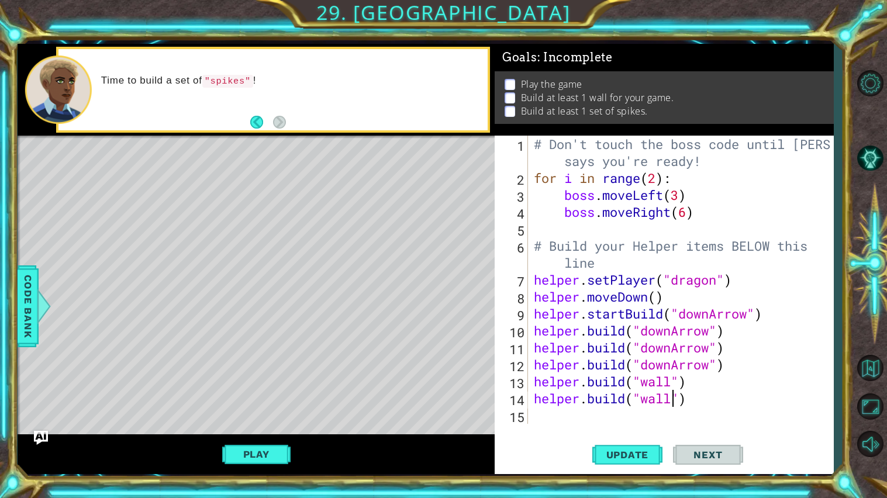
click at [675, 400] on div "# Don't touch the boss code until Vega says you're ready! for i in range ( 2 ) …" at bounding box center [684, 305] width 305 height 339
click at [617, 400] on span "Update" at bounding box center [628, 455] width 66 height 12
click at [287, 400] on button "Play" at bounding box center [256, 454] width 68 height 22
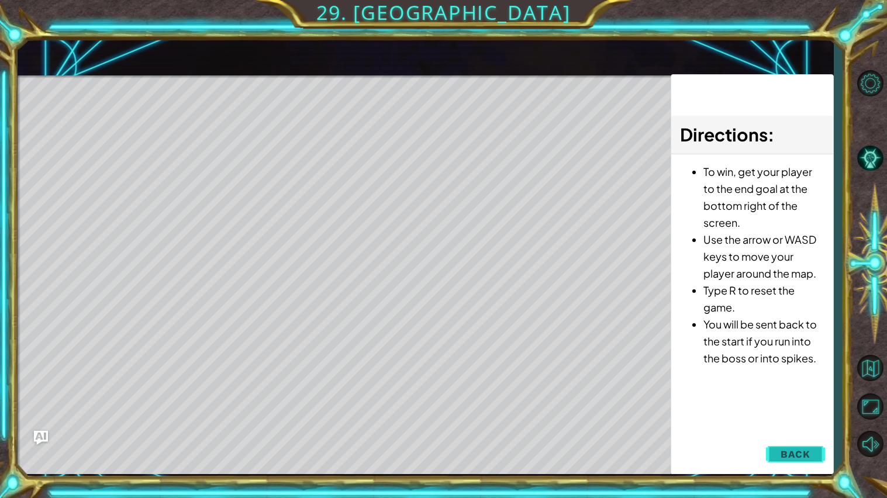
click at [808, 400] on span "Back" at bounding box center [796, 455] width 30 height 12
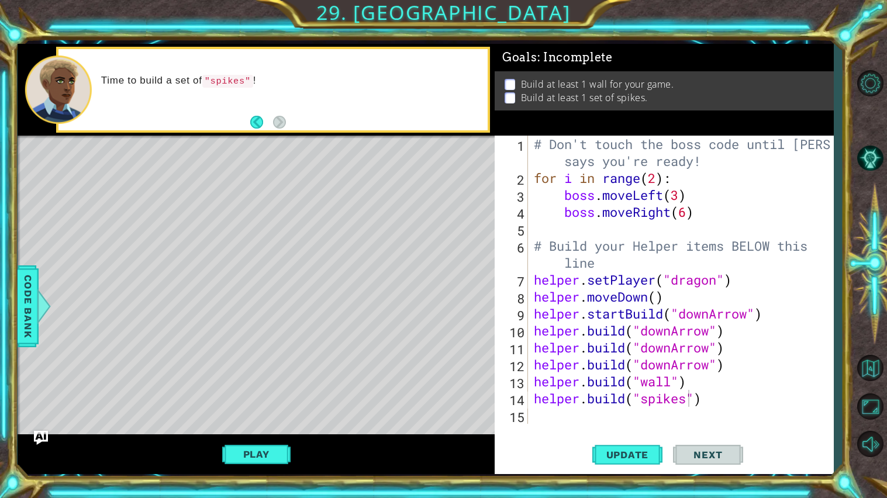
click at [689, 400] on span "Next" at bounding box center [708, 455] width 52 height 12
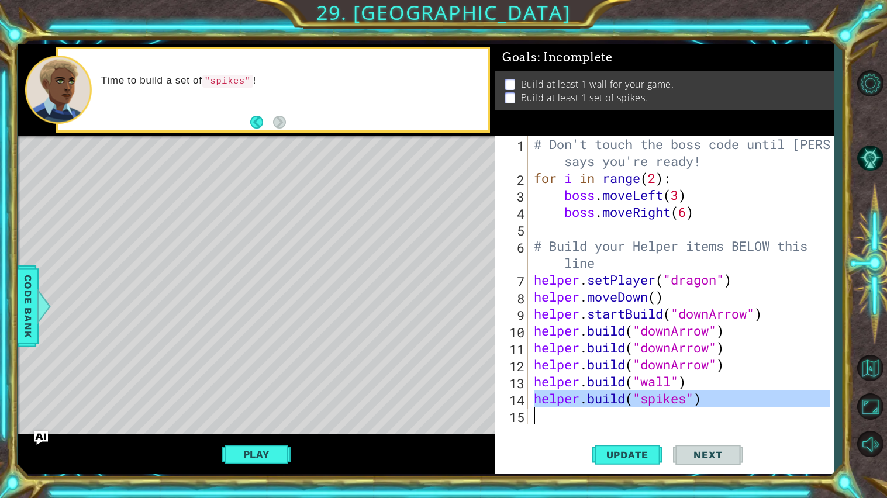
drag, startPoint x: 536, startPoint y: 402, endPoint x: 738, endPoint y: 407, distance: 202.5
click at [738, 400] on div "# Don't touch the boss code until Vega says you're ready! for i in range ( 2 ) …" at bounding box center [684, 305] width 305 height 339
click at [697, 377] on div "# Don't touch the boss code until Vega says you're ready! for i in range ( 2 ) …" at bounding box center [684, 305] width 305 height 339
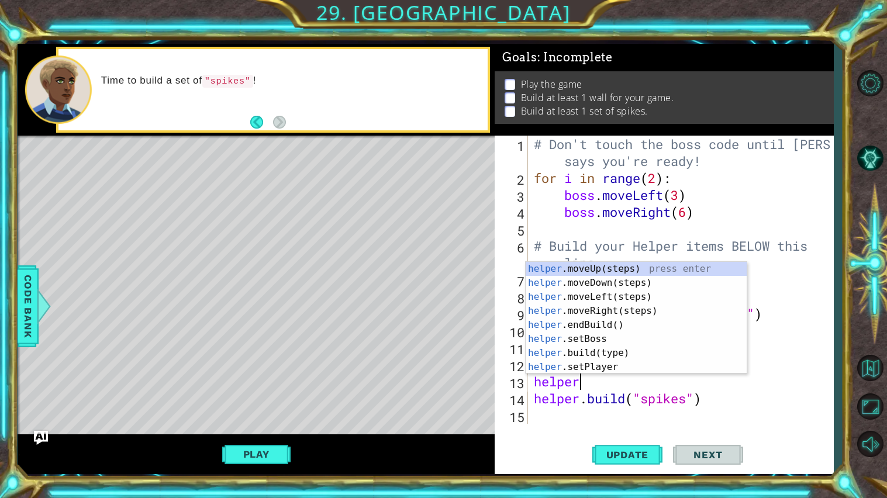
scroll to position [0, 1]
type textarea "h"
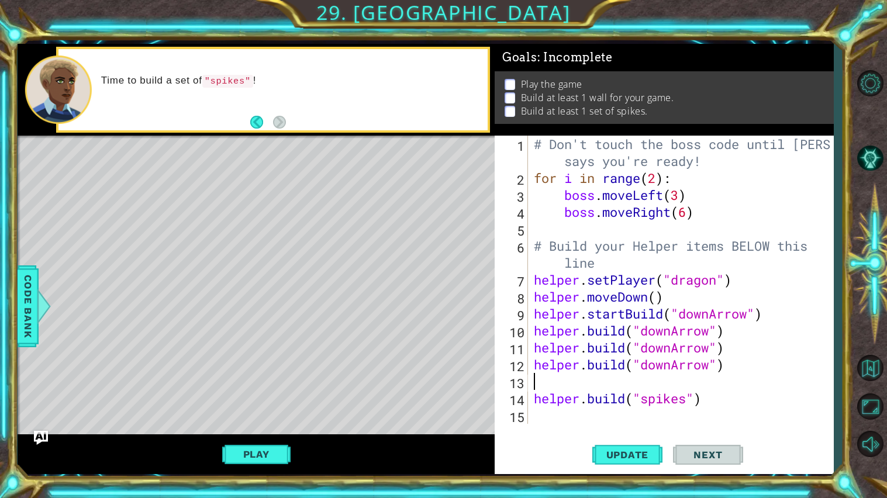
paste textarea "helper.build("spikes")"
click at [712, 397] on div "# Don't touch the boss code until Vega says you're ready! for i in range ( 2 ) …" at bounding box center [684, 305] width 305 height 339
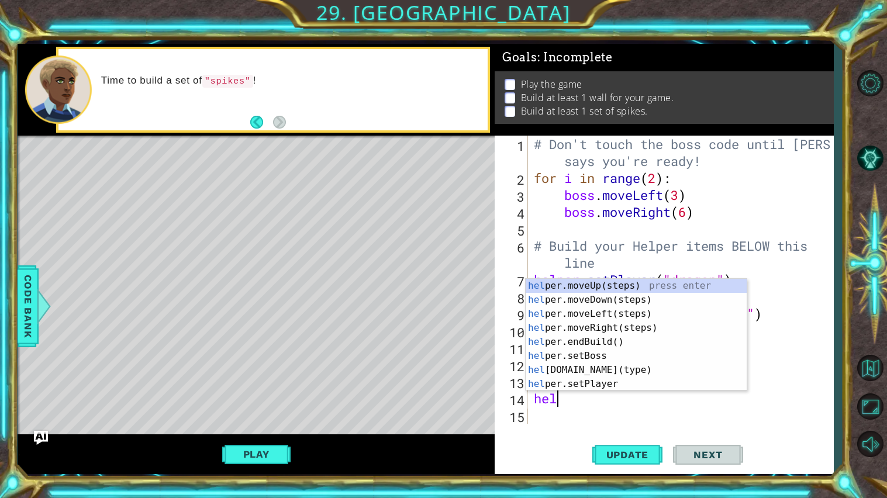
type textarea "h"
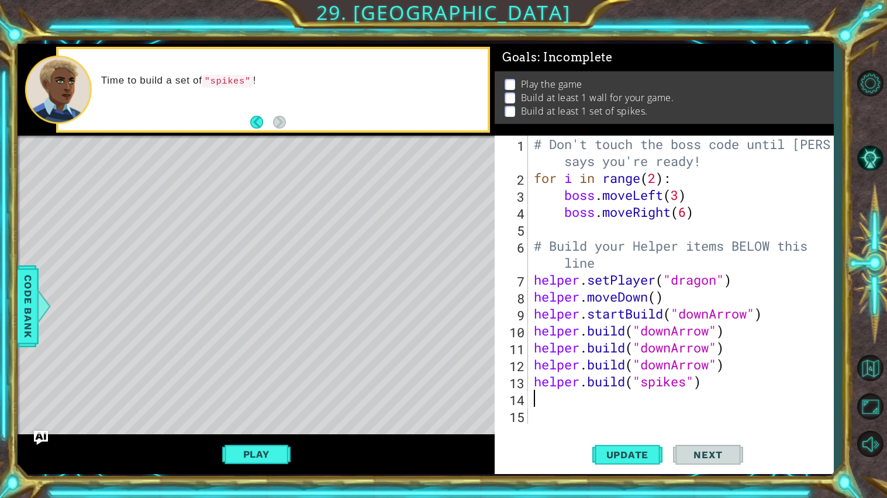
type textarea "helper.build("spikes")"
click at [537, 400] on div "# Don't touch the boss code until Vega says you're ready! for i in range ( 2 ) …" at bounding box center [684, 305] width 305 height 339
paste textarea "helper.build("spikes")"
click at [687, 399] on div "# Don't touch the boss code until Vega says you're ready! for i in range ( 2 ) …" at bounding box center [684, 305] width 305 height 339
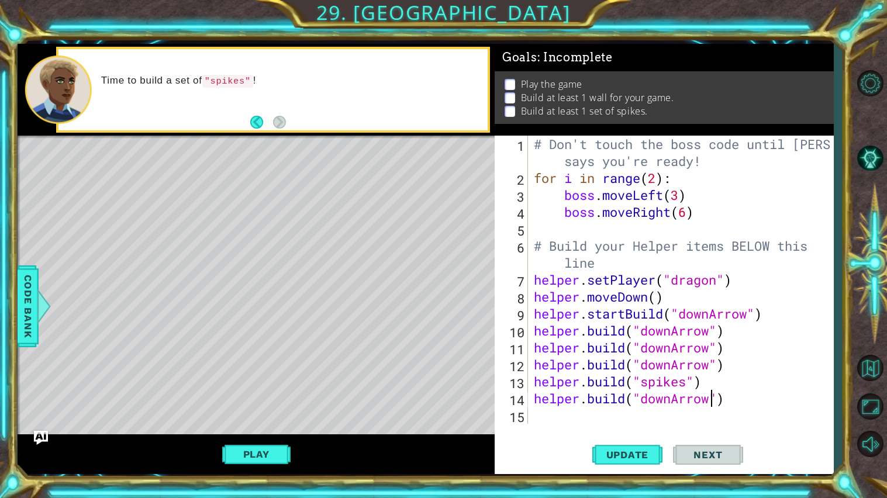
type textarea "[DOMAIN_NAME]("downArrow")"
click at [572, 400] on div "helper.build("downArrow") 1 2 3 4 5 6 7 8 9 10 11 12 13 14 15 # Don't touch the…" at bounding box center [664, 305] width 339 height 339
click at [588, 400] on div "# Don't touch the boss code until Vega says you're ready! for i in range ( 2 ) …" at bounding box center [684, 305] width 305 height 339
paste textarea "helper.build("spikes")"
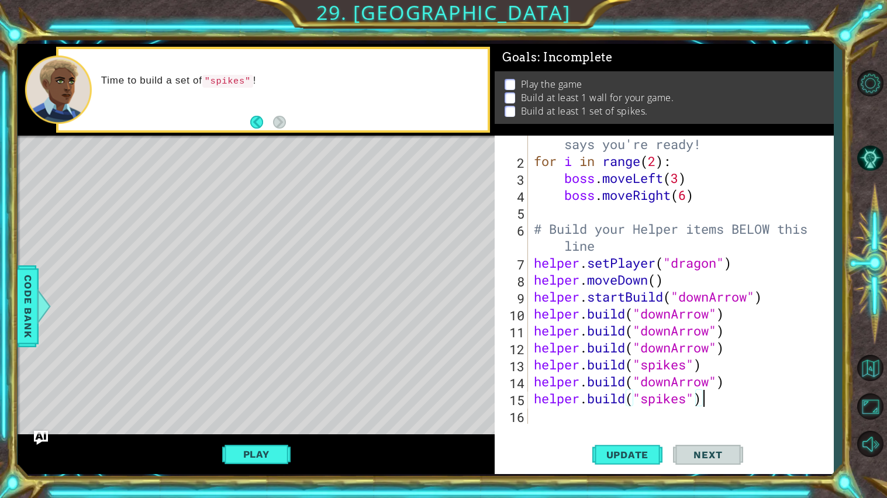
scroll to position [16, 0]
click at [691, 400] on div "# Don't touch the boss code until Vega says you're ready! for i in range ( 2 ) …" at bounding box center [684, 288] width 305 height 339
click at [645, 400] on span "Update" at bounding box center [628, 455] width 66 height 12
click at [271, 400] on button "Play" at bounding box center [256, 454] width 68 height 22
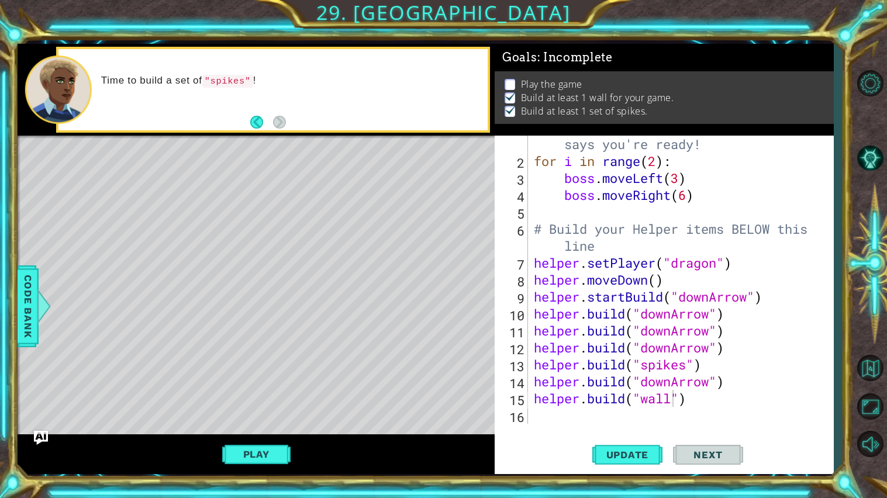
click at [254, 400] on div "1 2 3 4 5 6 7 8 9 10 11 # Don't touch the boss code until Vega says you're read…" at bounding box center [443, 249] width 887 height 498
click at [270, 400] on button "Play" at bounding box center [256, 454] width 68 height 22
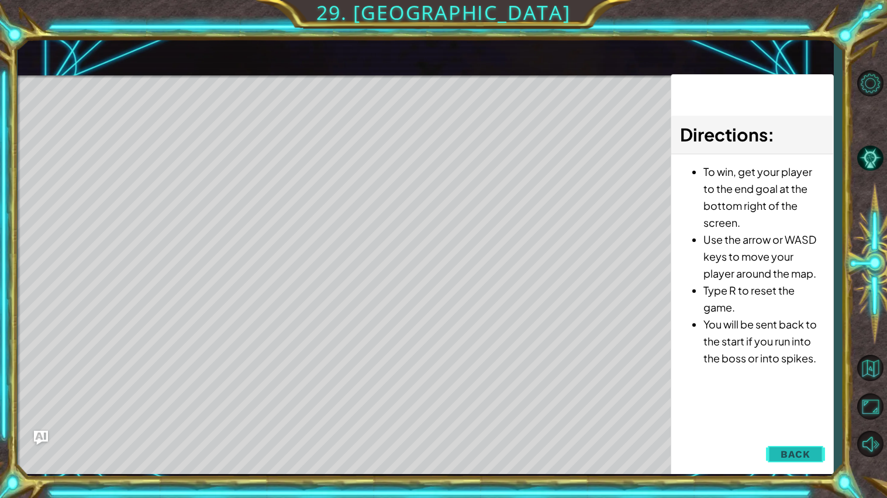
click at [811, 400] on button "Back" at bounding box center [795, 454] width 59 height 23
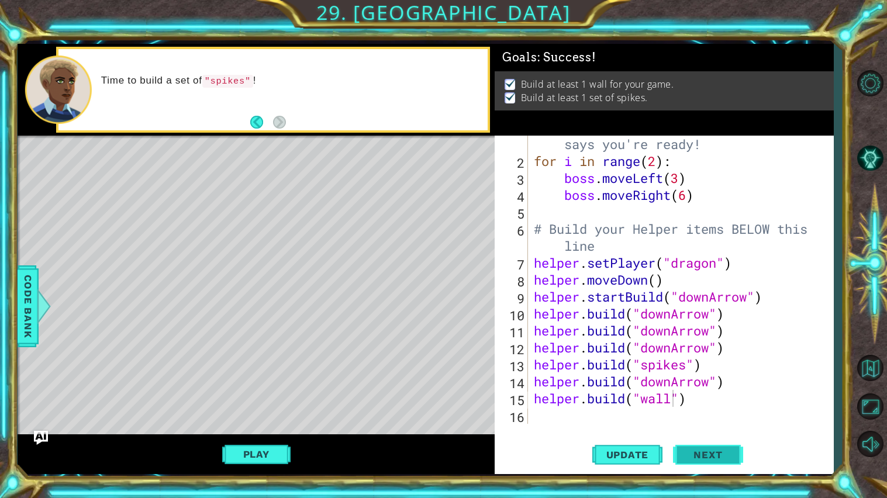
click at [701, 400] on span "Next" at bounding box center [708, 455] width 52 height 12
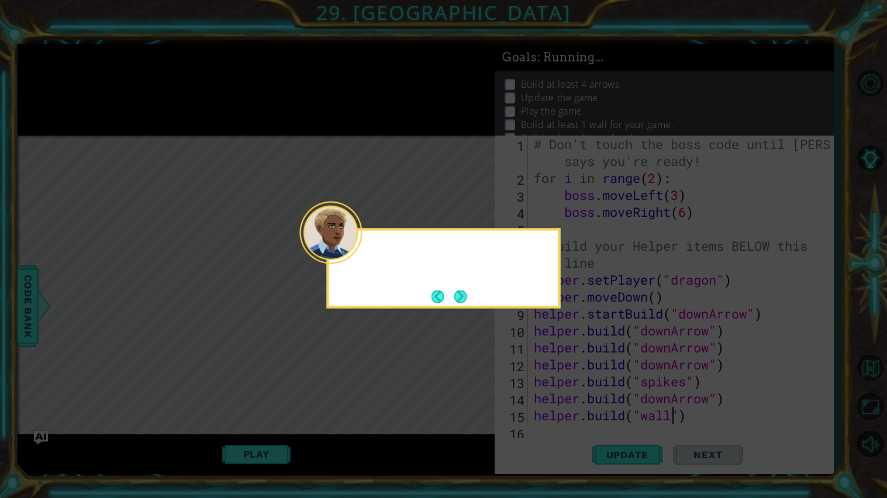
click at [362, 247] on div at bounding box center [443, 251] width 229 height 33
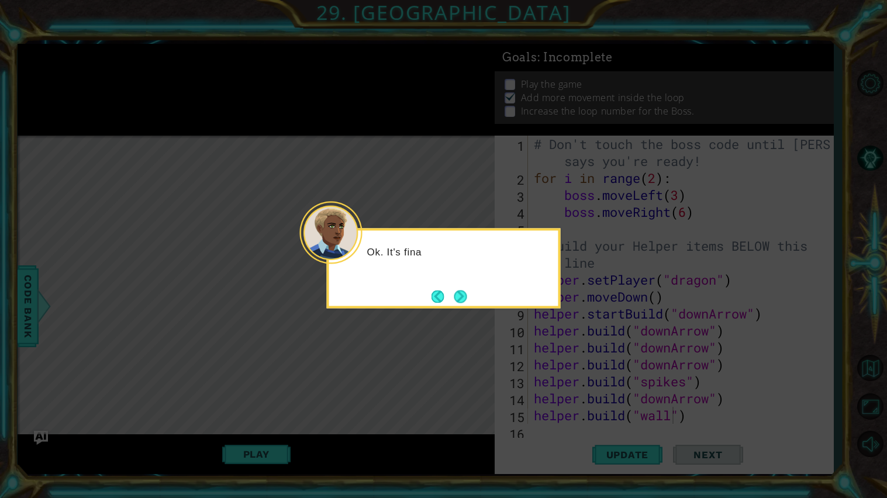
click at [464, 301] on button "Next" at bounding box center [461, 296] width 13 height 13
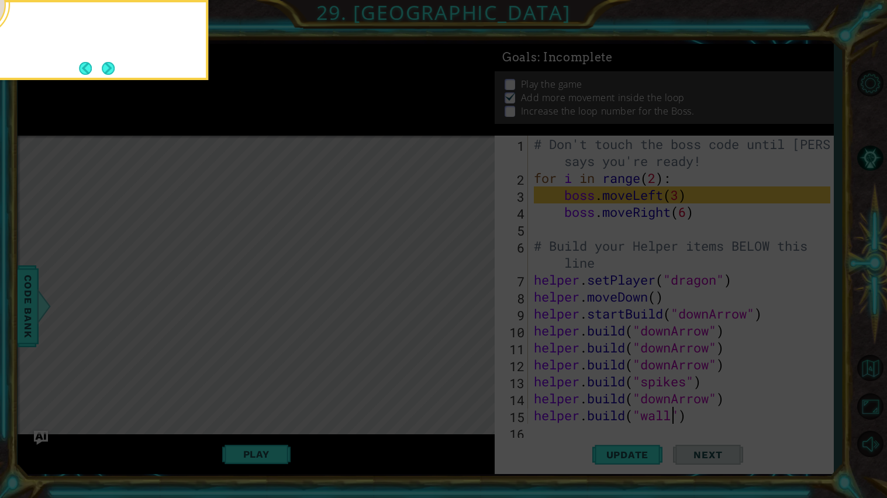
click at [104, 63] on button "Next" at bounding box center [108, 68] width 13 height 13
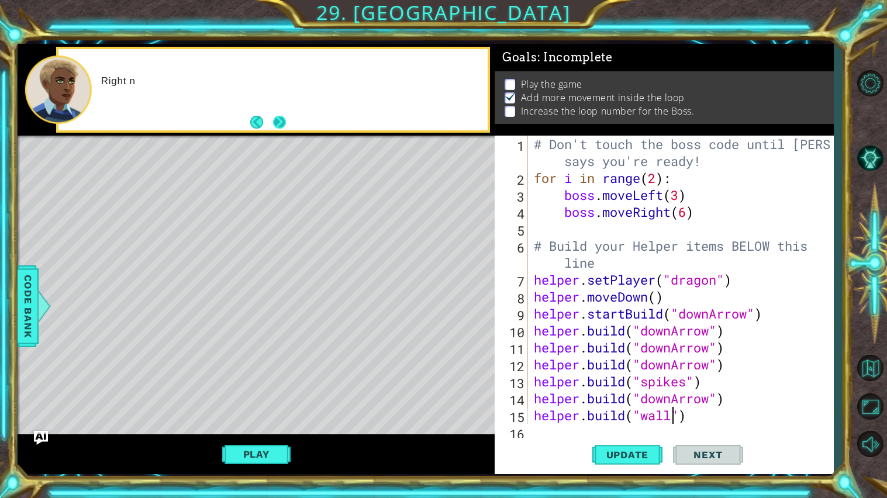
click at [286, 123] on button "Next" at bounding box center [279, 122] width 13 height 13
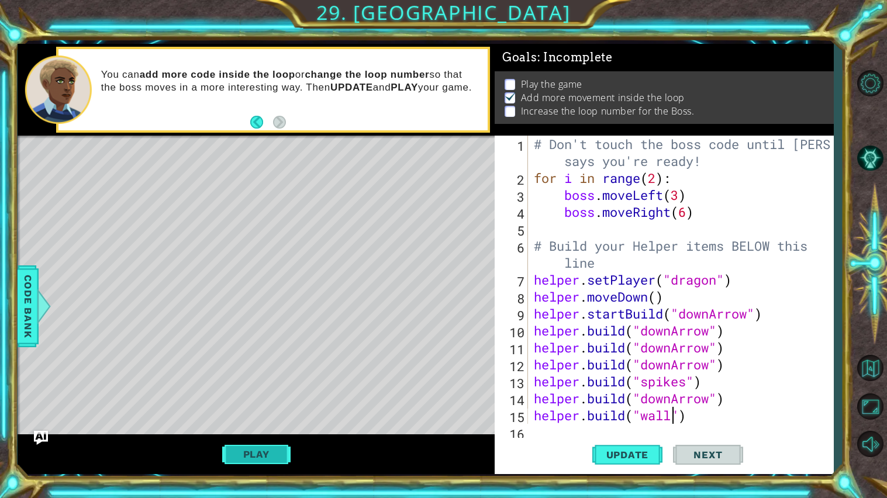
click at [267, 400] on button "Play" at bounding box center [256, 454] width 68 height 22
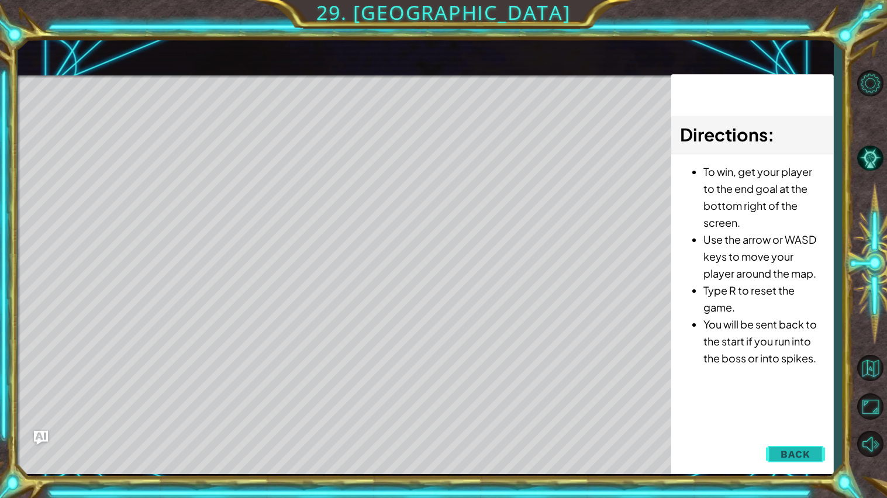
click at [779, 400] on button "Back" at bounding box center [795, 454] width 59 height 23
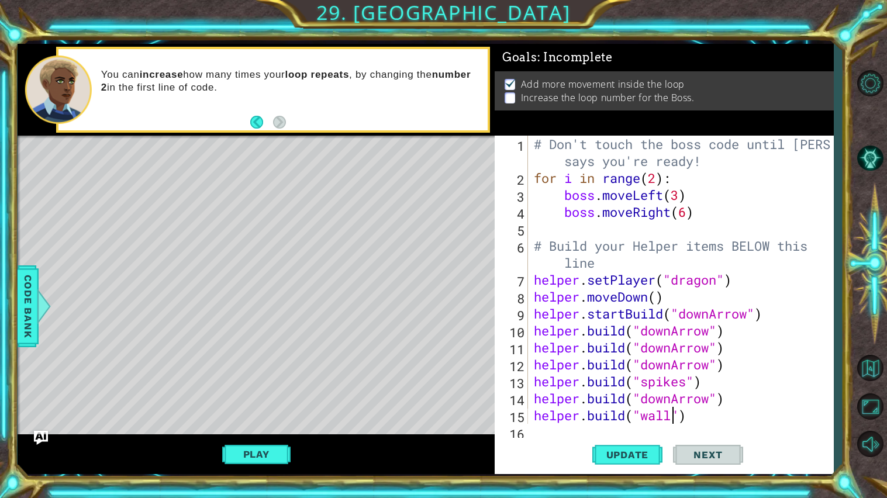
click at [658, 181] on div "# Don't touch the boss code until Vega says you're ready! for i in range ( 2 ) …" at bounding box center [684, 305] width 305 height 339
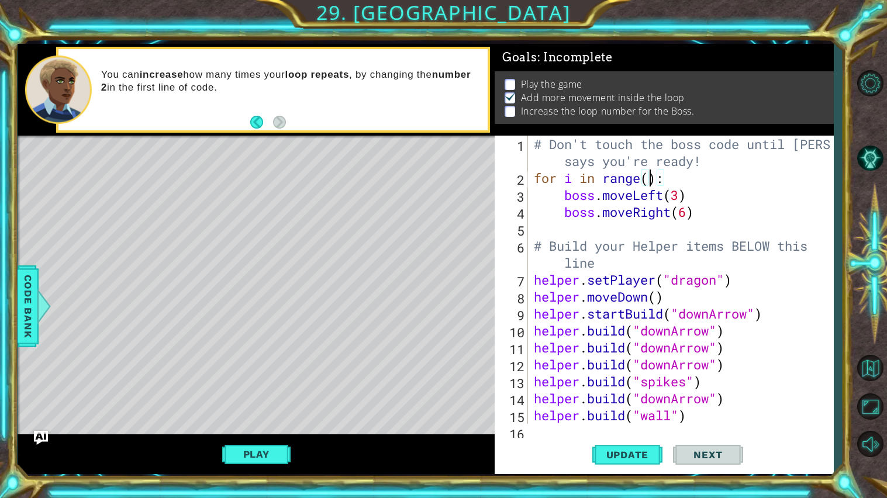
scroll to position [0, 5]
type textarea "for i in range(9):"
click at [281, 400] on button "Play" at bounding box center [256, 454] width 68 height 22
